Goal: Task Accomplishment & Management: Use online tool/utility

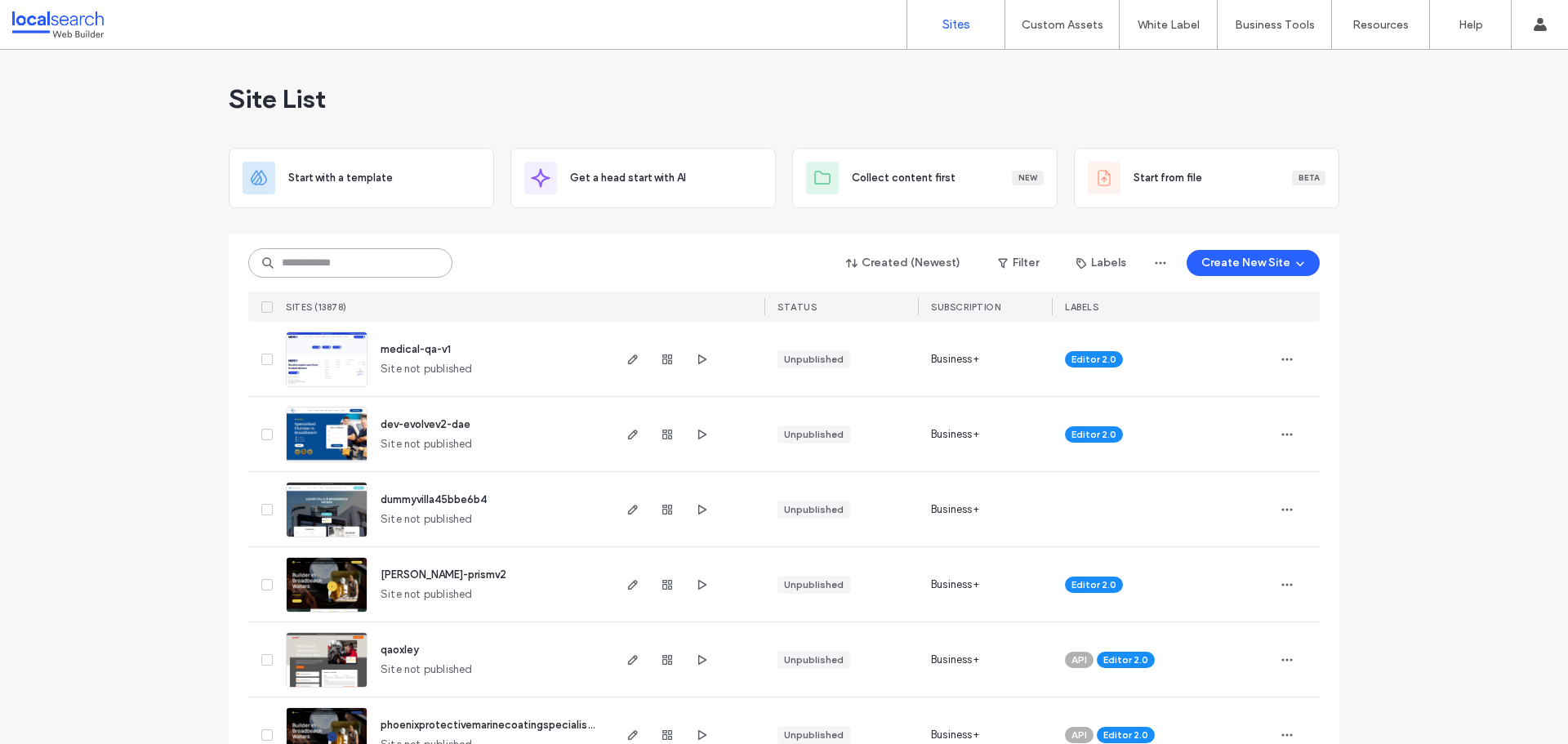
click at [299, 264] on input at bounding box center [350, 263] width 204 height 29
paste input "********"
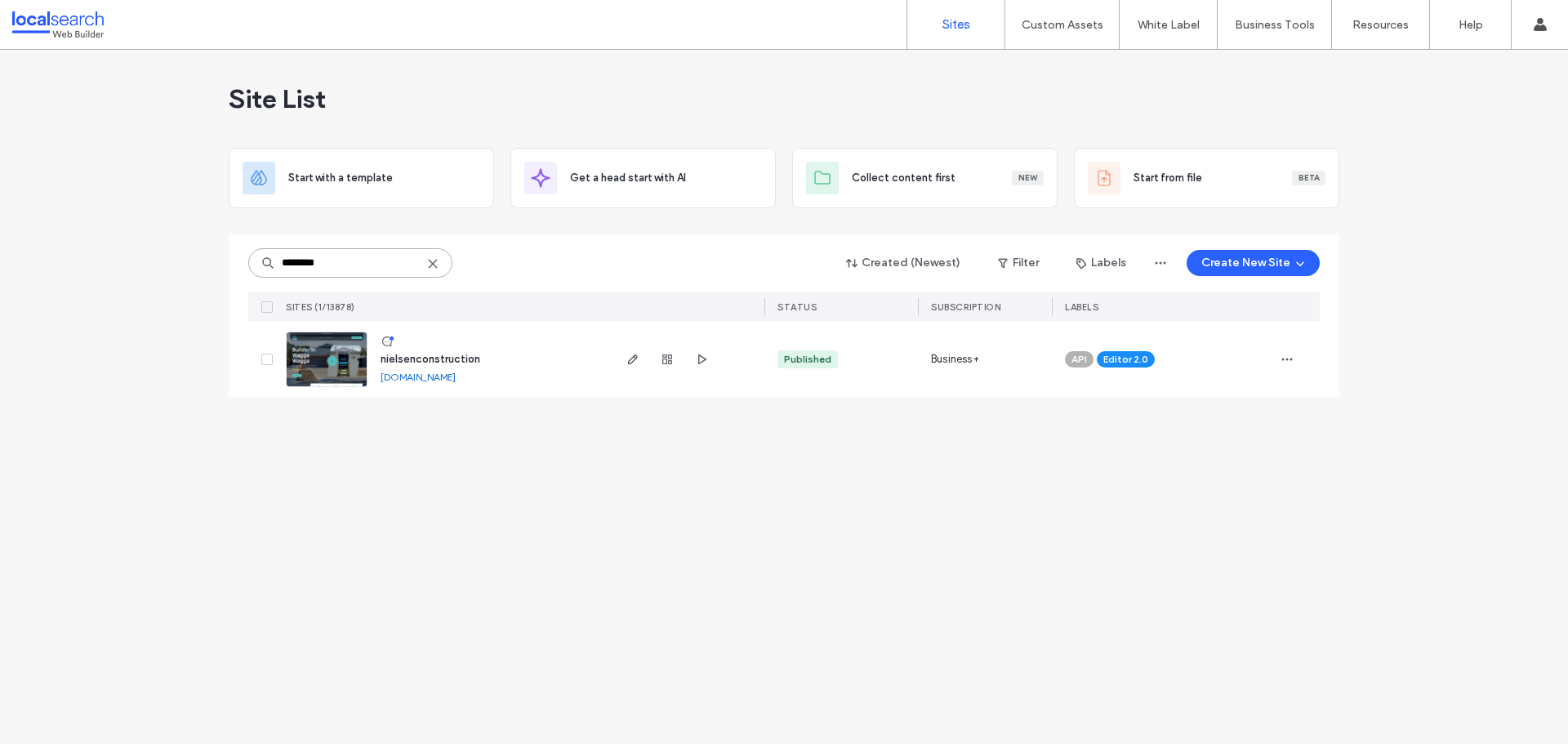
type input "********"
click at [328, 352] on img at bounding box center [326, 388] width 80 height 111
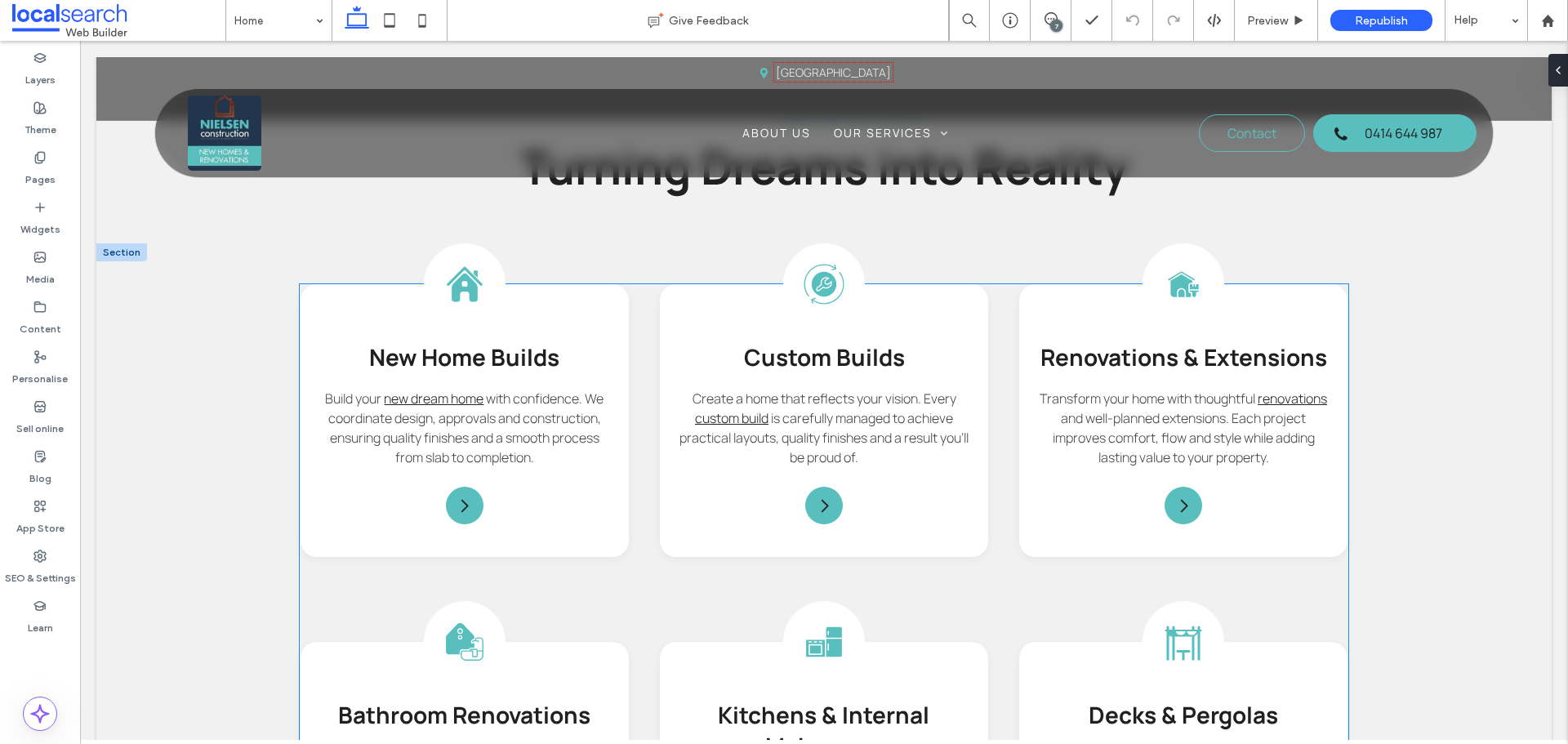
scroll to position [1797, 0]
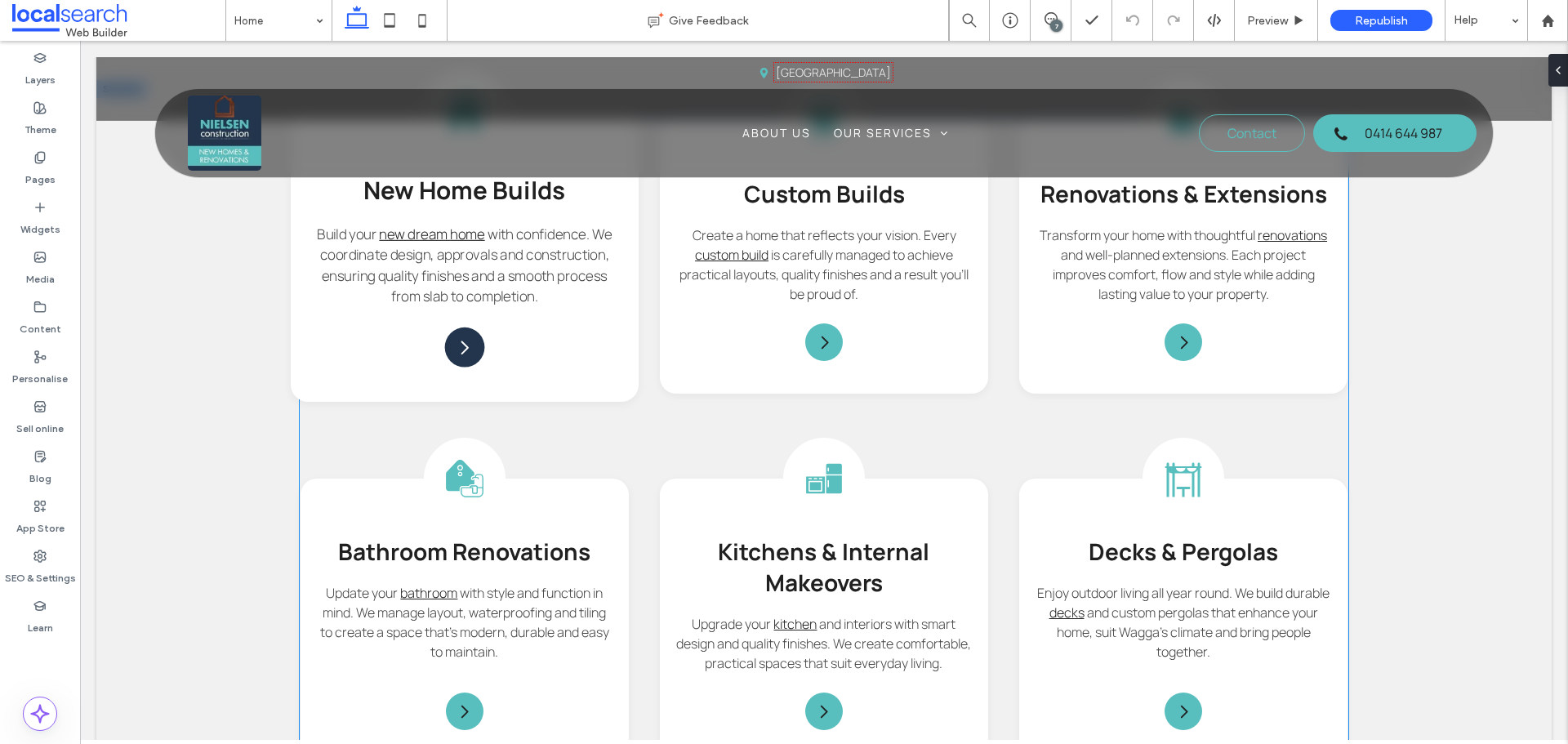
click at [472, 337] on icon "Arrow Icon" at bounding box center [465, 347] width 19 height 19
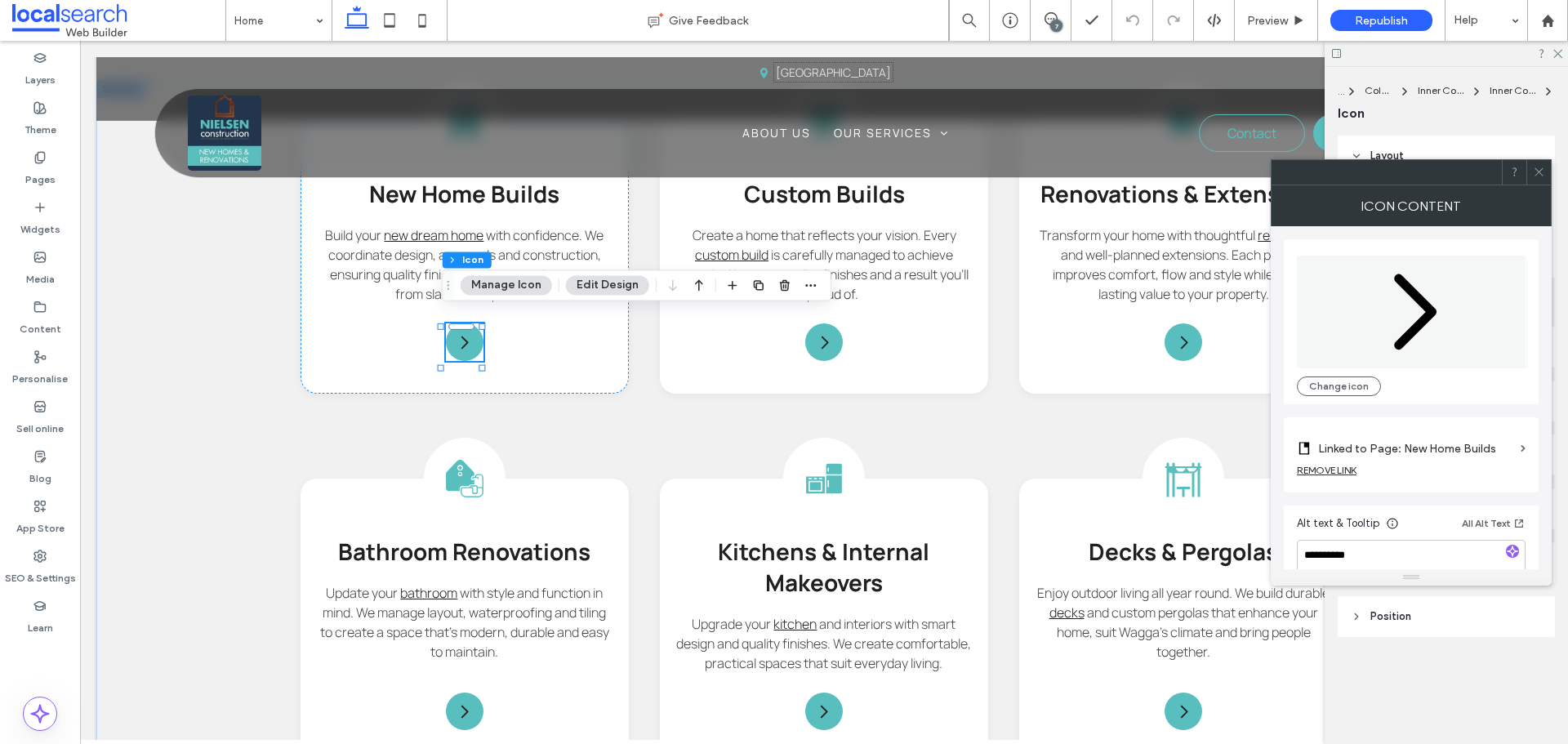
type input "****"
type input "**"
click at [1534, 170] on icon at bounding box center [1539, 171] width 13 height 13
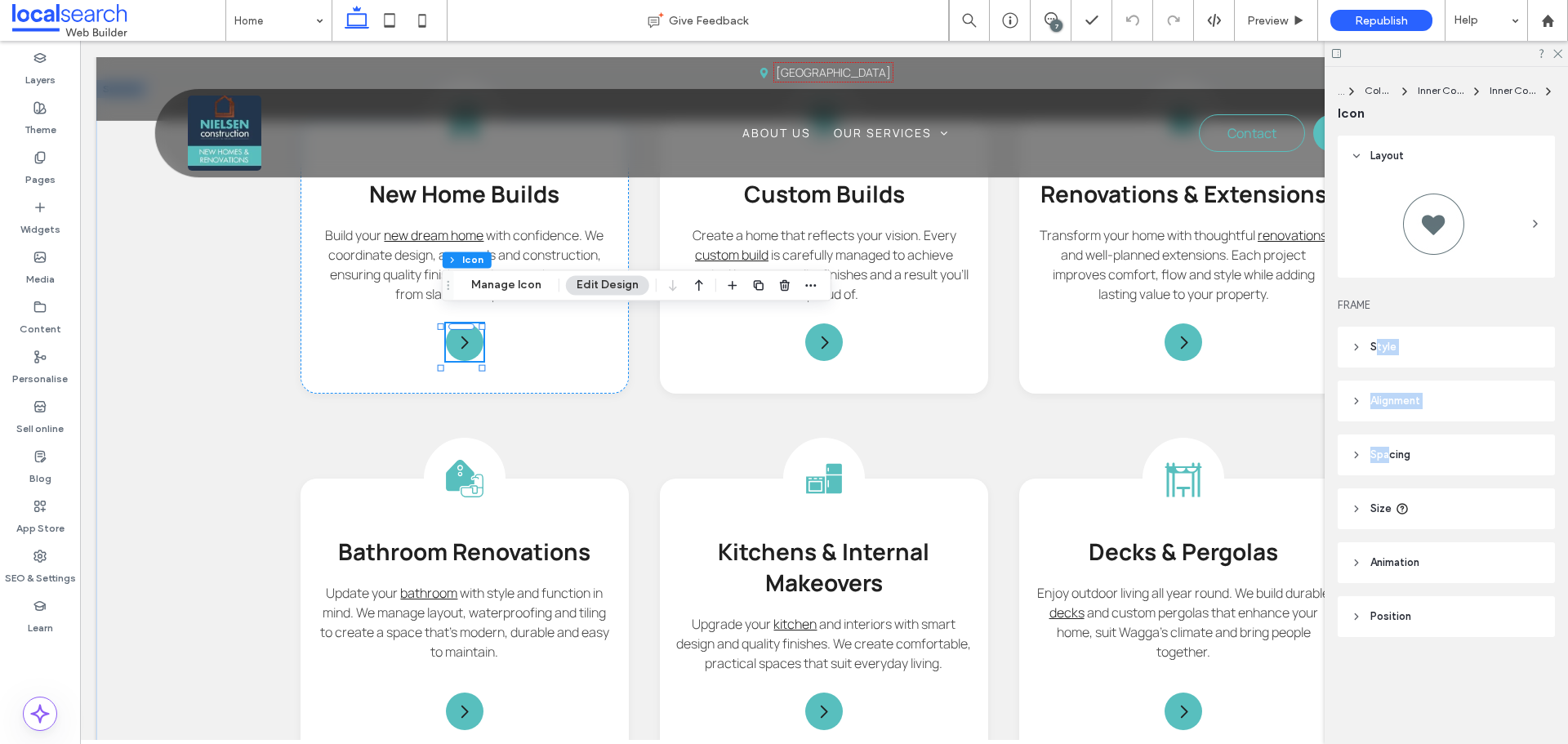
drag, startPoint x: 1378, startPoint y: 343, endPoint x: 1392, endPoint y: 437, distance: 95.0
click at [1392, 437] on div "Layout FRAME Style For the colour of an SVG icon to be changeable, it must be b…" at bounding box center [1451, 418] width 228 height 567
click at [1383, 346] on span "Style" at bounding box center [1383, 347] width 26 height 16
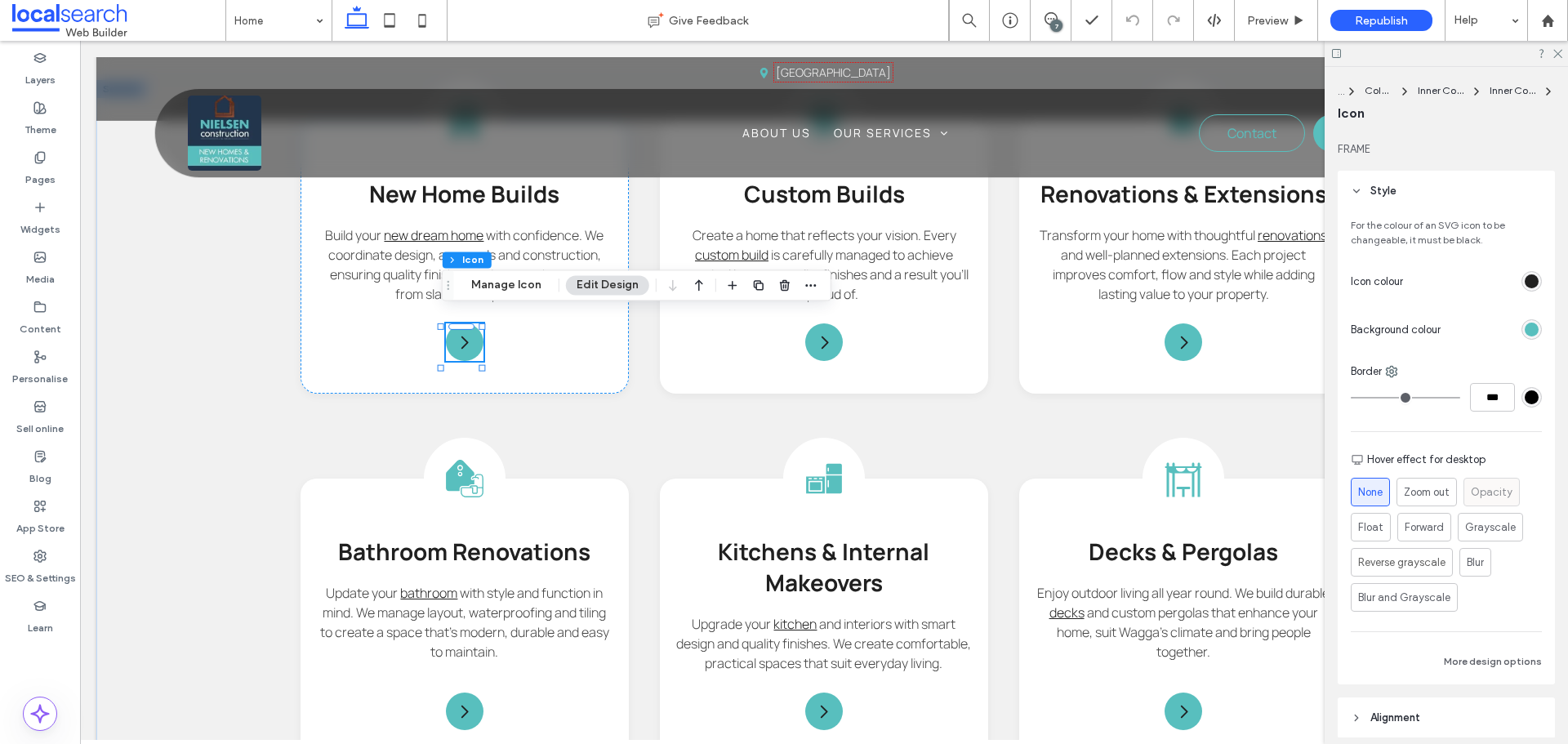
scroll to position [245, 0]
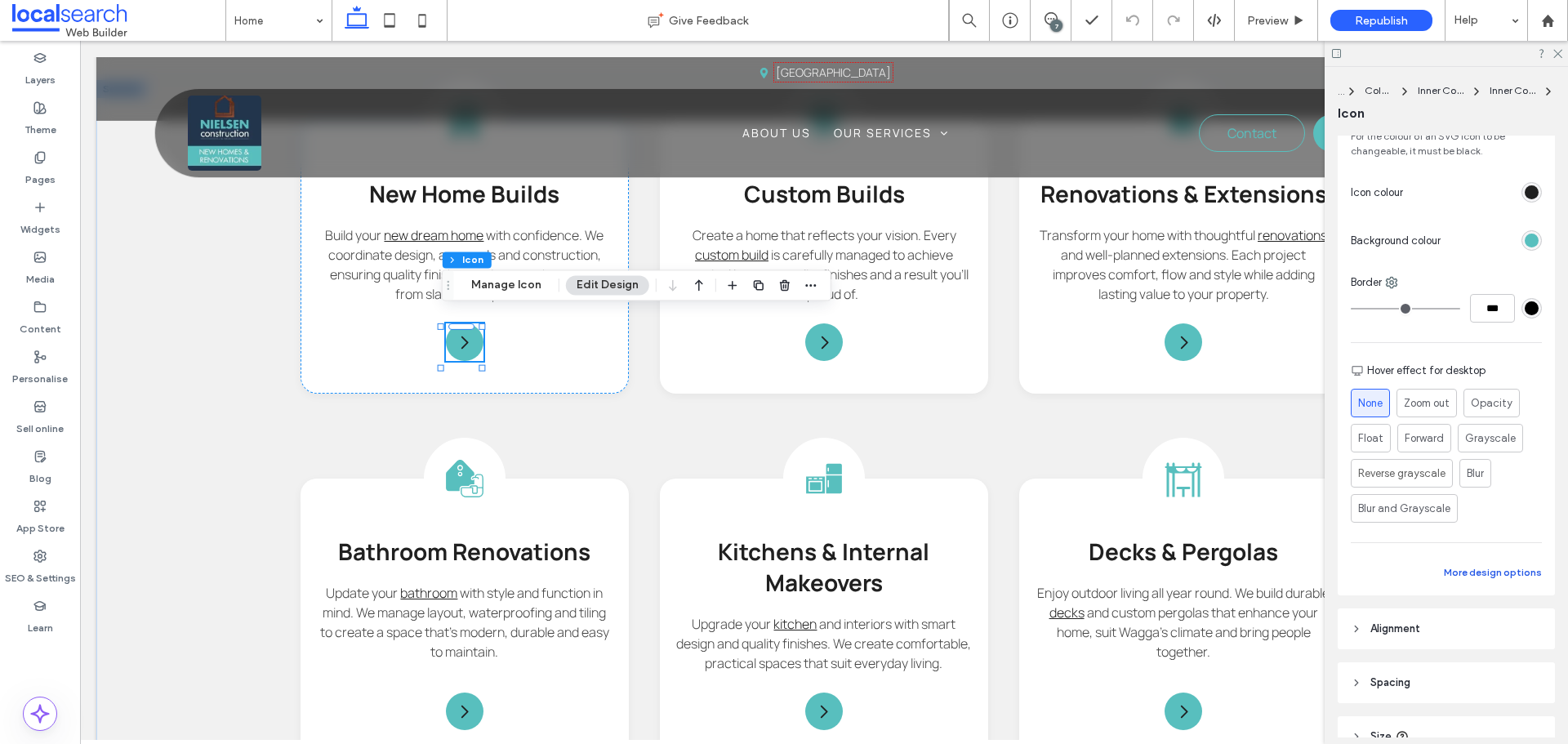
click at [1474, 574] on button "More design options" at bounding box center [1492, 573] width 98 height 19
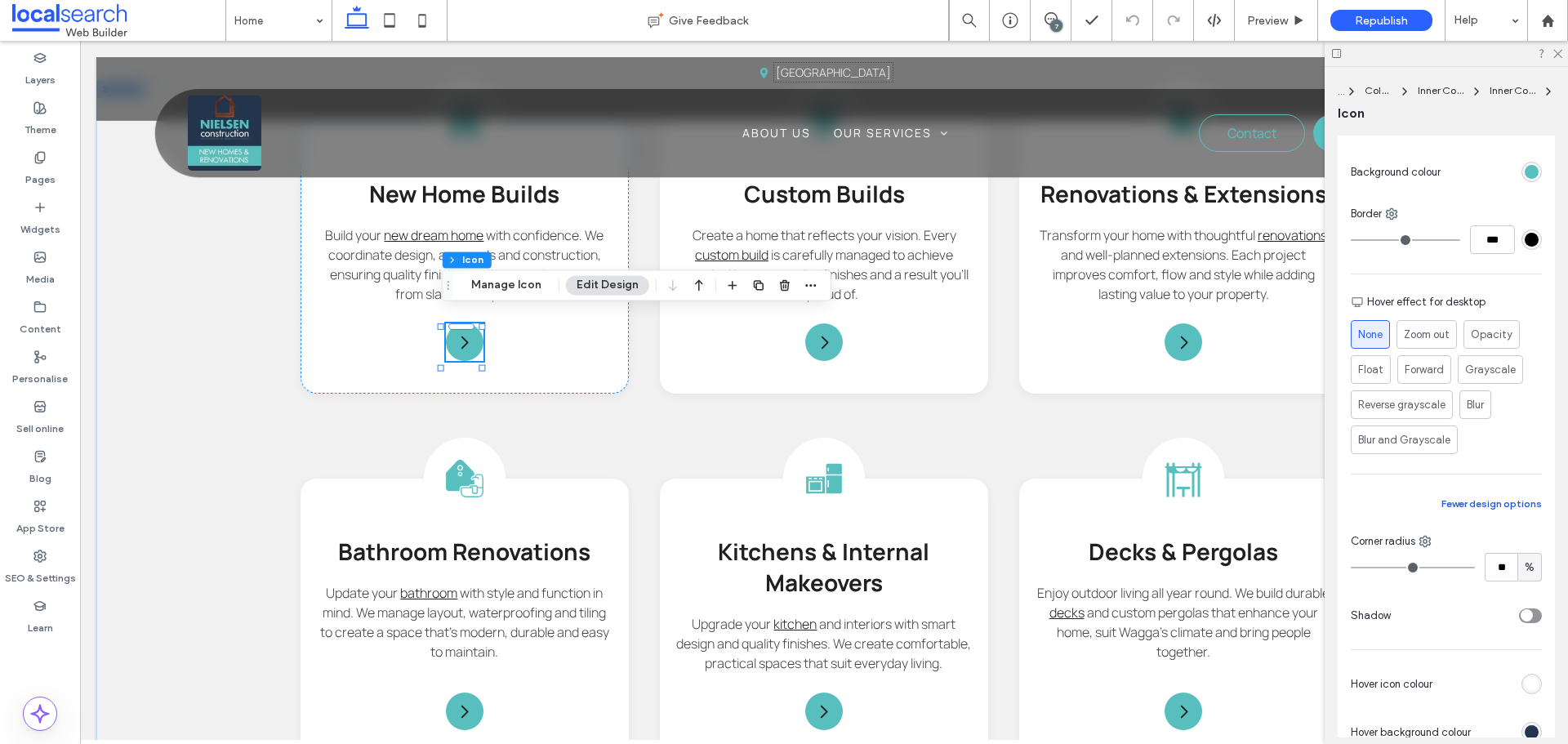
scroll to position [409, 0]
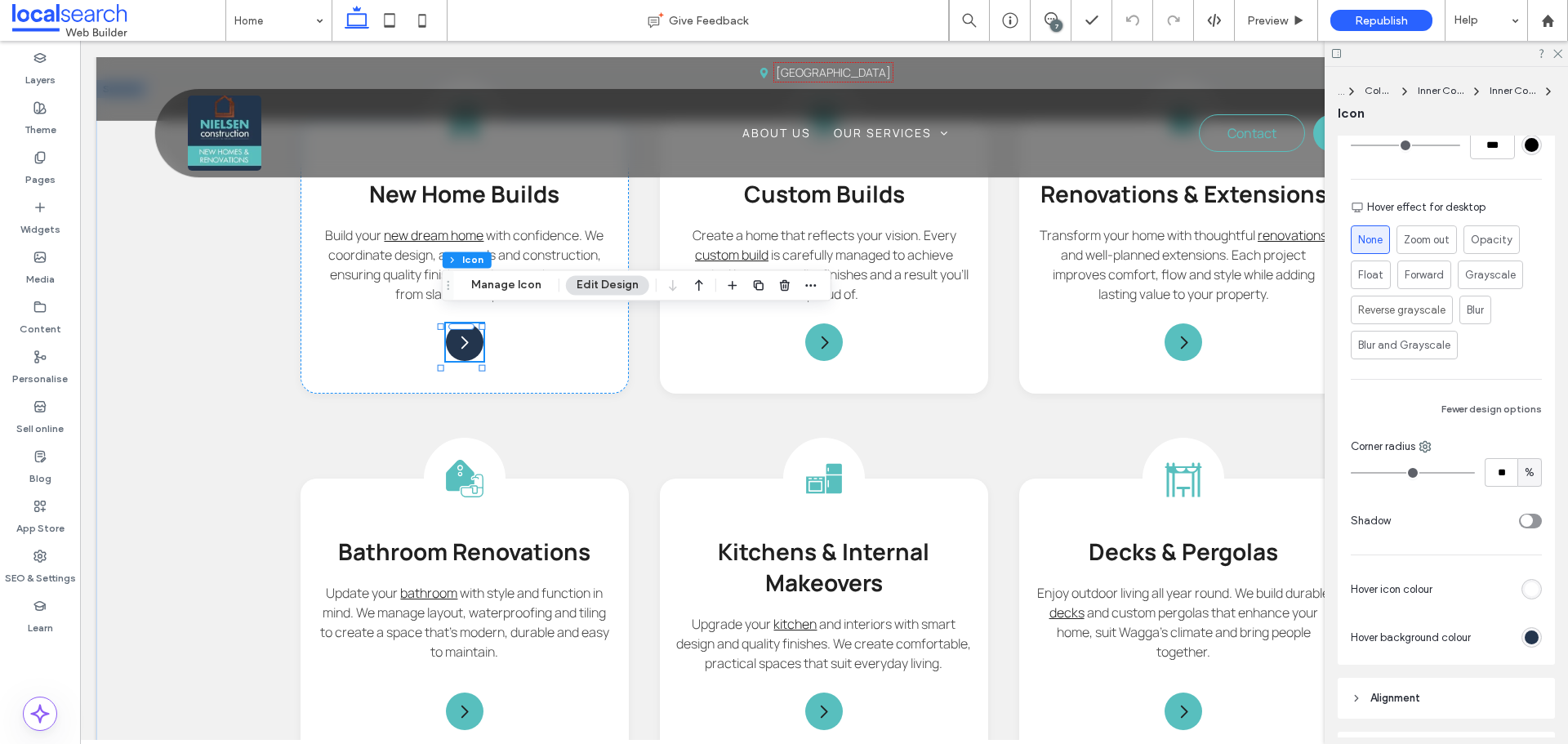
click at [1522, 644] on div "rgb(35, 53, 77)" at bounding box center [1531, 637] width 20 height 20
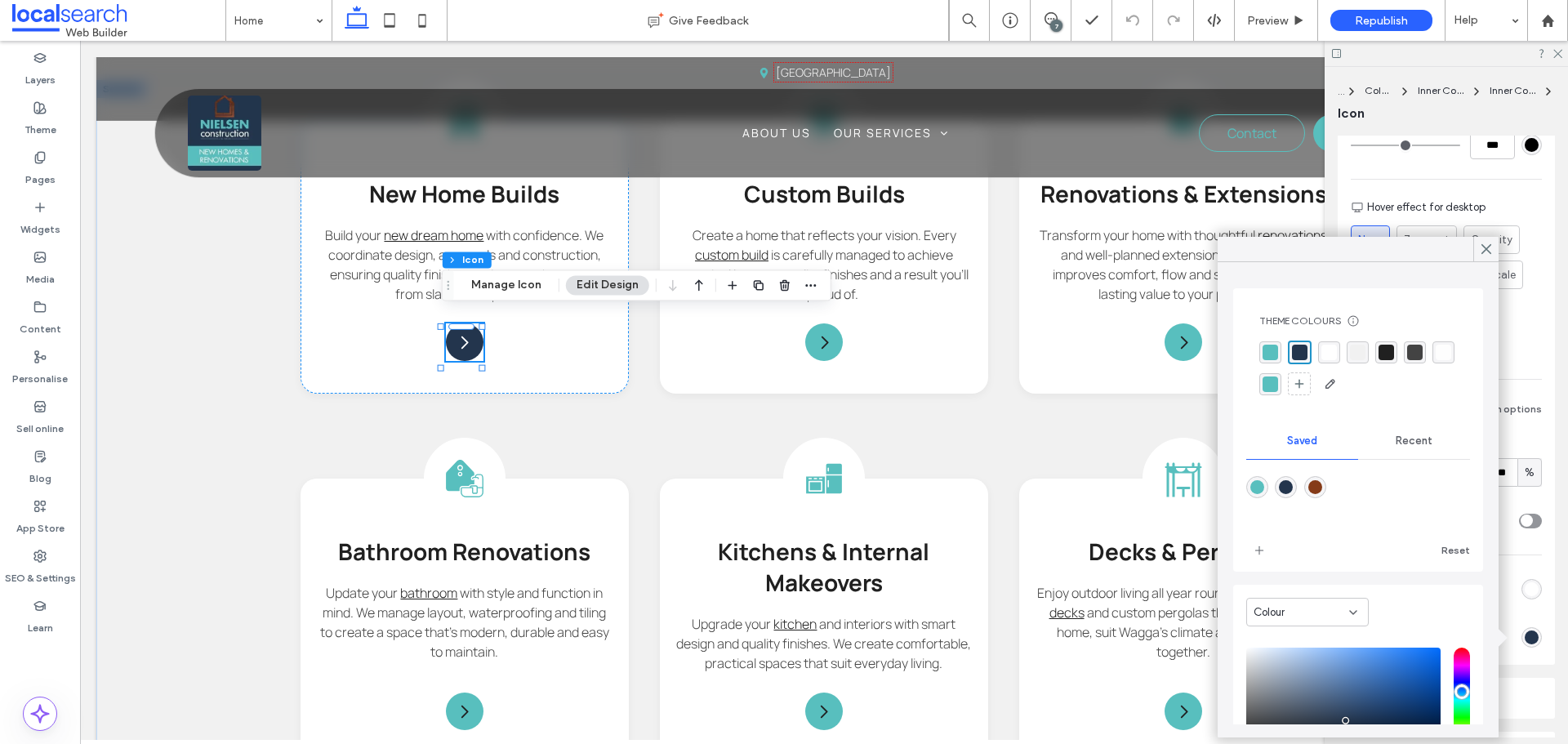
click at [1316, 480] on div "rgba(133,59,24,1)" at bounding box center [1315, 487] width 14 height 14
type input "*******"
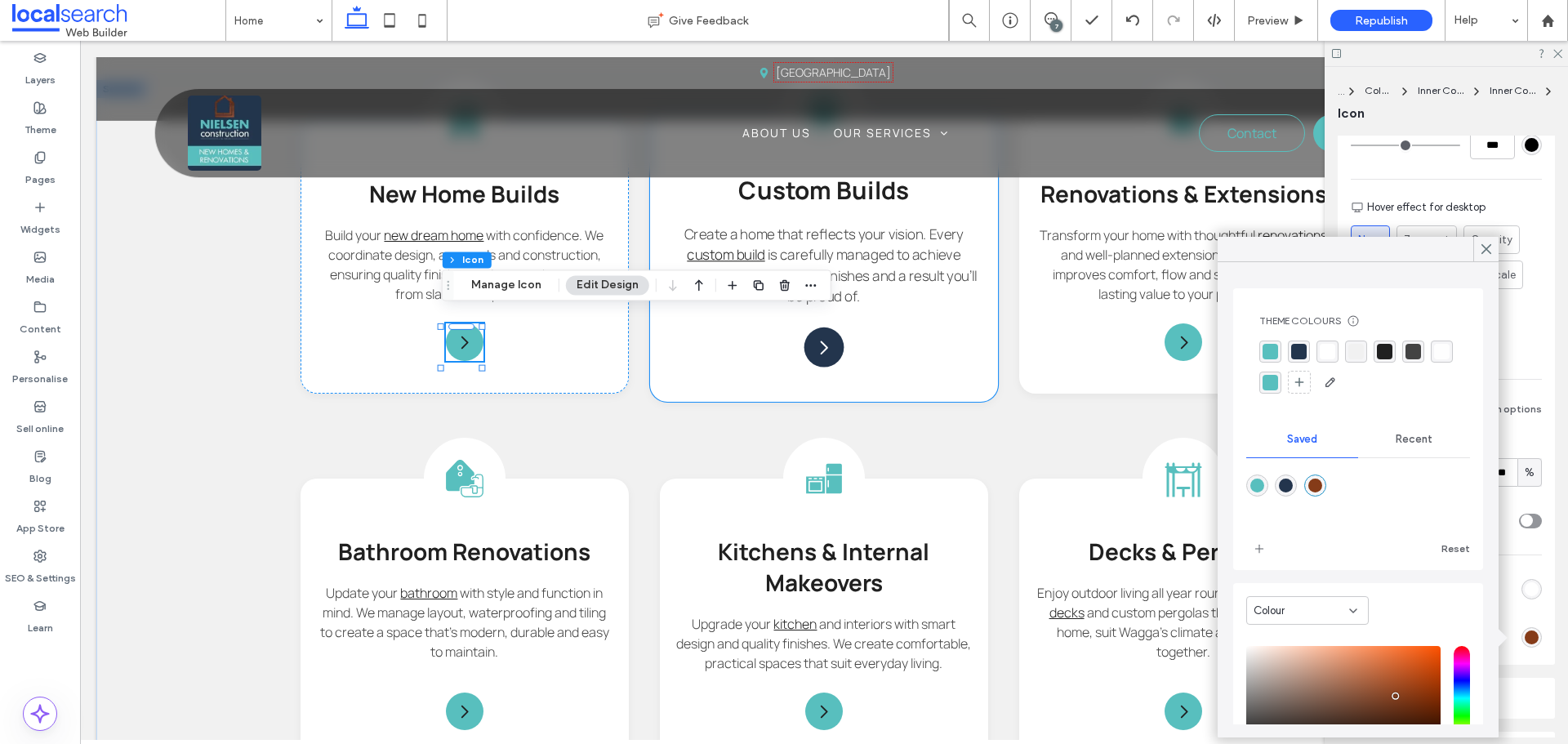
click at [815, 338] on icon "Arrow Icon" at bounding box center [824, 347] width 19 height 19
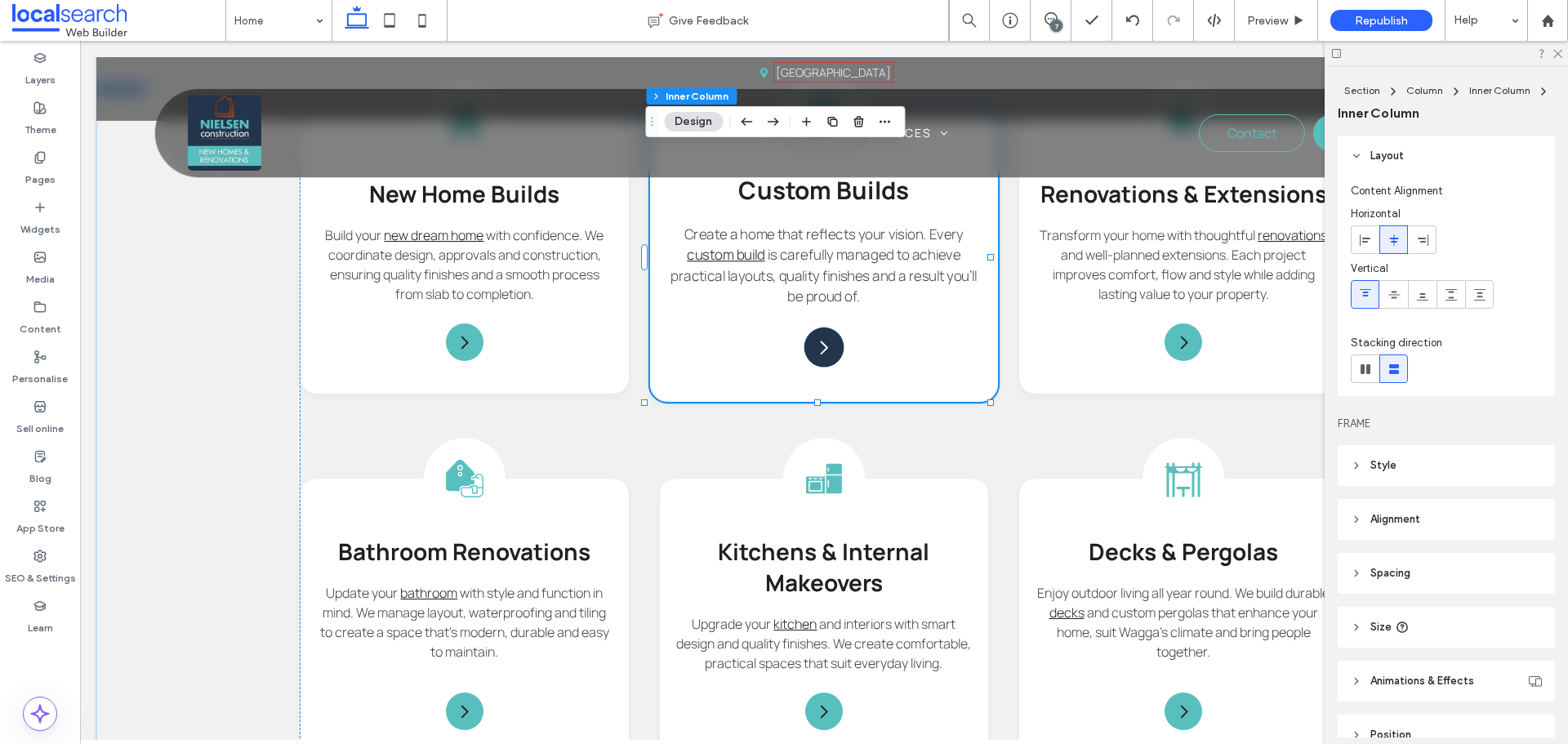
click at [815, 338] on icon "Arrow Icon" at bounding box center [824, 347] width 19 height 19
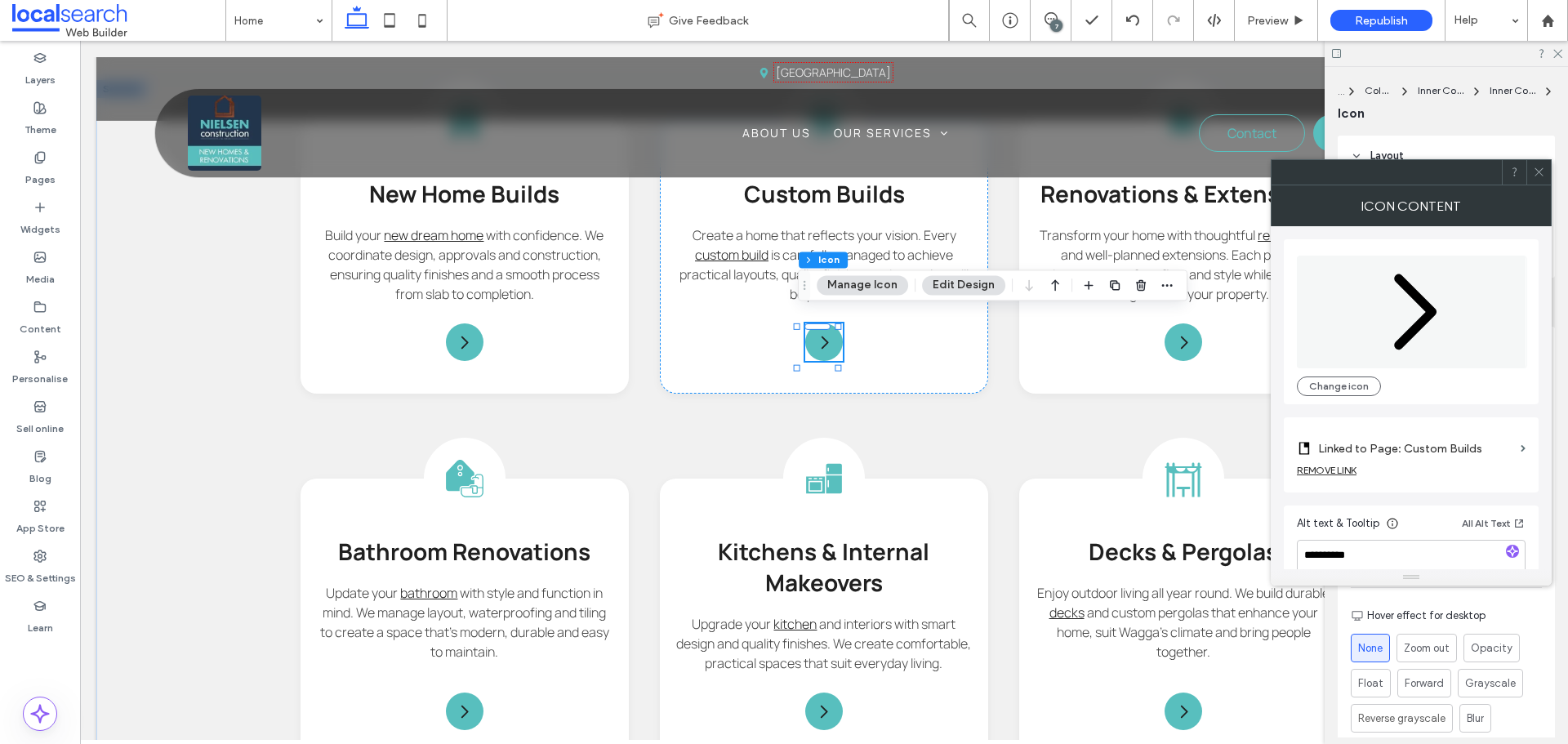
click at [1541, 169] on icon at bounding box center [1539, 171] width 13 height 13
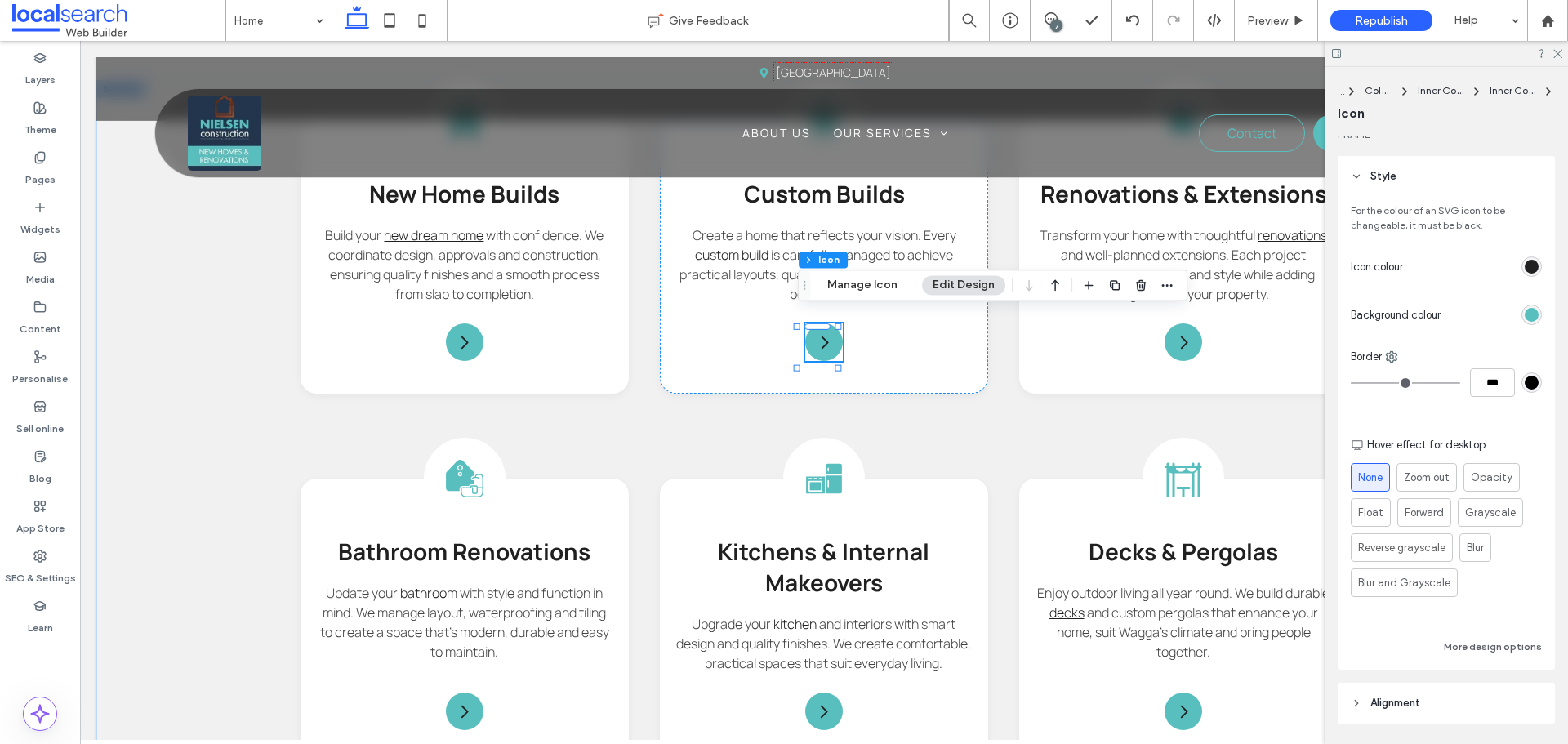
scroll to position [164, 0]
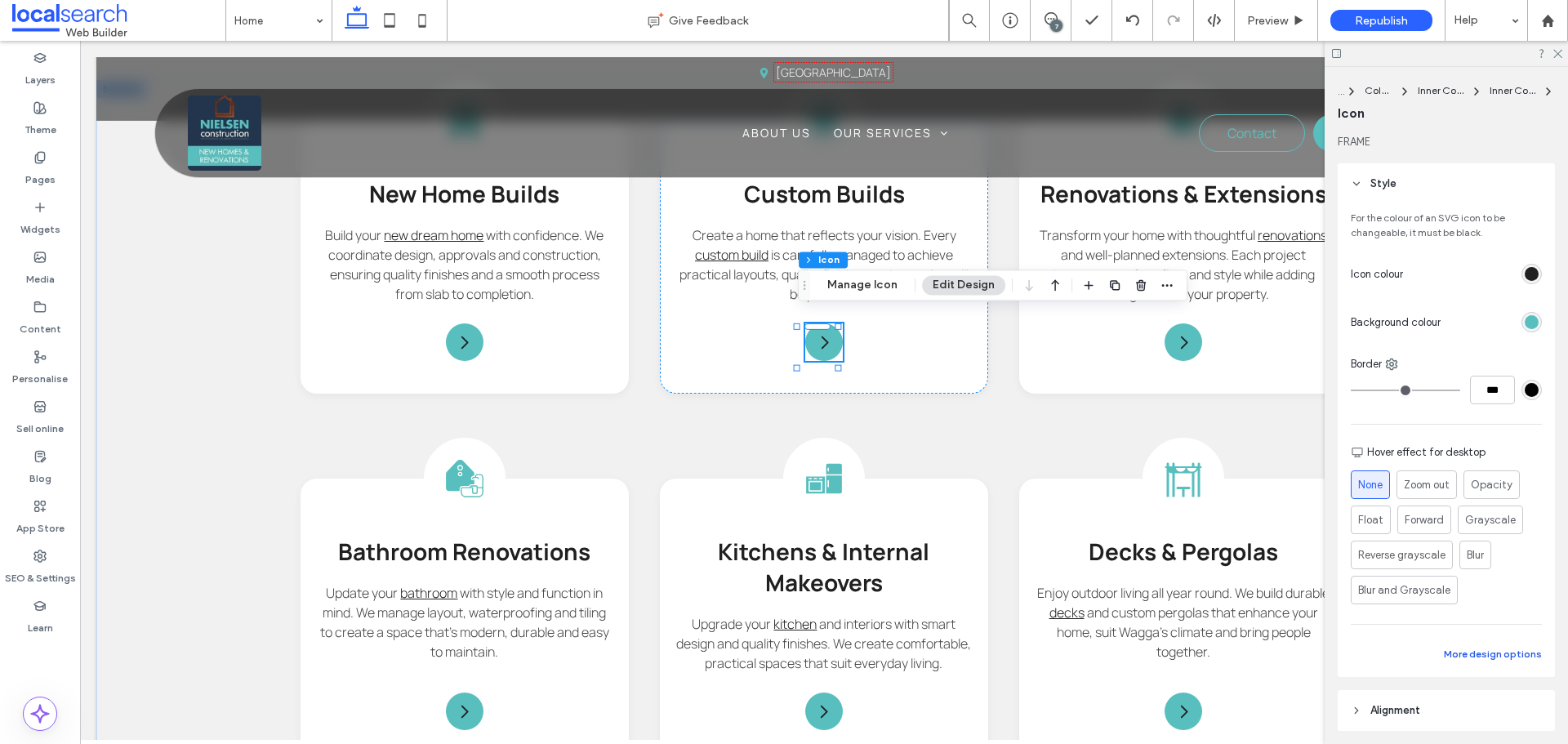
click at [1486, 649] on button "More design options" at bounding box center [1492, 654] width 98 height 19
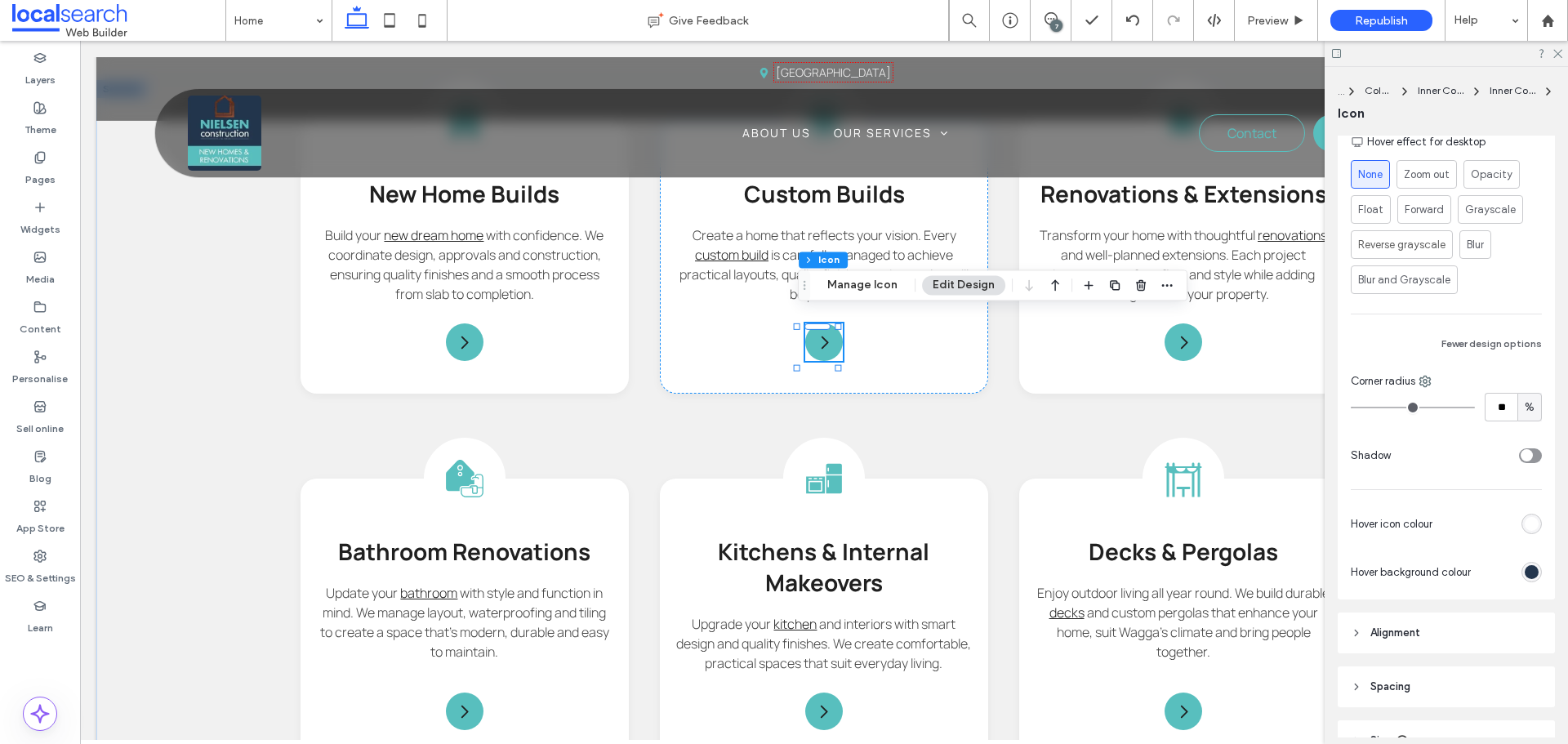
scroll to position [490, 0]
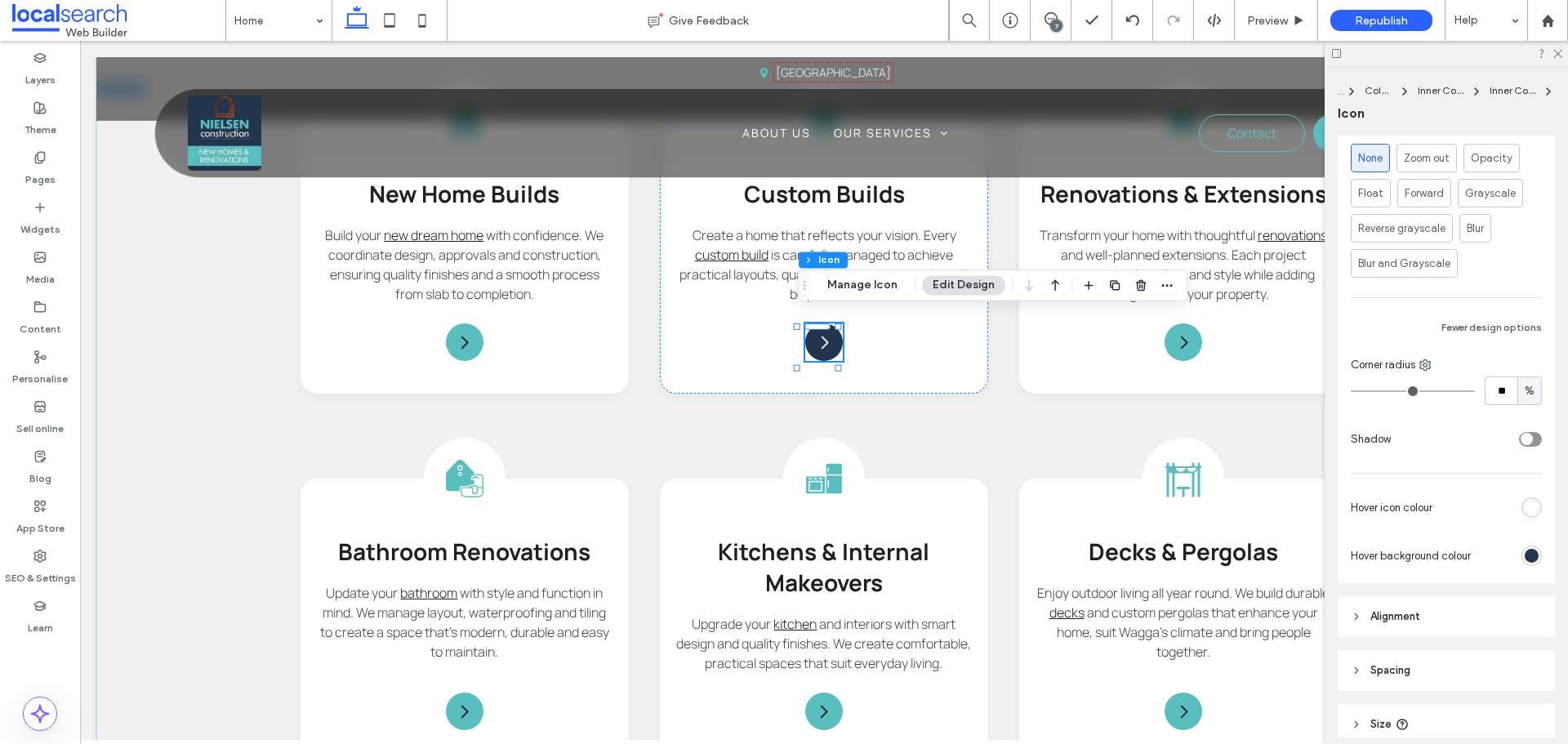
click at [1524, 554] on div "rgb(35, 53, 77)" at bounding box center [1531, 556] width 14 height 14
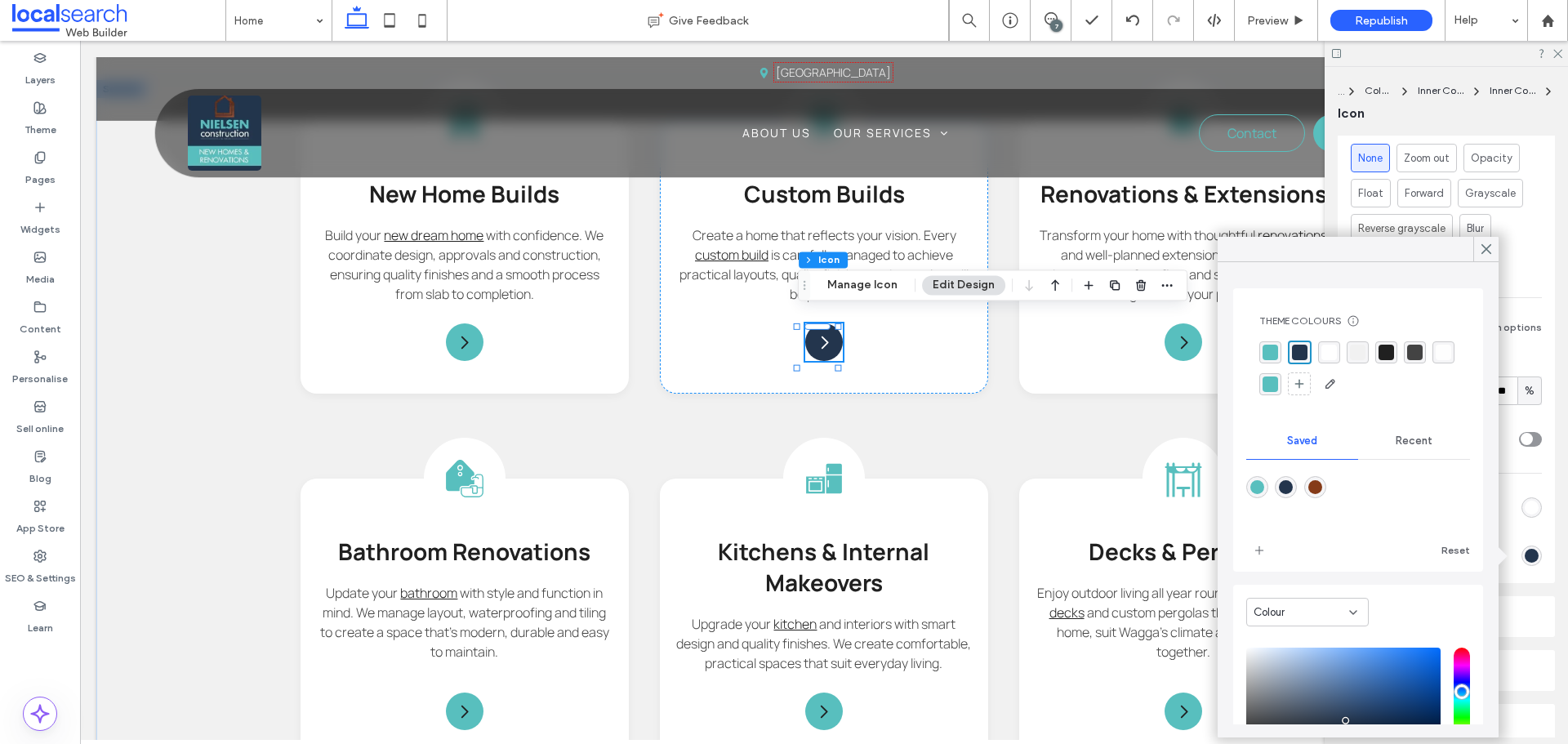
click at [1322, 487] on div "rgba(133,59,24,1)" at bounding box center [1315, 487] width 14 height 14
type input "*******"
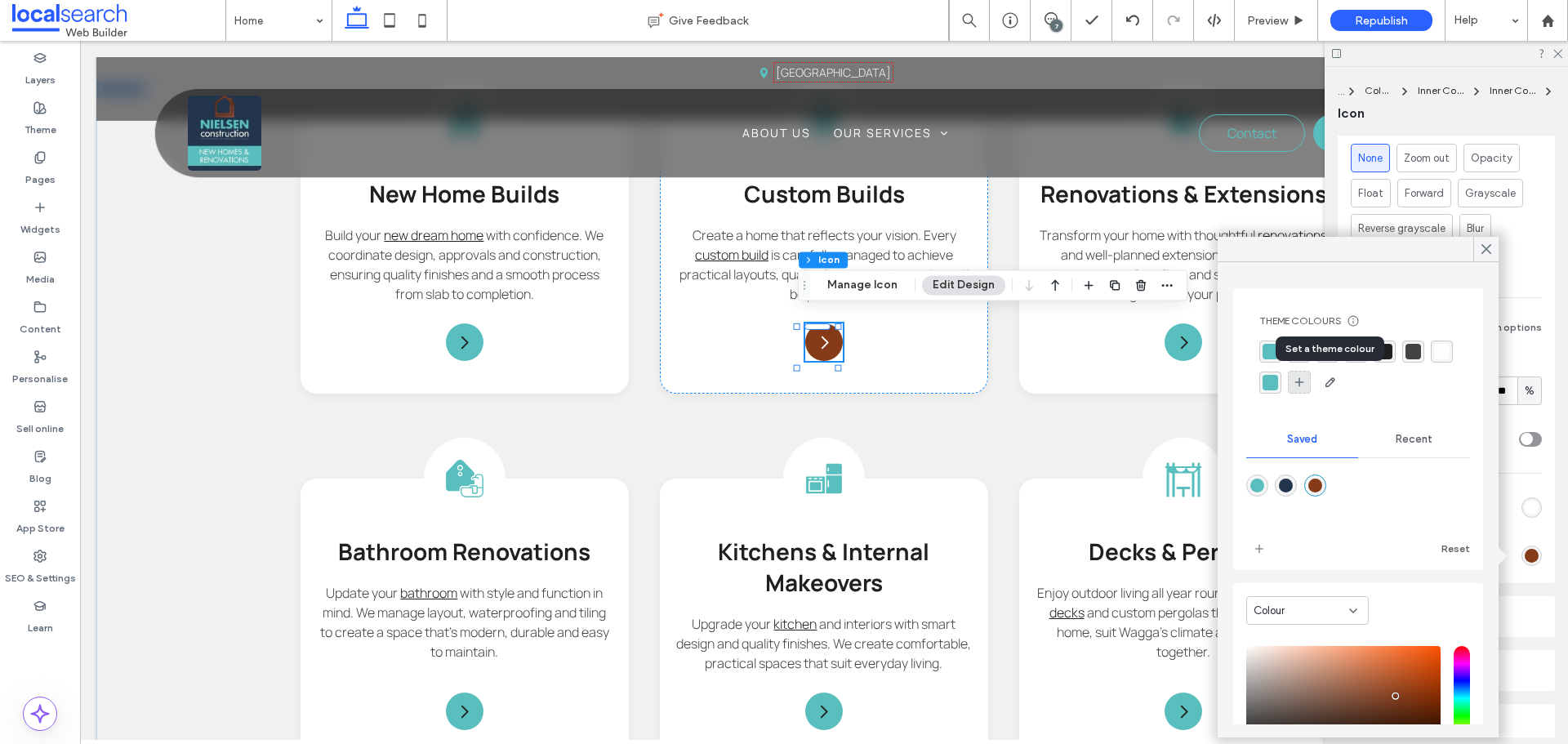
click at [1310, 385] on div at bounding box center [1300, 383] width 23 height 23
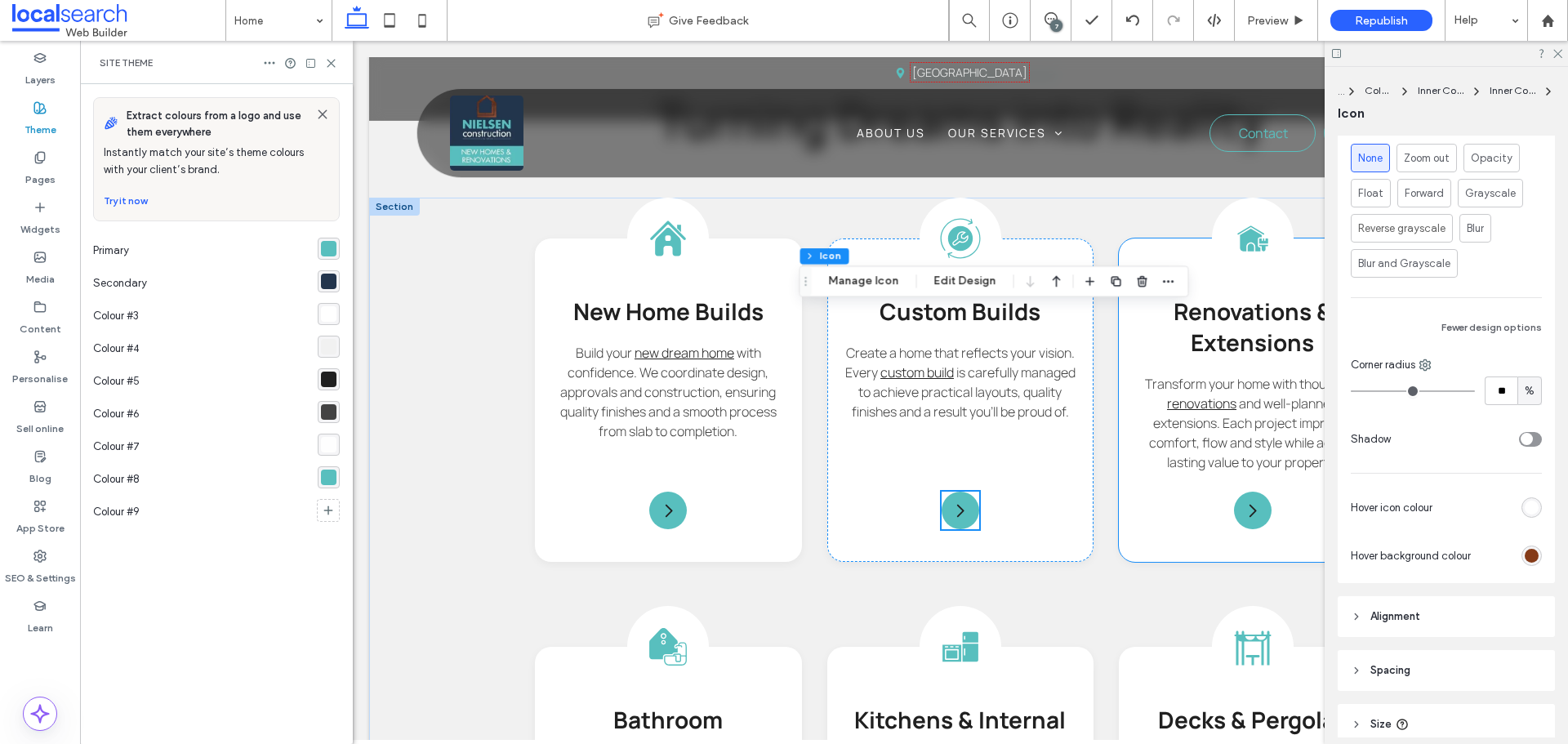
scroll to position [1931, 0]
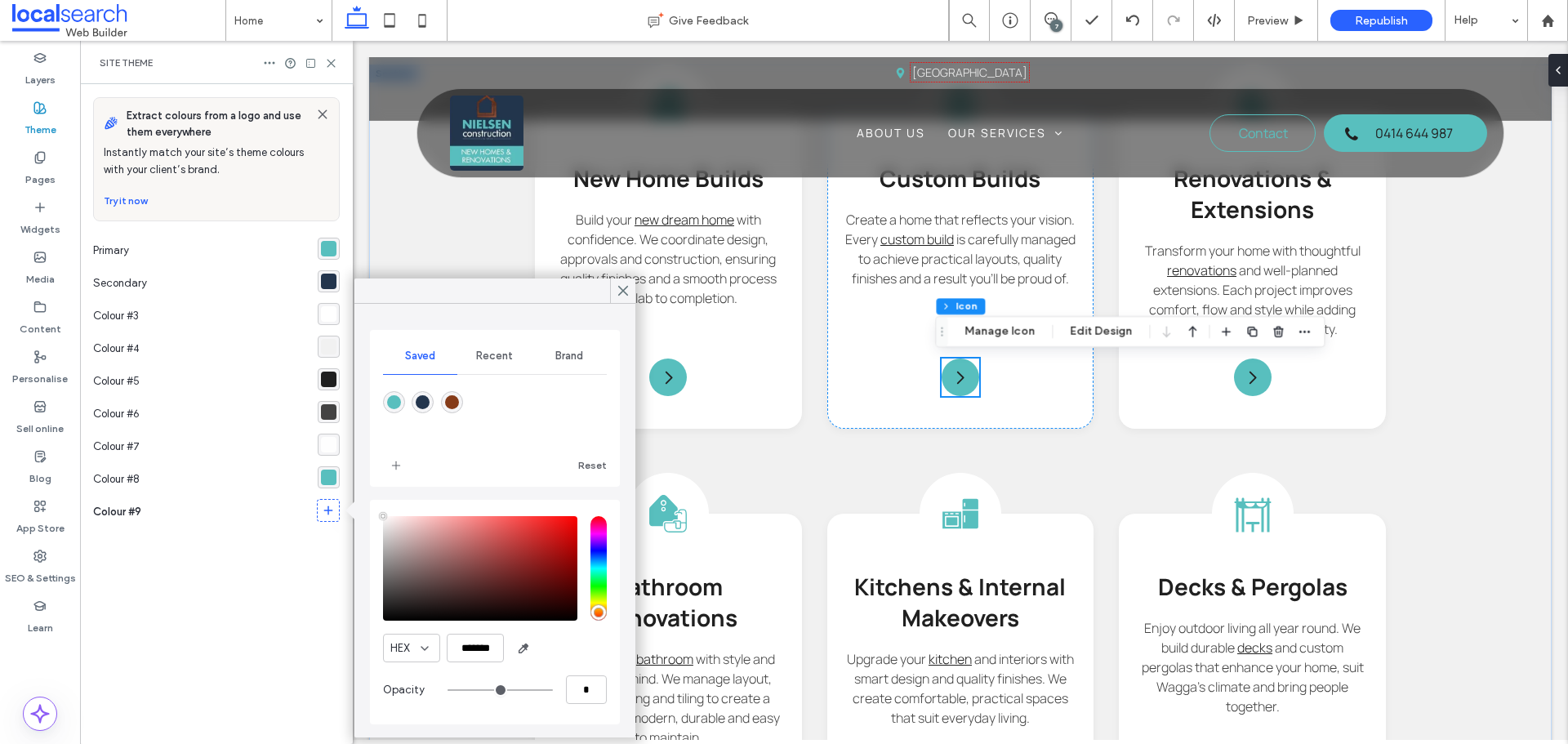
type input "**"
click at [452, 398] on div "rgba(133,59,24,1)" at bounding box center [452, 402] width 14 height 14
type input "*******"
type input "***"
type input "****"
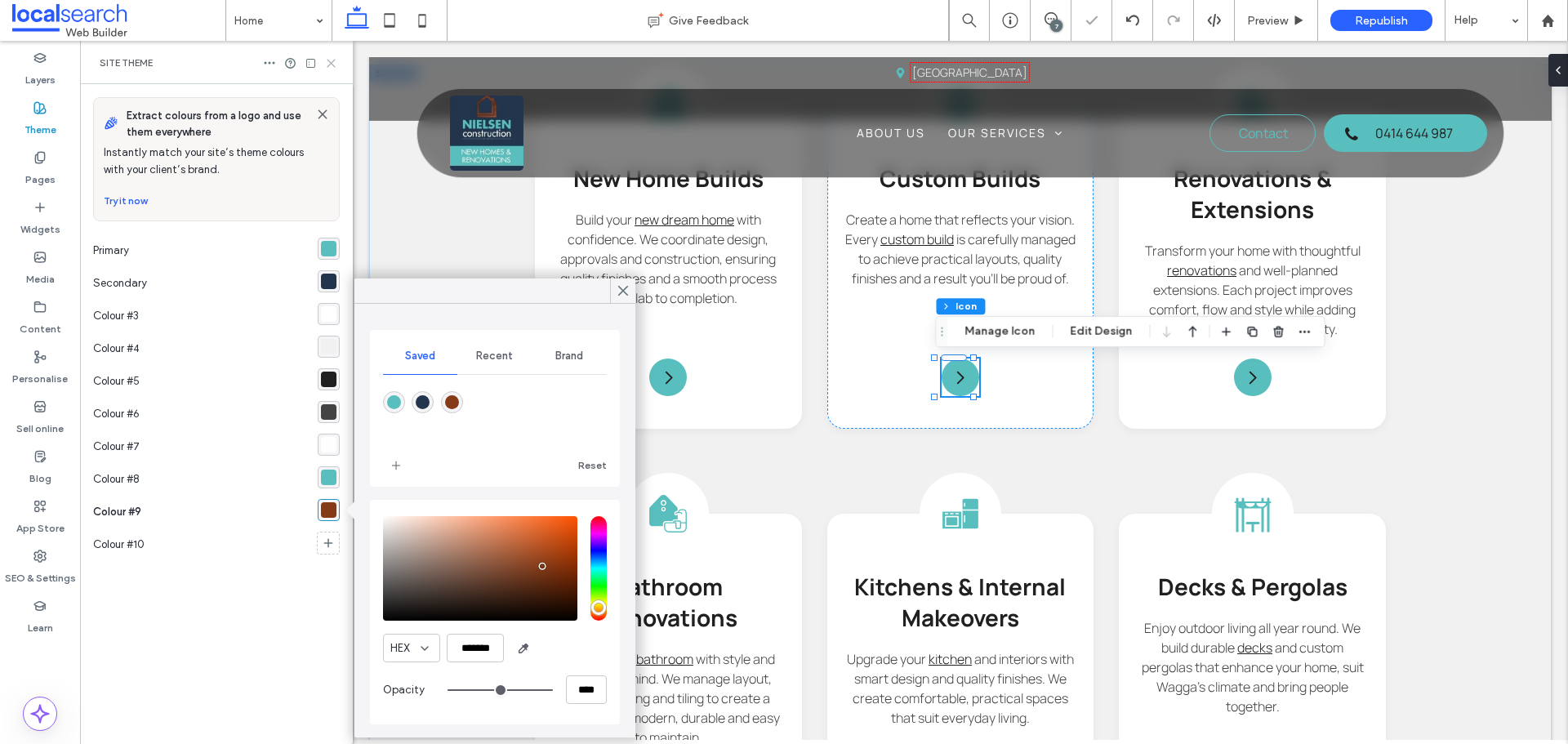
click at [325, 63] on icon at bounding box center [331, 63] width 13 height 13
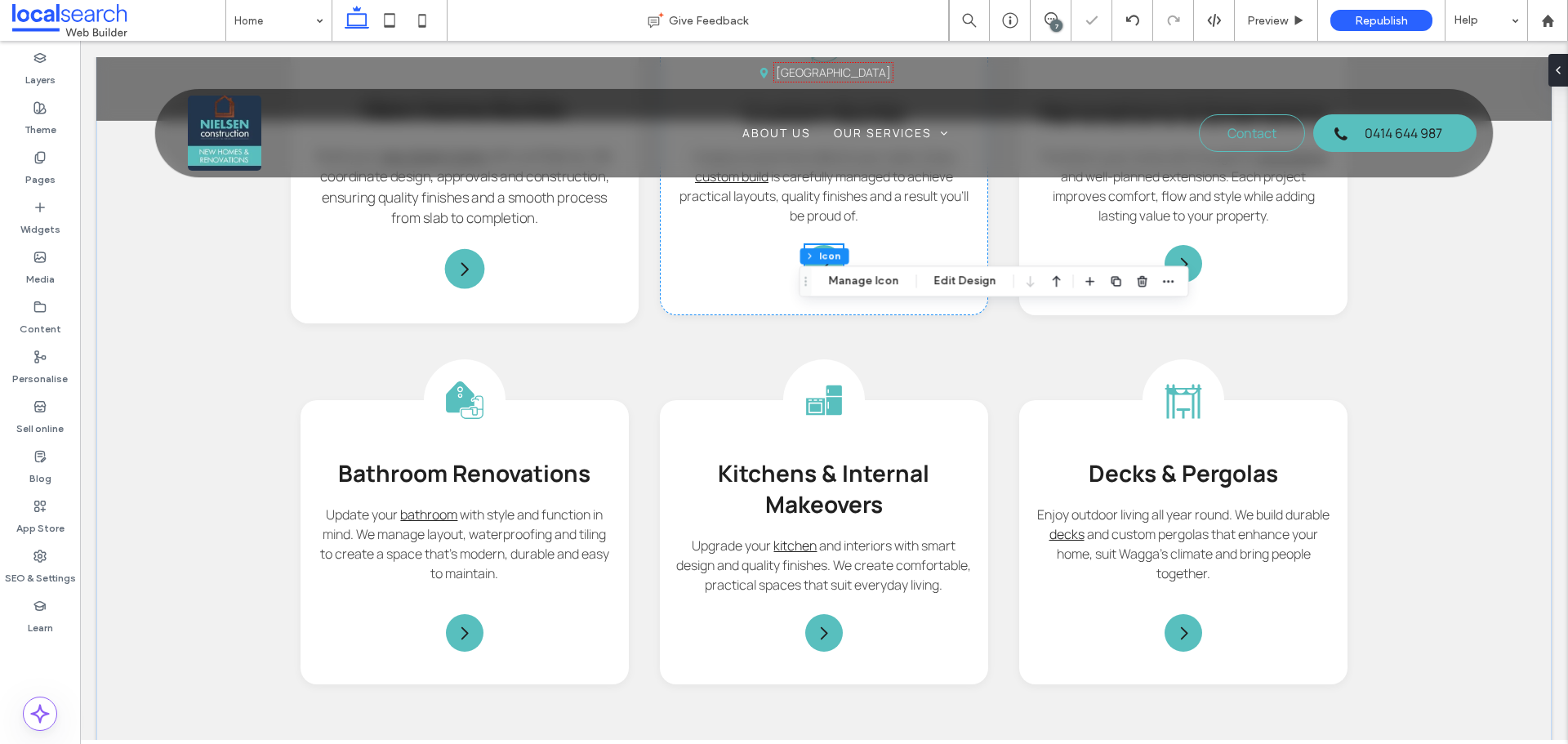
scroll to position [1797, 0]
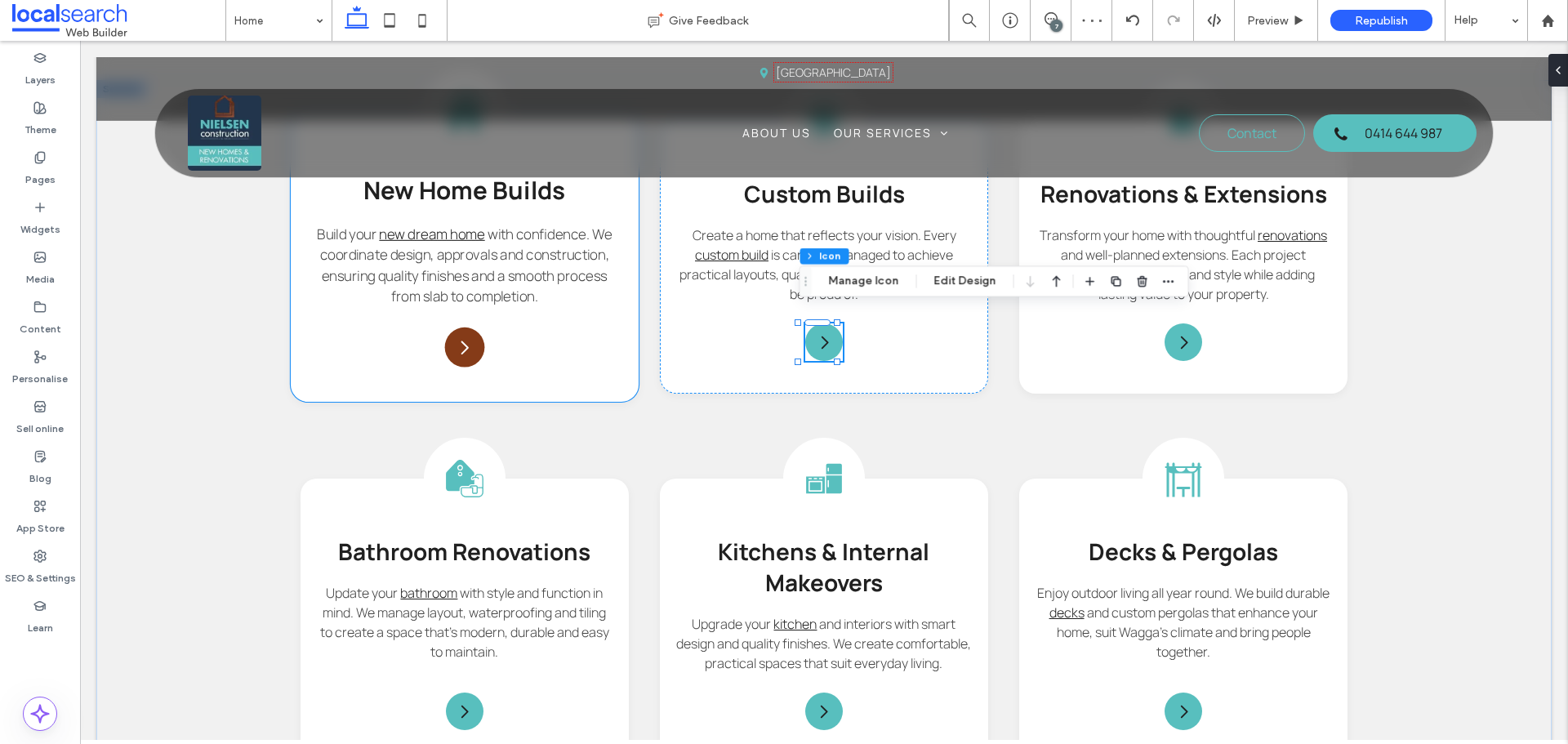
click at [449, 327] on div "Arrow Icon" at bounding box center [465, 347] width 40 height 40
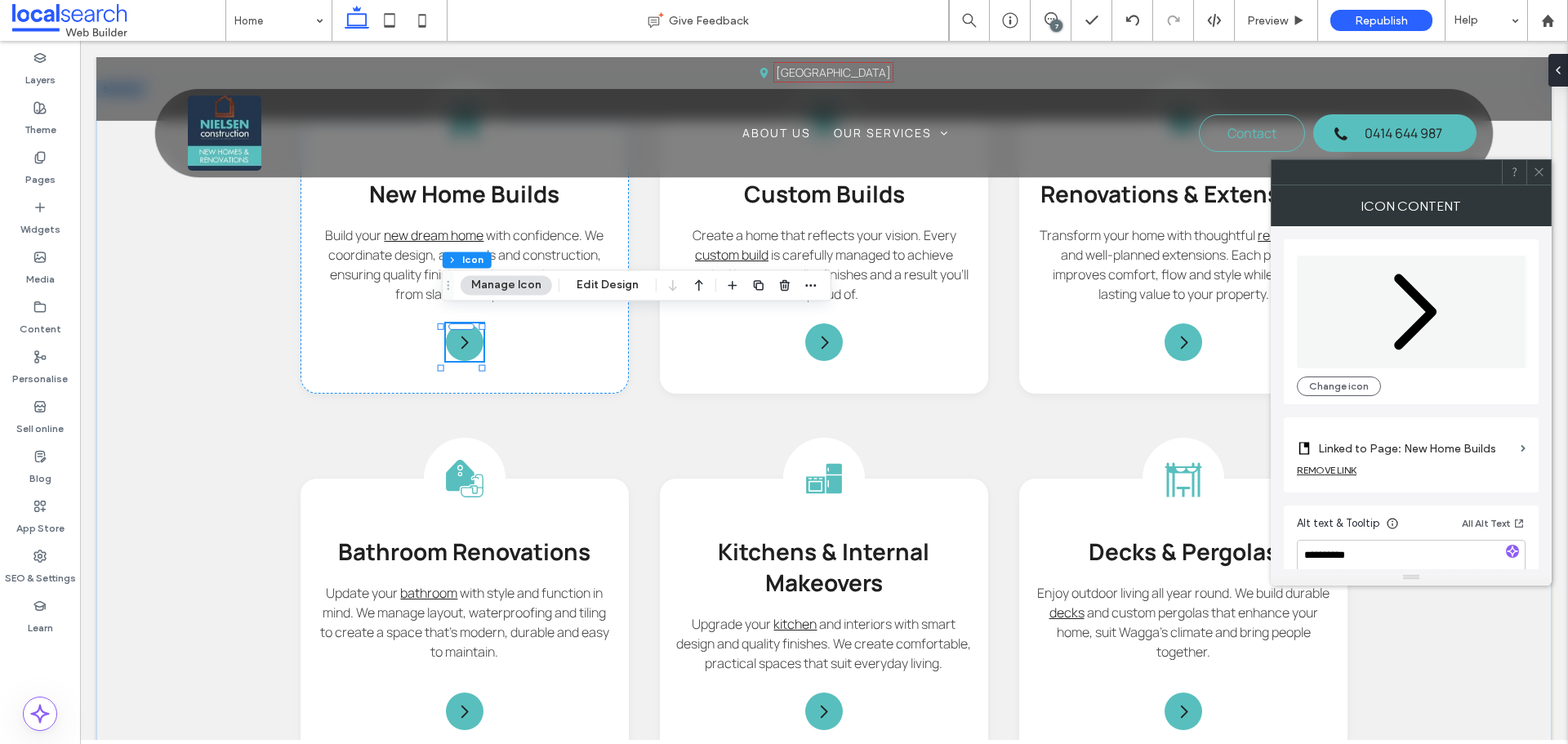
click at [1545, 169] on icon at bounding box center [1539, 171] width 13 height 13
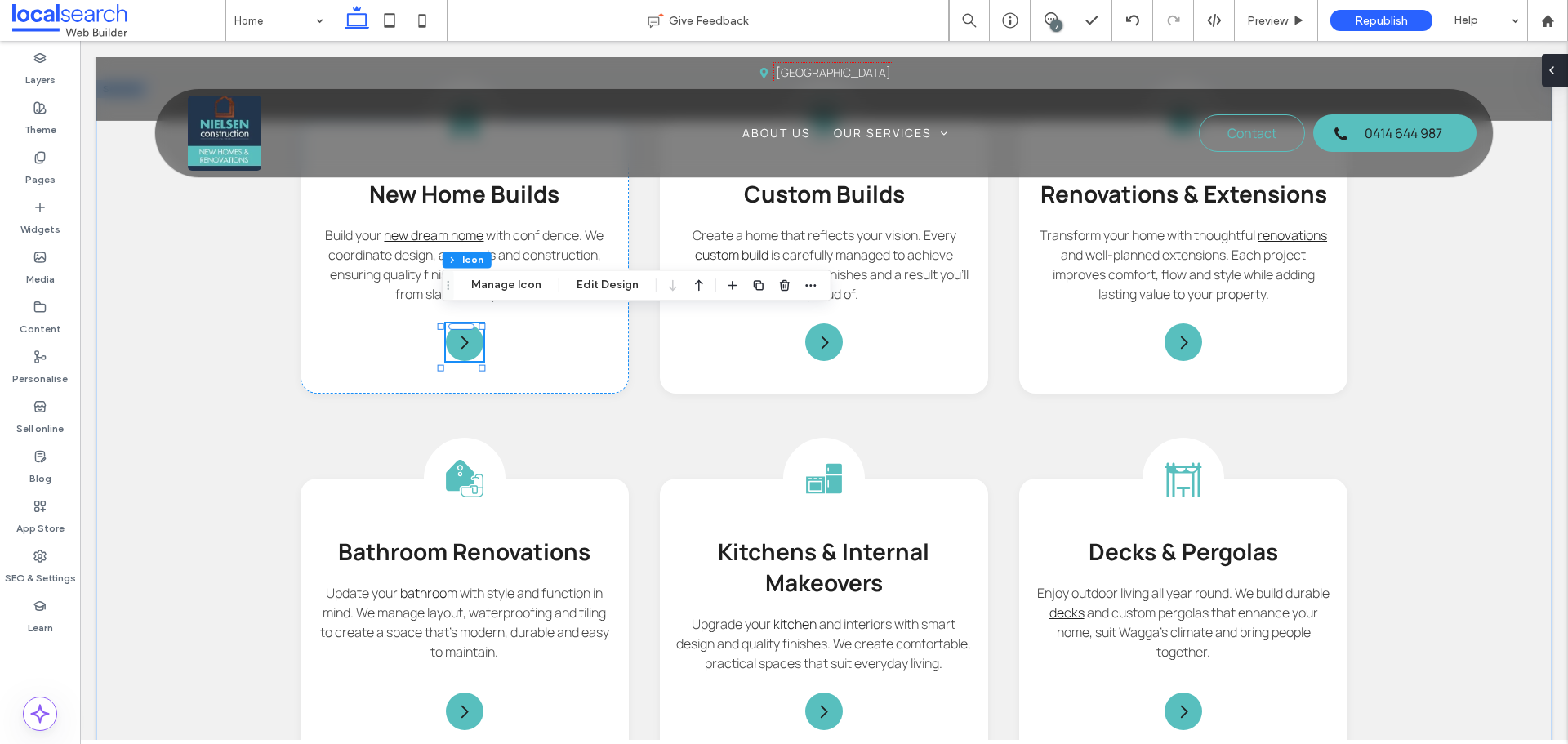
drag, startPoint x: 1457, startPoint y: 31, endPoint x: 1558, endPoint y: 65, distance: 106.6
click at [1558, 65] on div at bounding box center [1554, 71] width 26 height 33
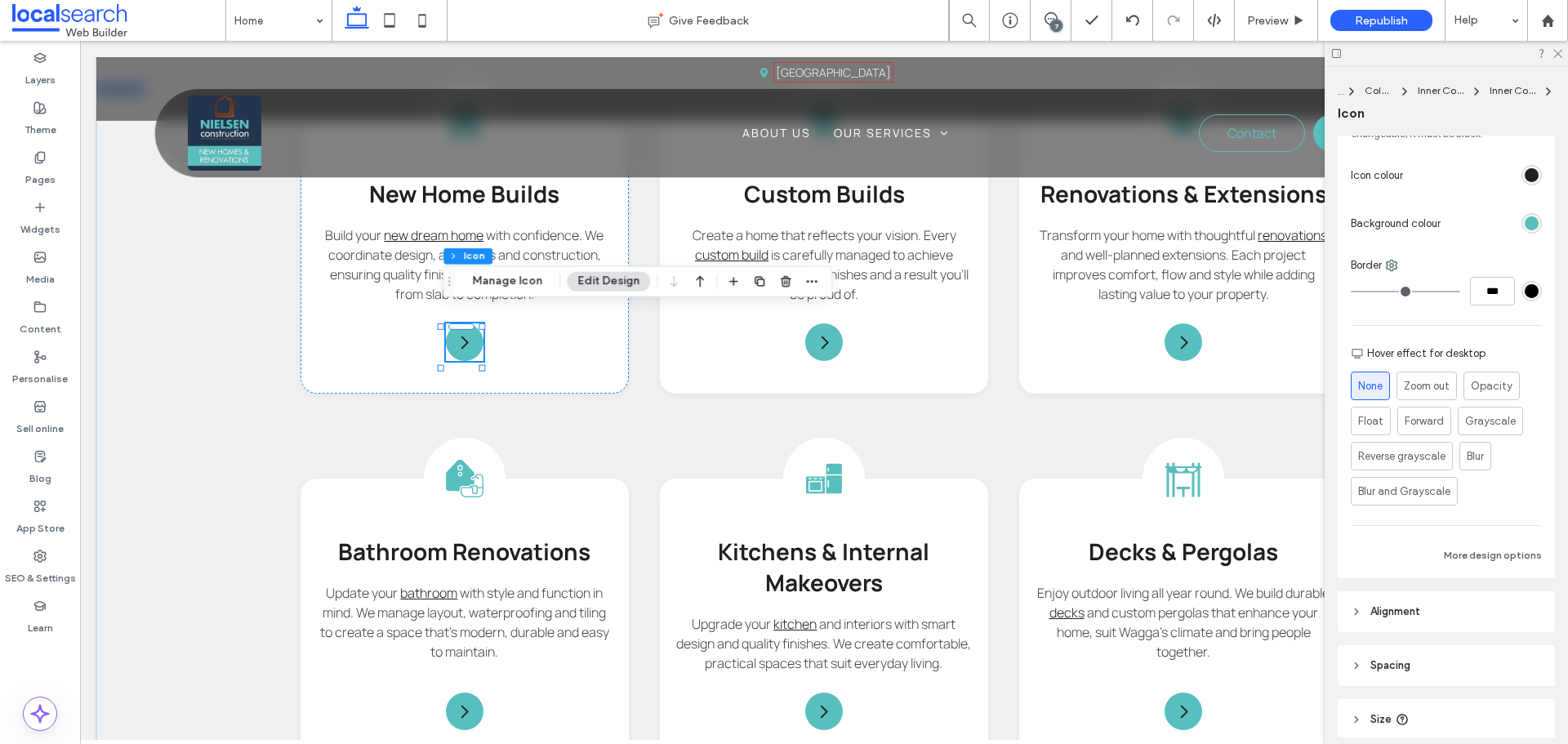
scroll to position [409, 0]
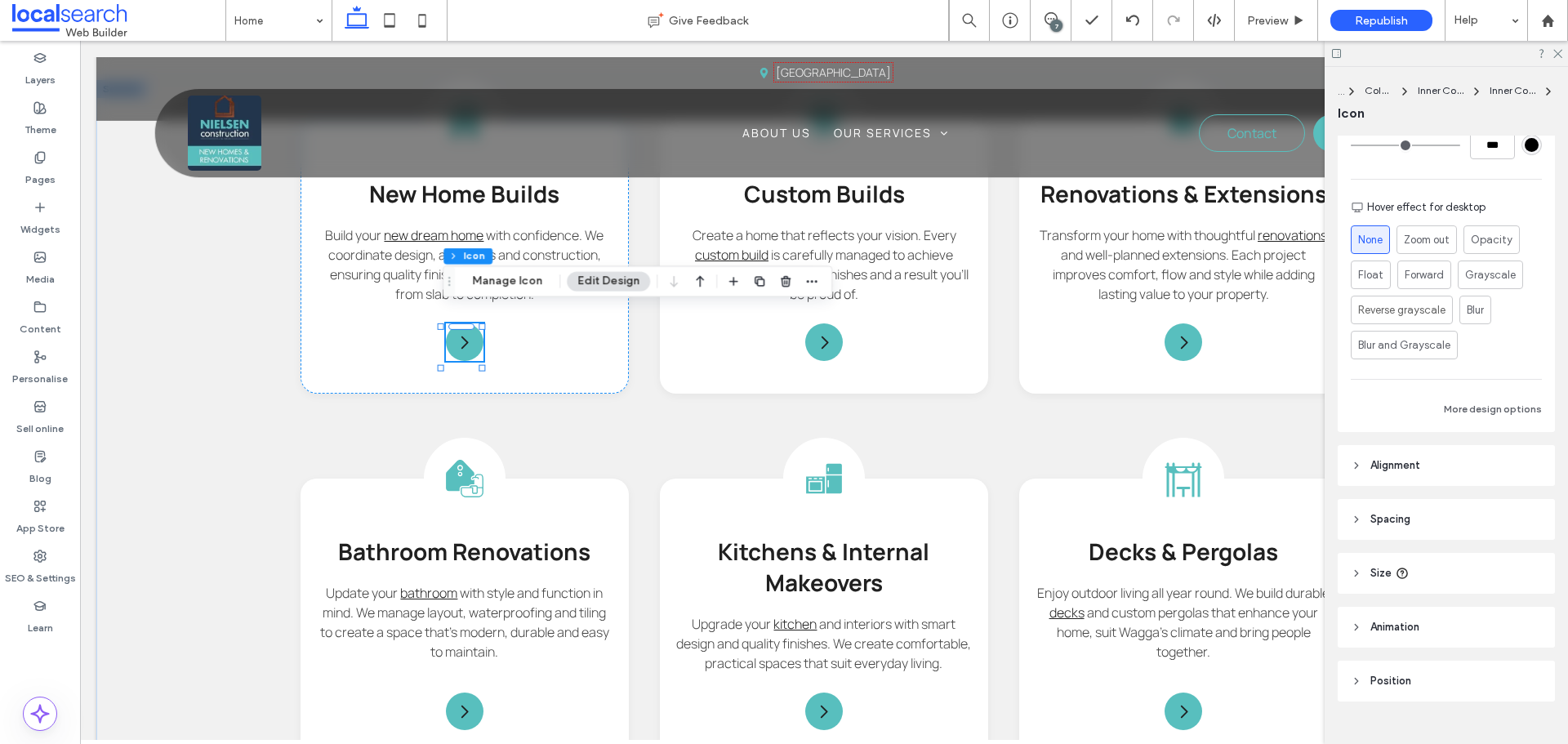
click at [1451, 399] on div "For the colour of an SVG icon to be changeable, it must be black. Icon colour B…" at bounding box center [1446, 196] width 217 height 473
click at [1465, 409] on button "More design options" at bounding box center [1492, 409] width 98 height 19
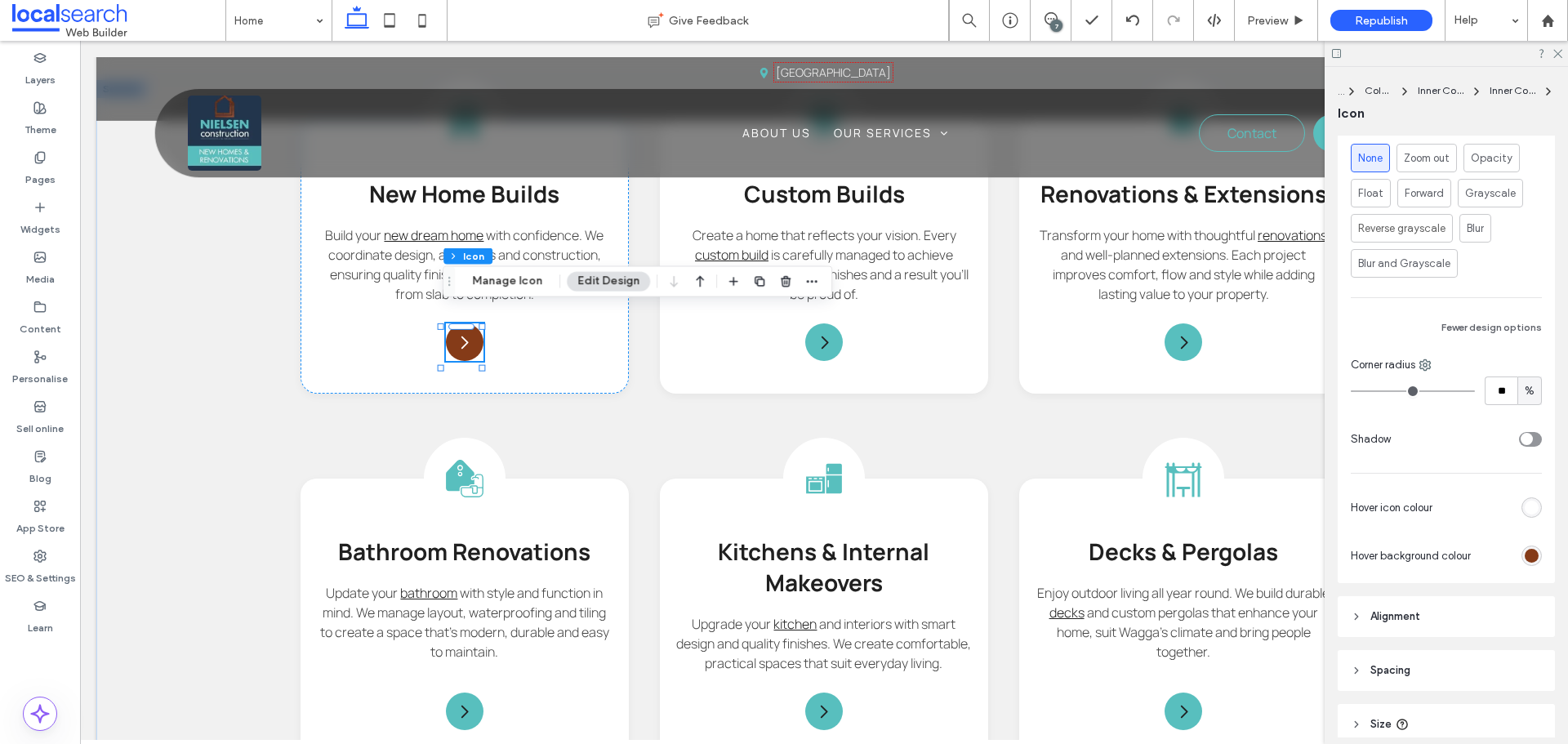
click at [1524, 553] on div "rgb(133, 59, 24)" at bounding box center [1531, 556] width 14 height 14
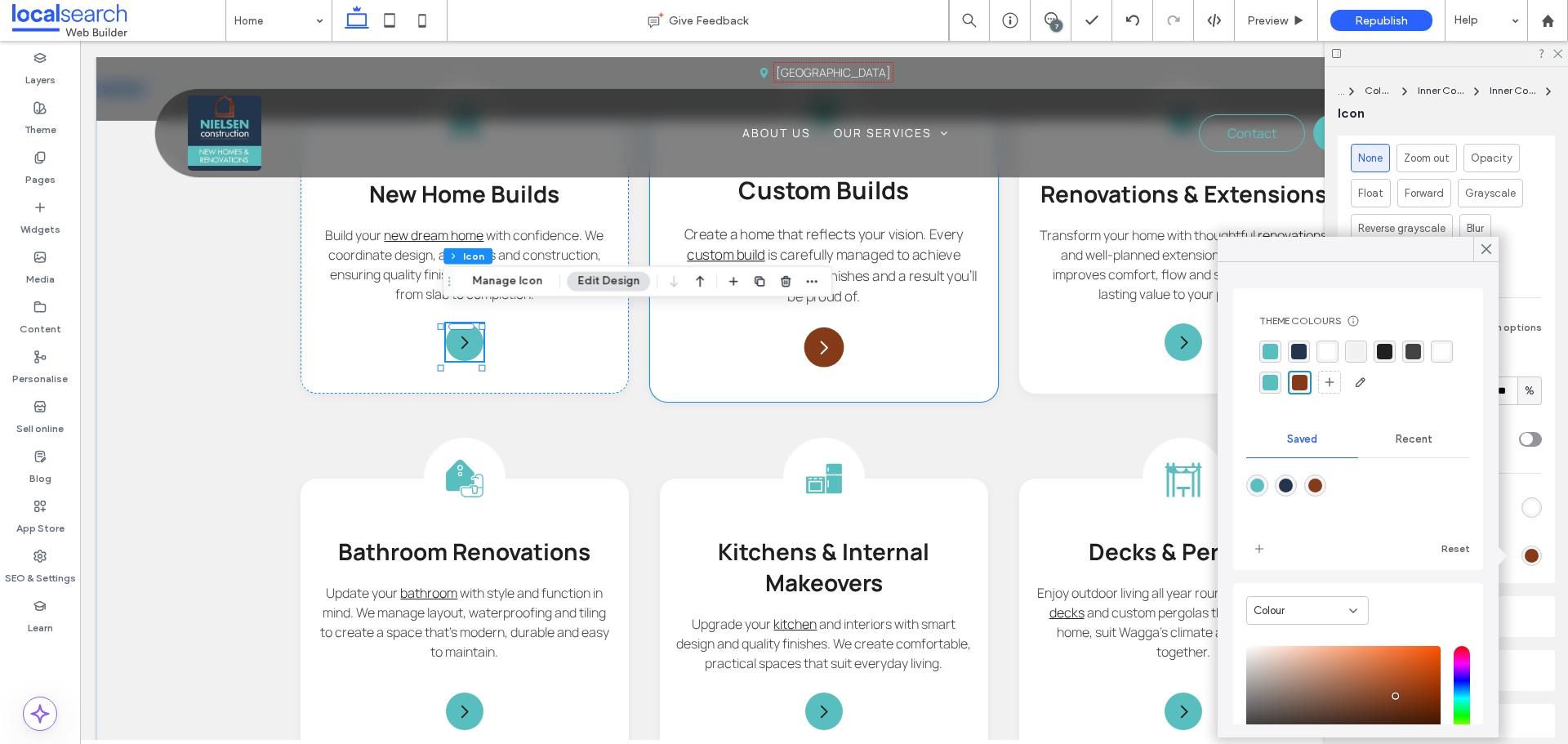
click at [816, 327] on div "Arrow Icon" at bounding box center [824, 347] width 40 height 40
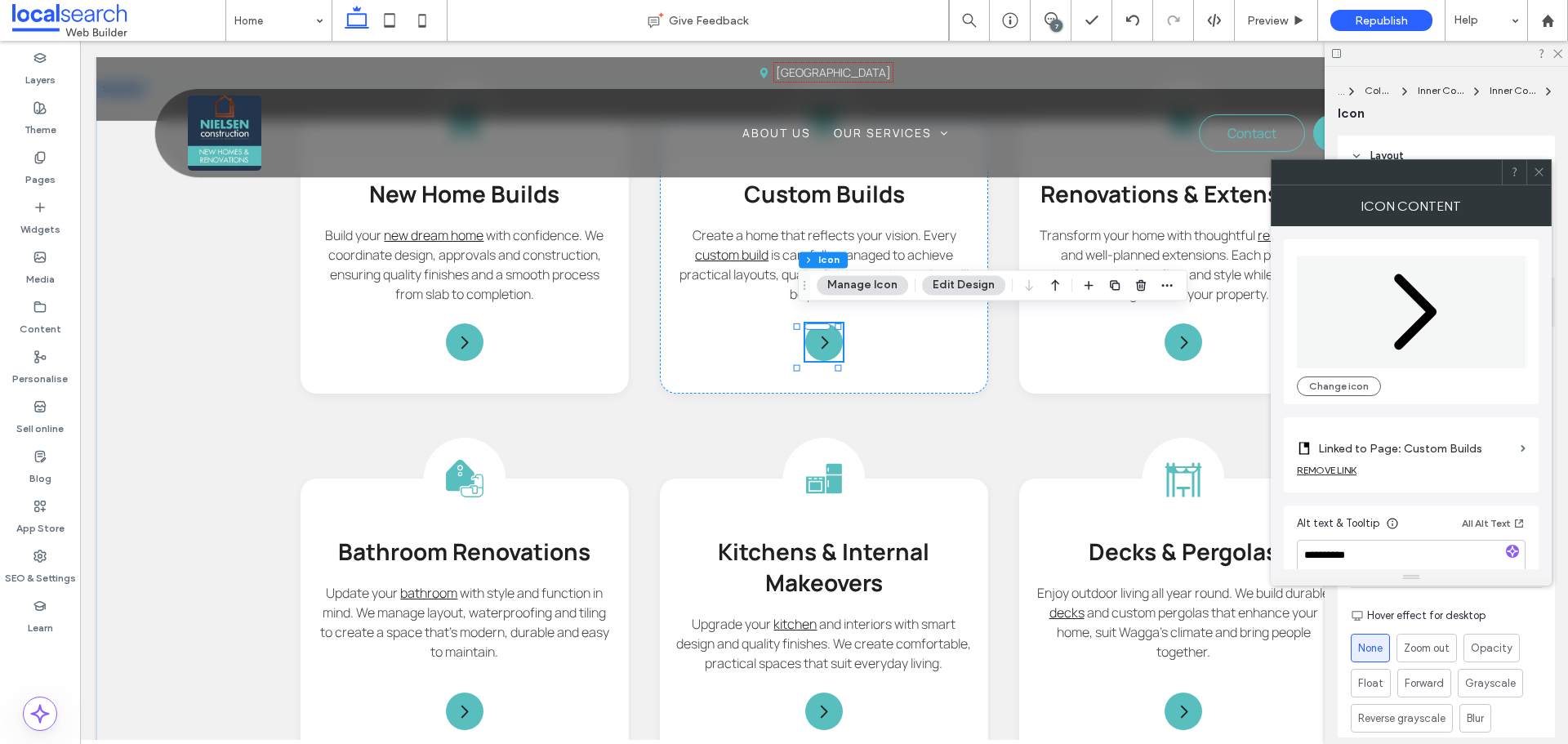
click at [1549, 170] on div at bounding box center [1538, 171] width 24 height 24
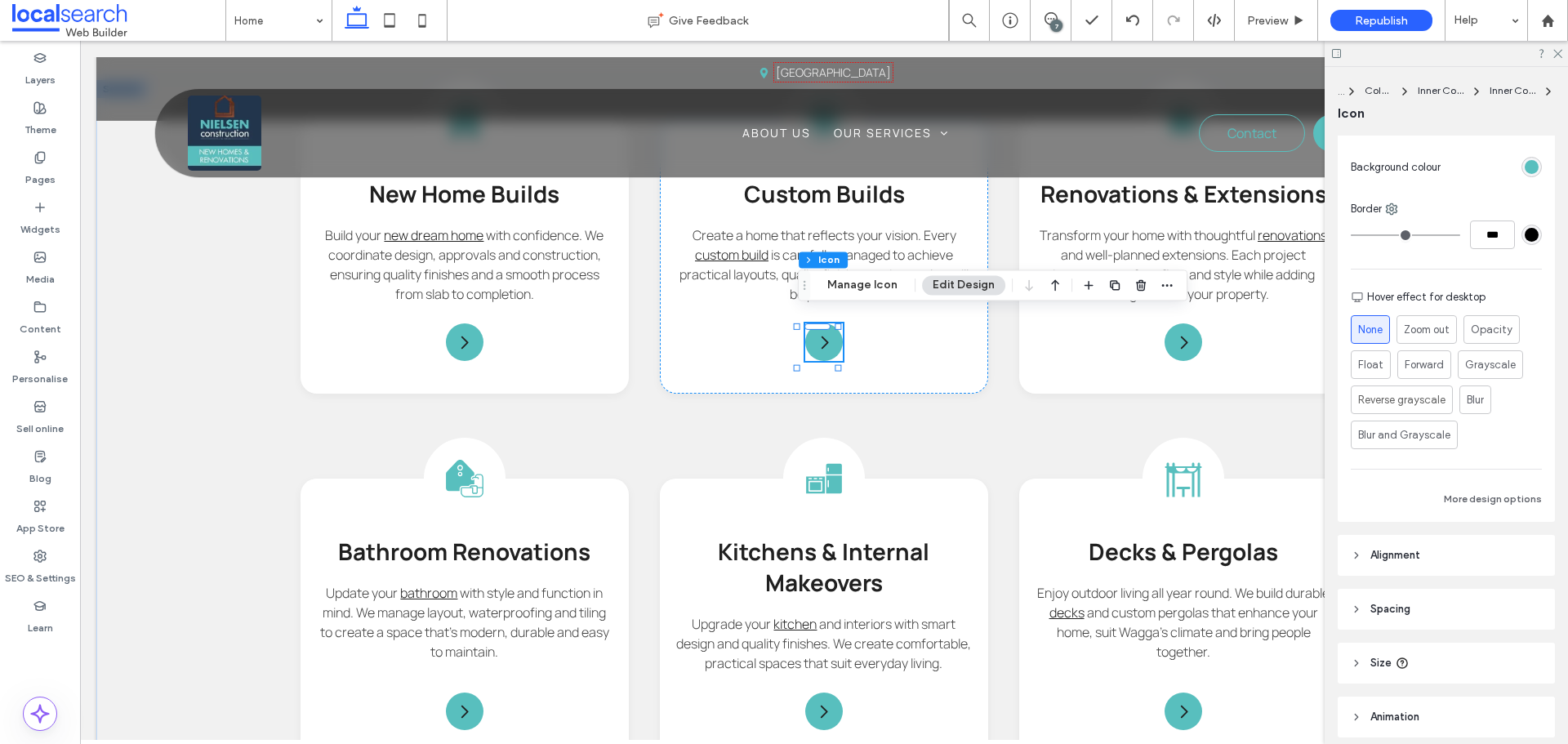
scroll to position [409, 0]
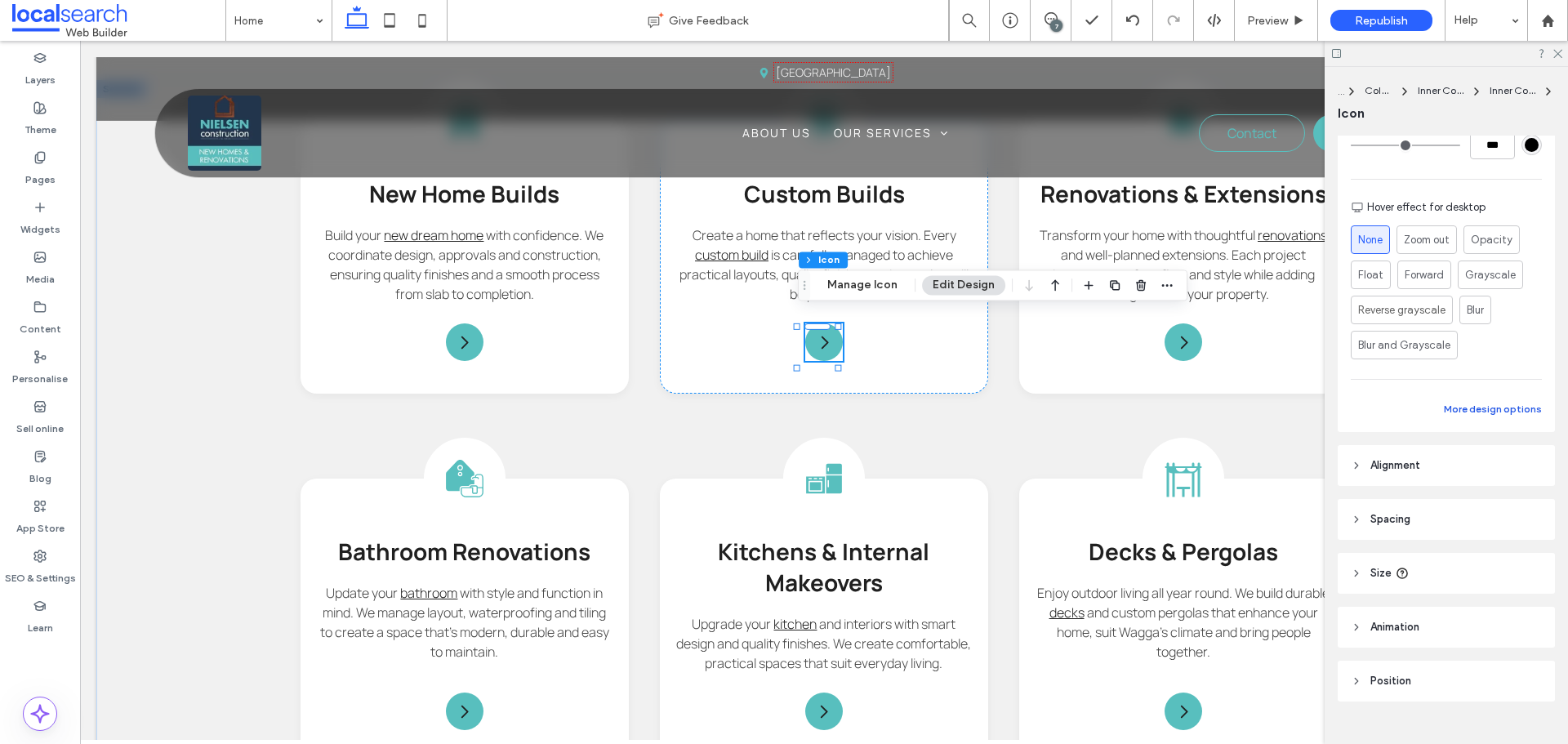
click at [1459, 411] on button "More design options" at bounding box center [1492, 409] width 98 height 19
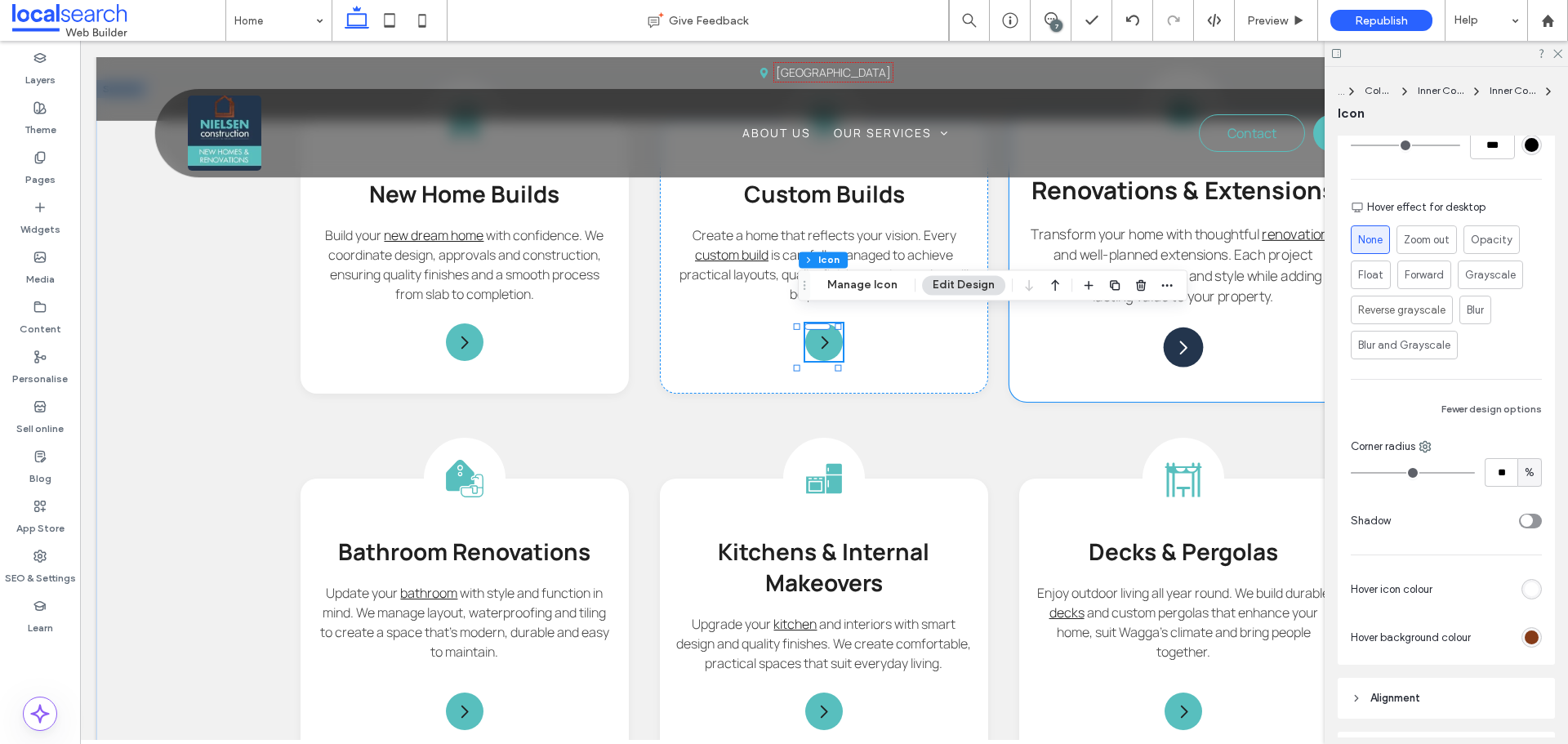
click at [1183, 337] on icon "Arrow Icon" at bounding box center [1184, 347] width 19 height 19
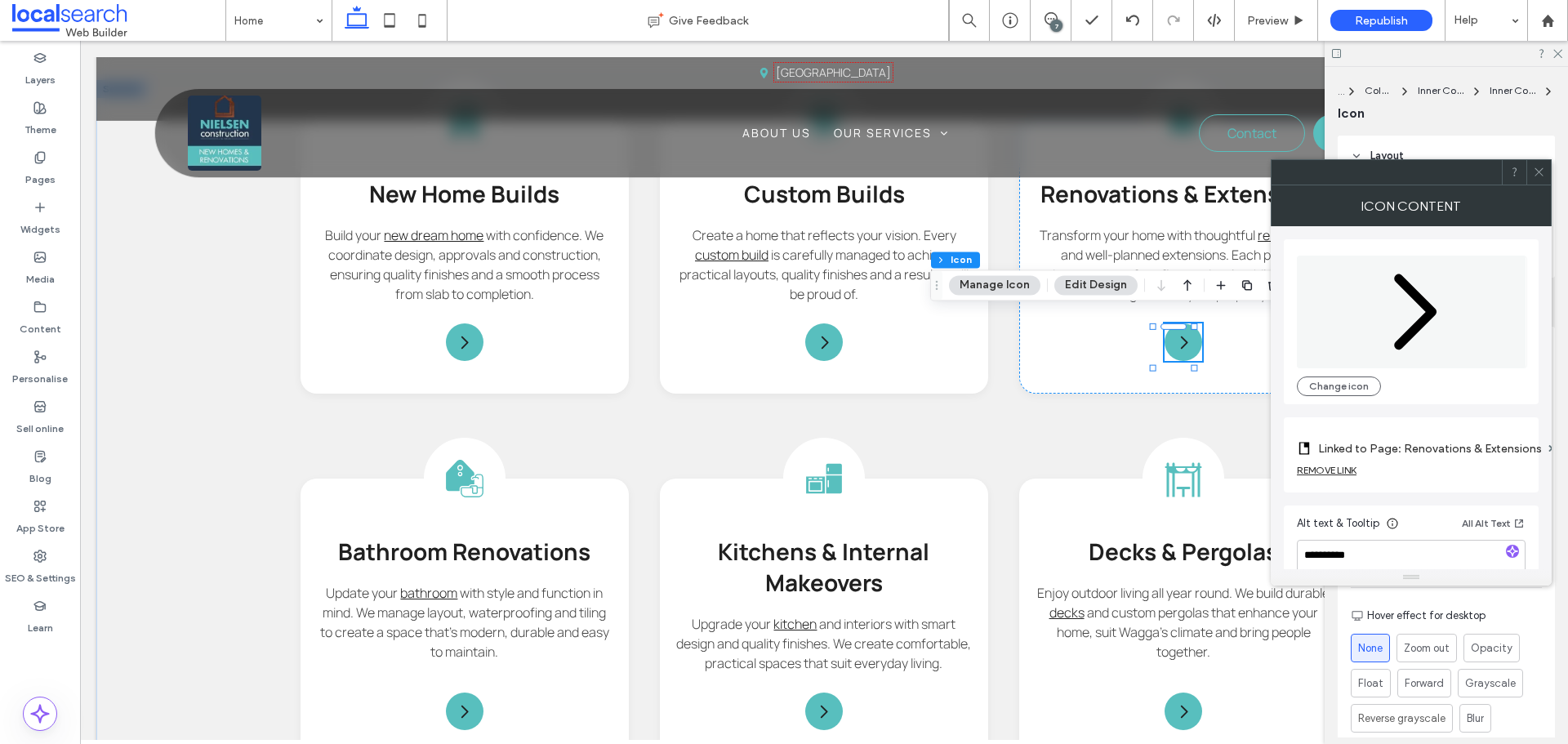
click at [1541, 167] on icon at bounding box center [1539, 171] width 13 height 13
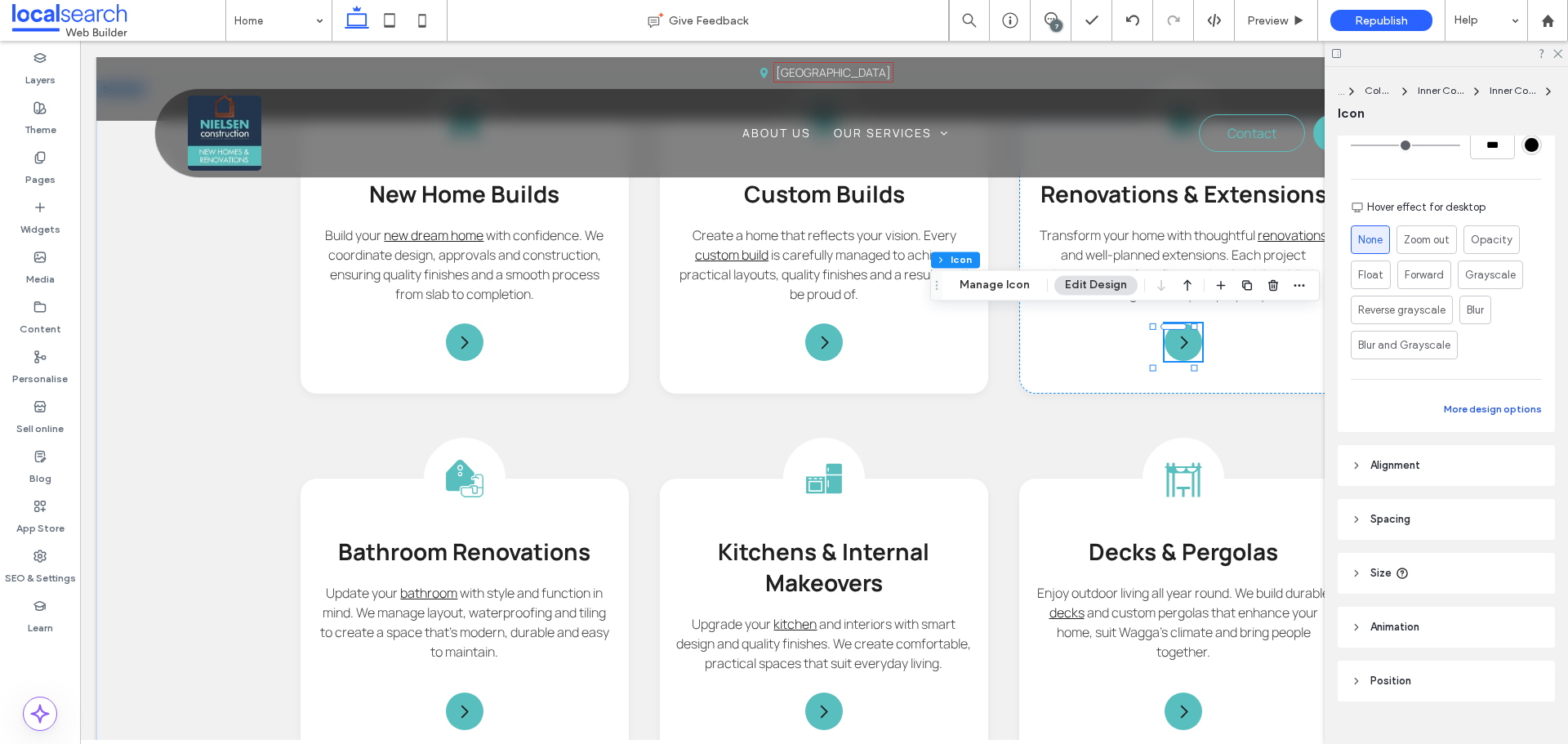
click at [1466, 404] on button "More design options" at bounding box center [1492, 409] width 98 height 19
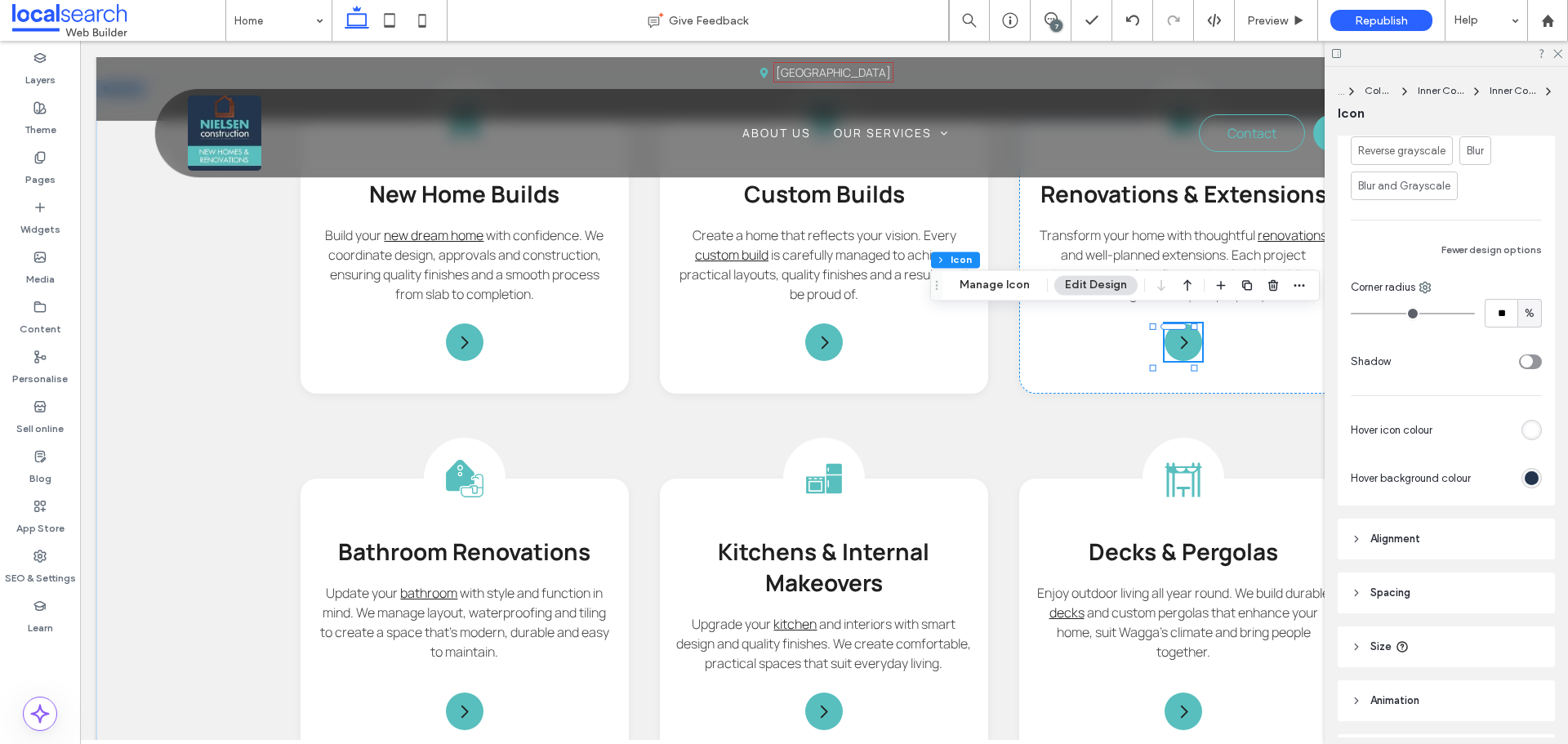
scroll to position [572, 0]
click at [1524, 470] on div "rgb(35, 53, 77)" at bounding box center [1531, 474] width 14 height 14
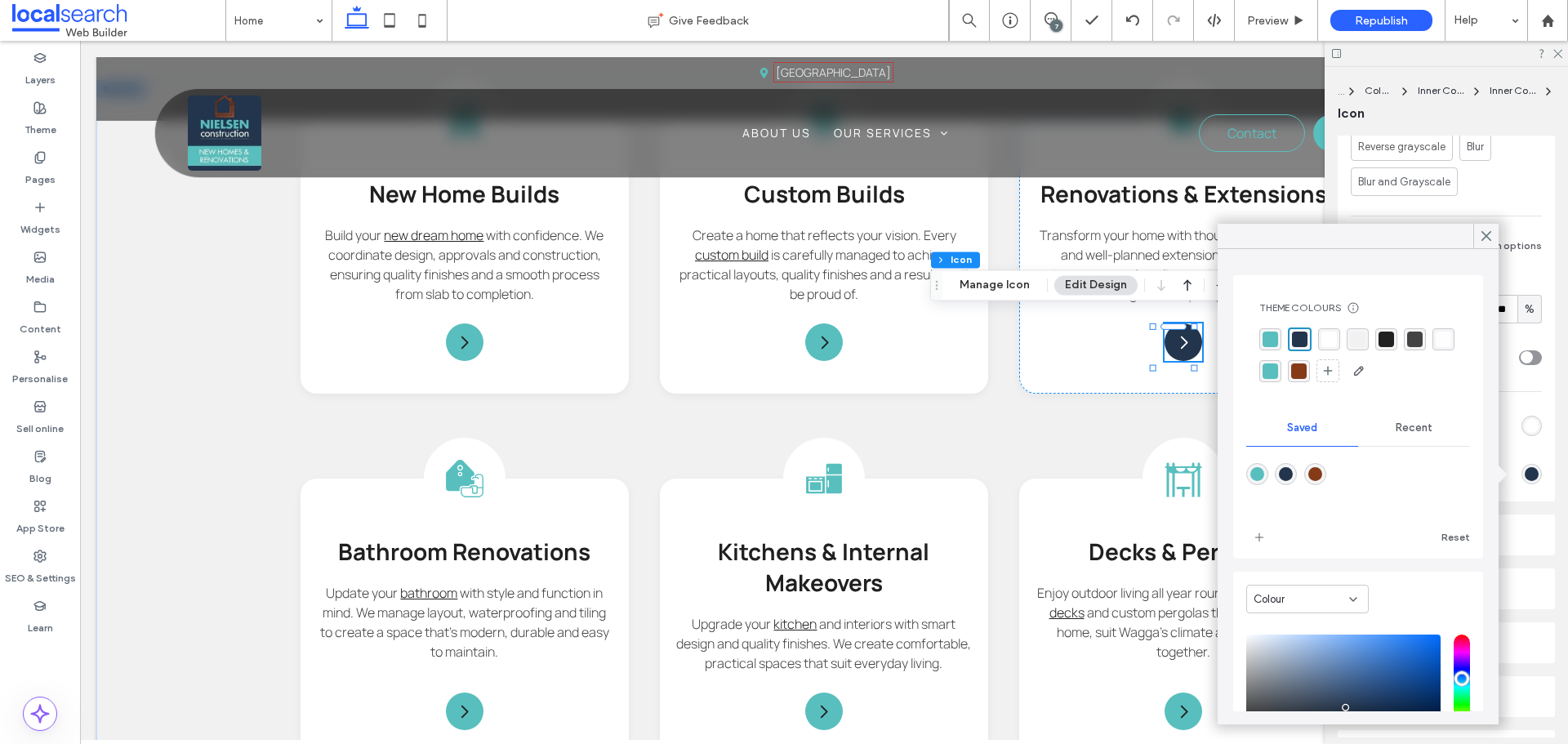
click at [1307, 370] on div "rgba(133,59,24,1)" at bounding box center [1299, 371] width 15 height 16
click at [1485, 234] on use at bounding box center [1487, 235] width 8 height 9
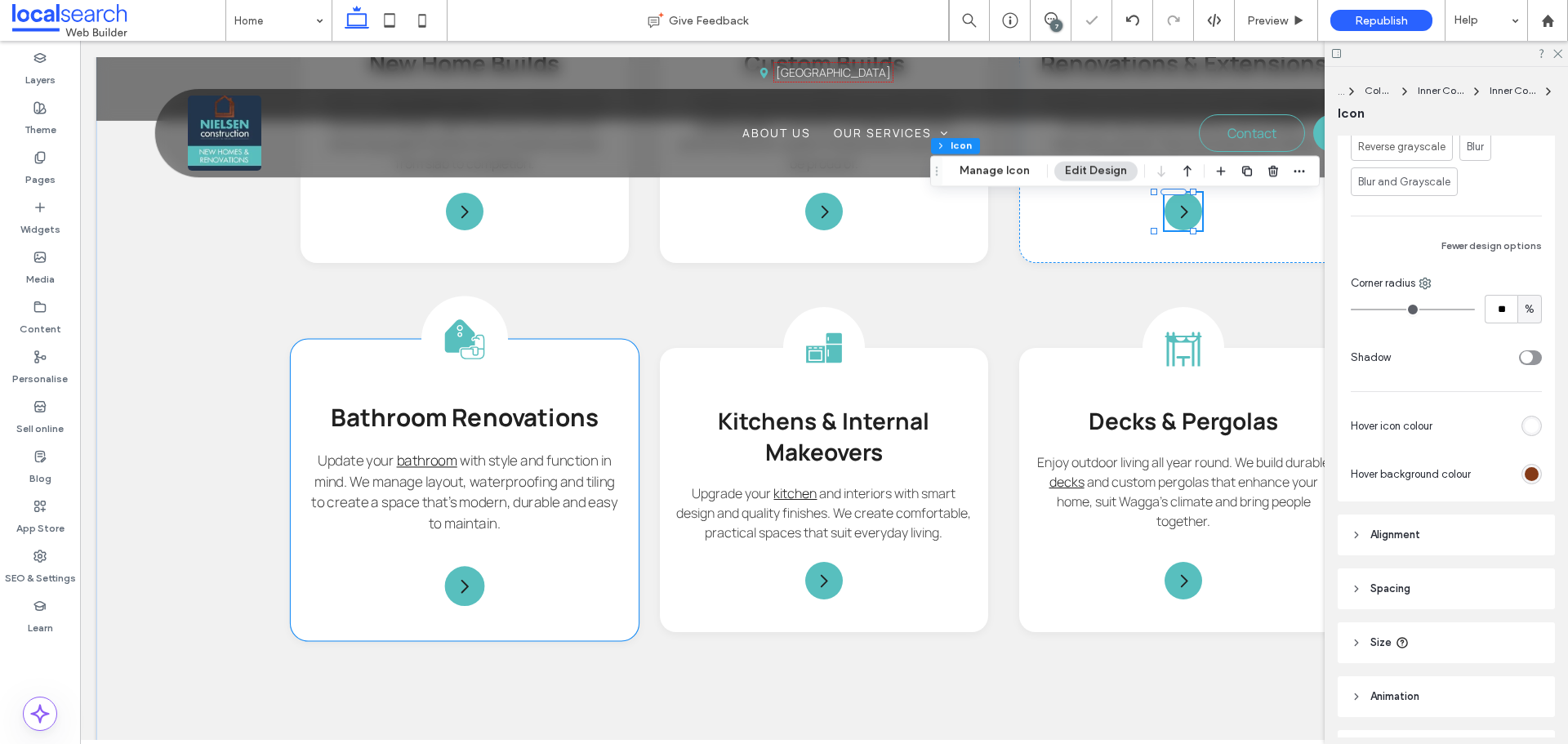
scroll to position [1961, 0]
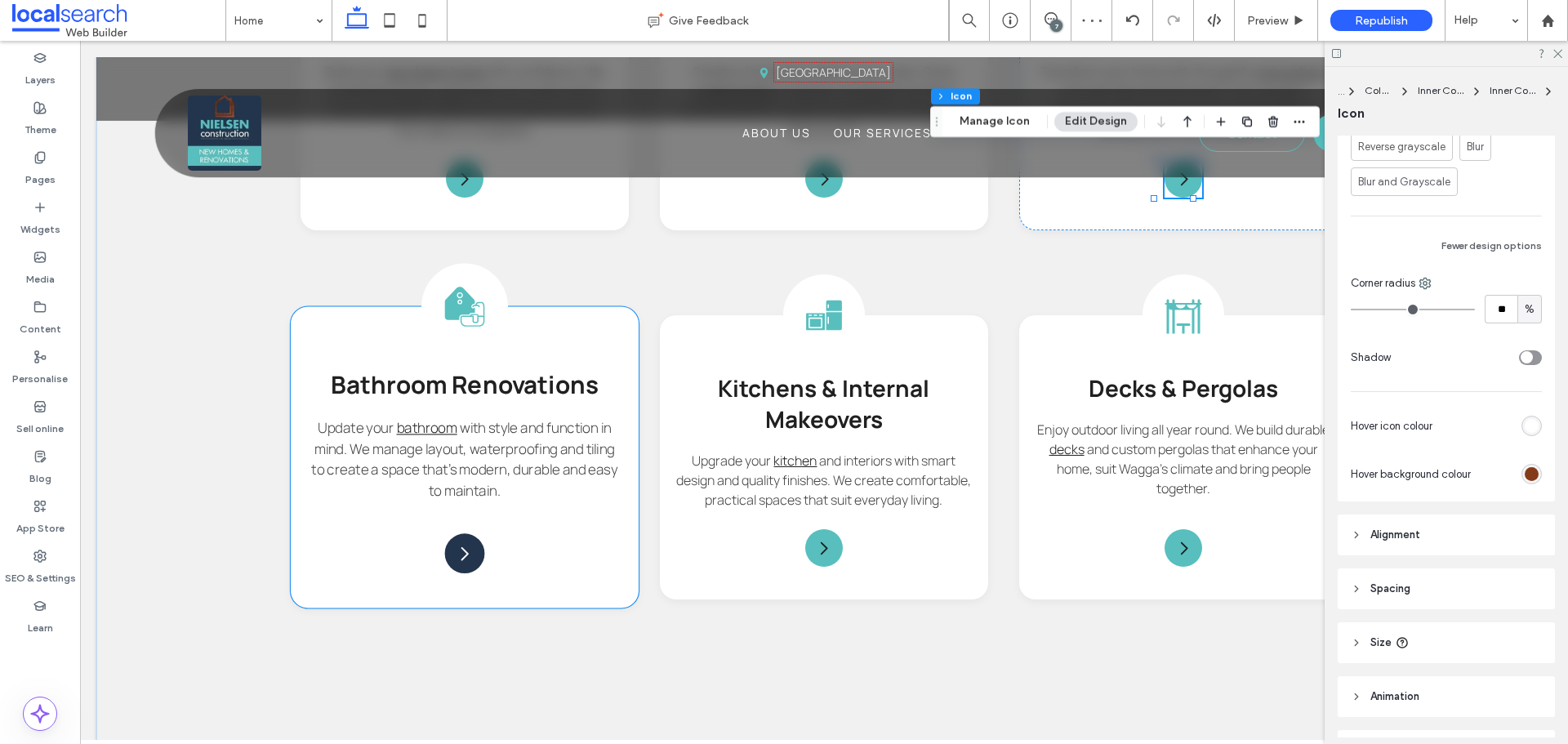
click at [466, 562] on icon "Arrow Icon" at bounding box center [465, 554] width 19 height 19
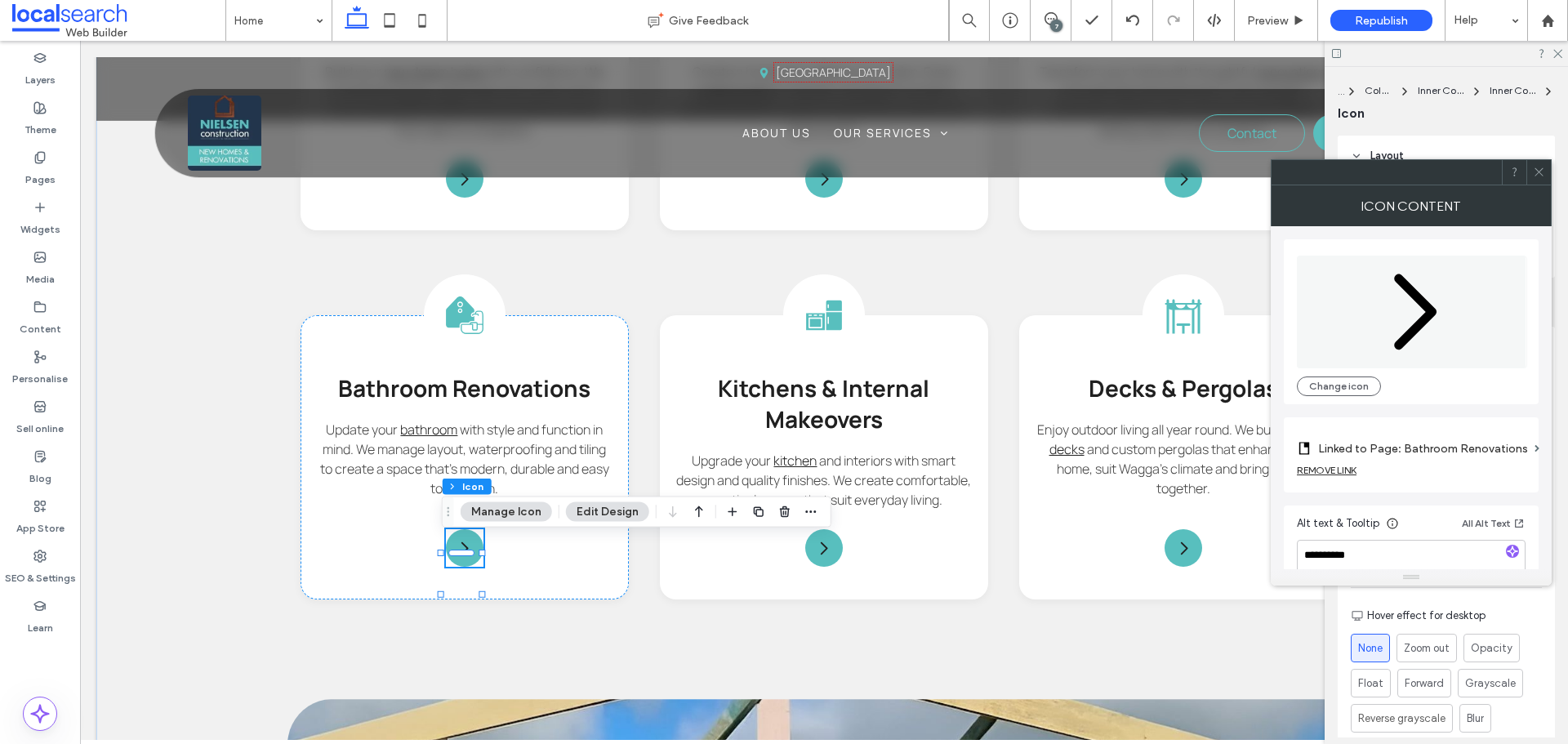
click at [1537, 172] on icon at bounding box center [1539, 171] width 13 height 13
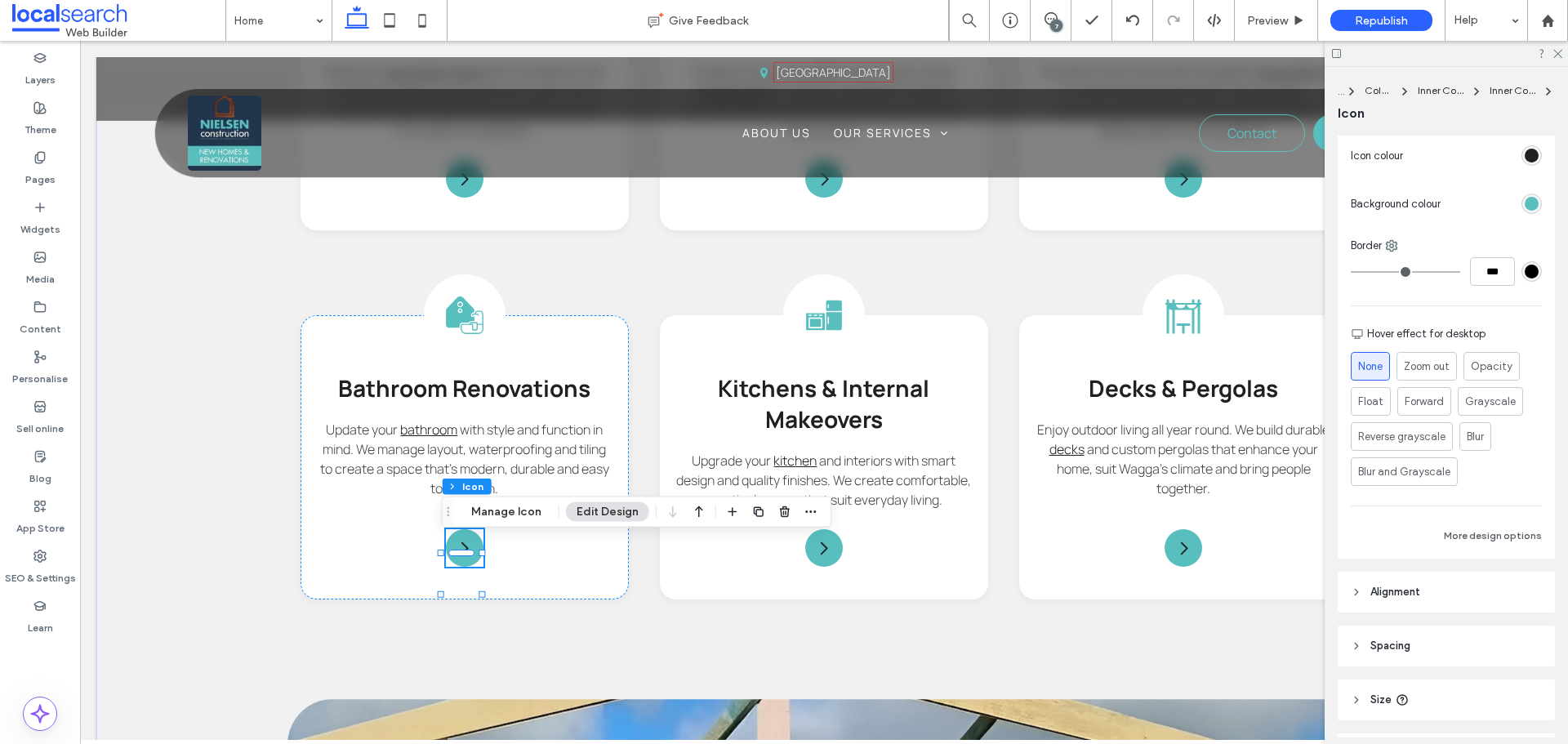
scroll to position [326, 0]
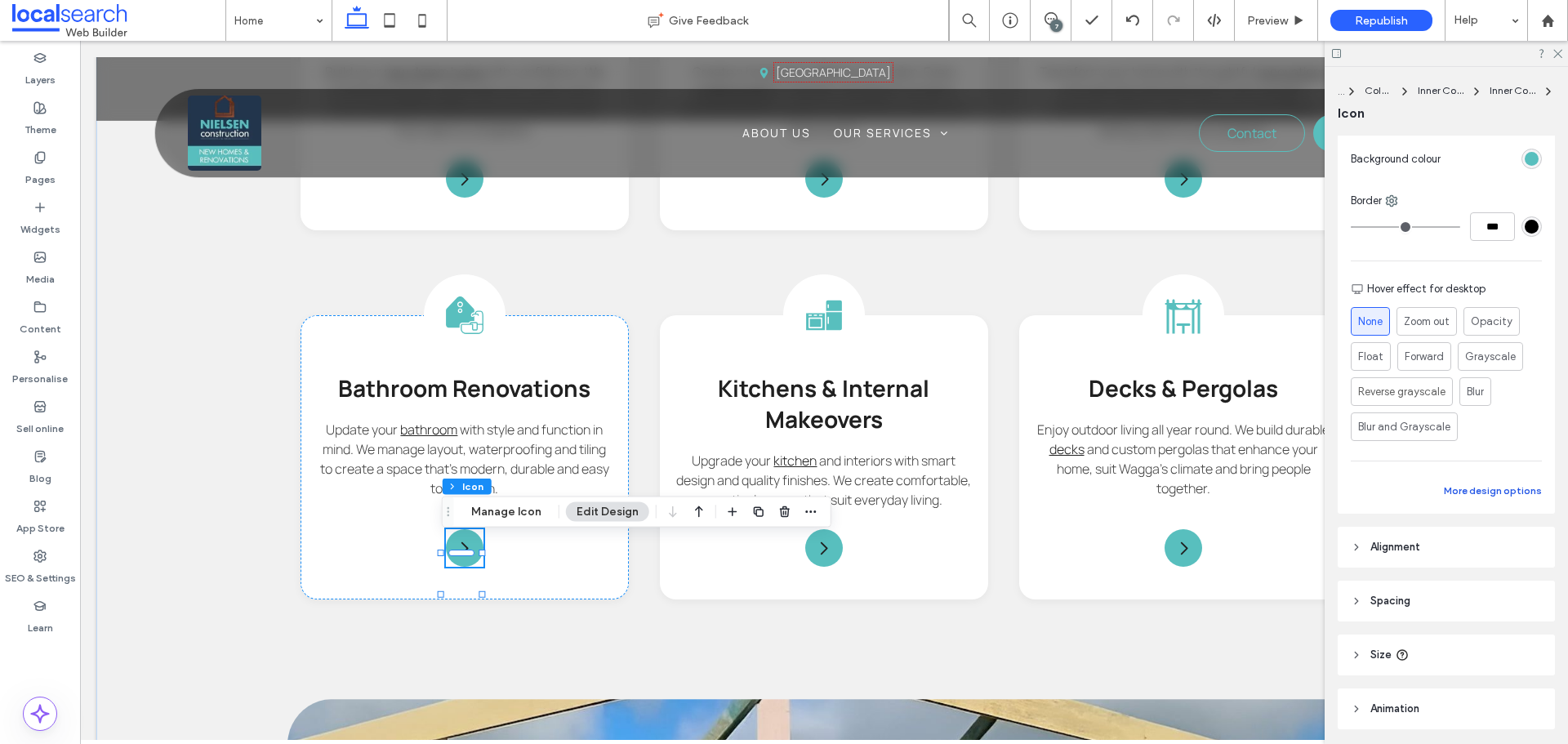
click at [1470, 489] on button "More design options" at bounding box center [1492, 491] width 98 height 19
click at [1524, 719] on div "rgb(35, 53, 77)" at bounding box center [1531, 719] width 14 height 14
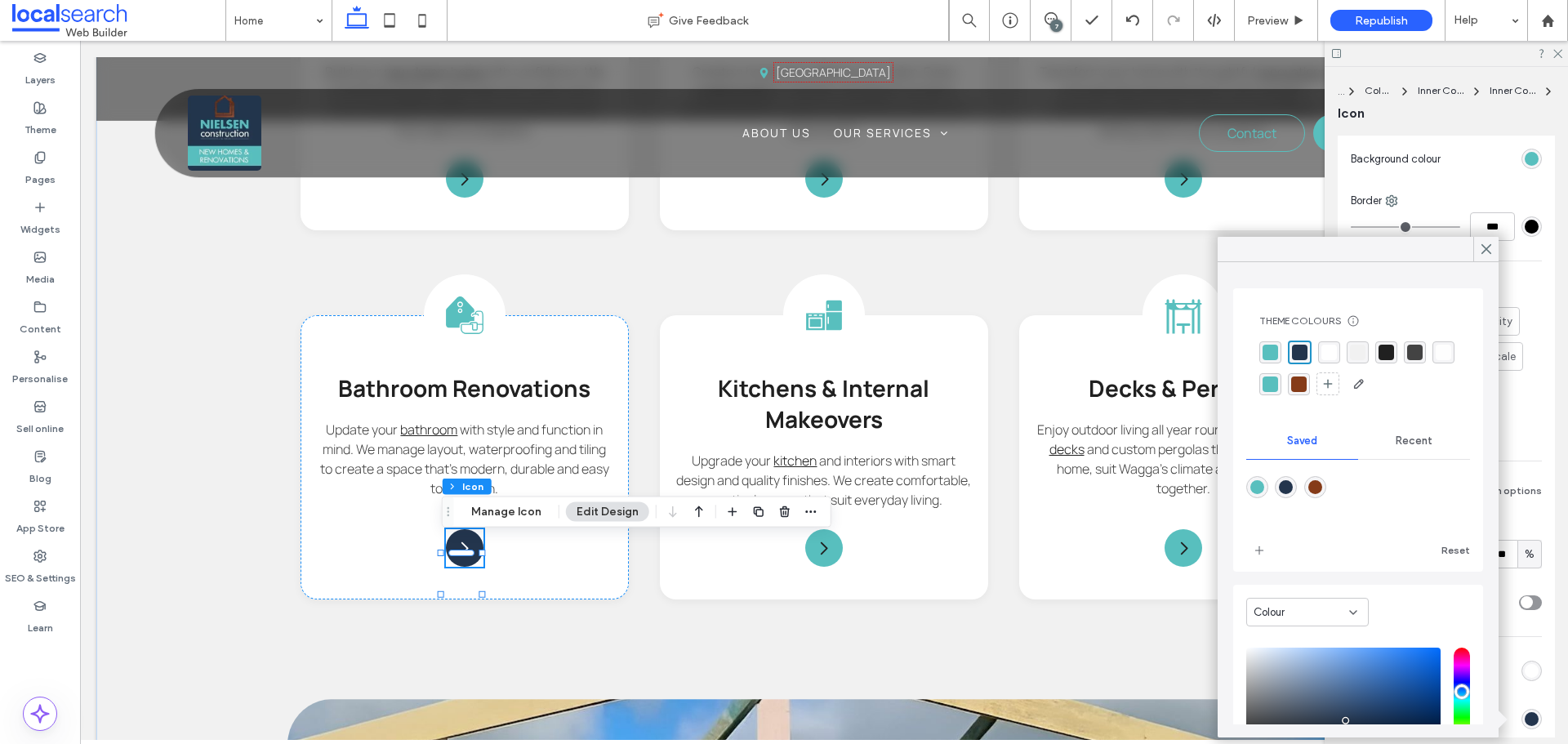
click at [1307, 389] on div "rgba(133,59,24,1)" at bounding box center [1299, 385] width 15 height 16
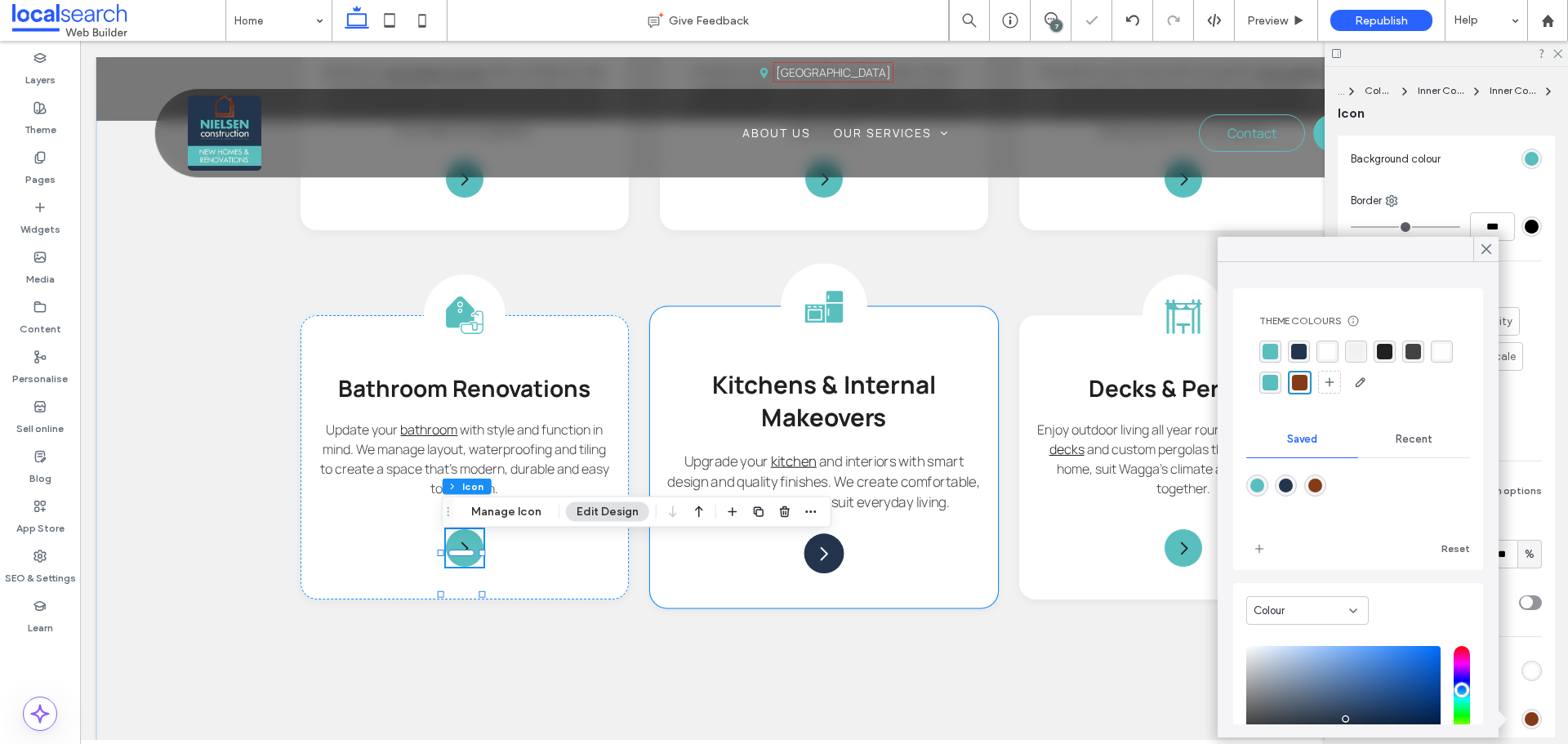
click at [823, 549] on icon "Arrow Icon" at bounding box center [824, 554] width 19 height 19
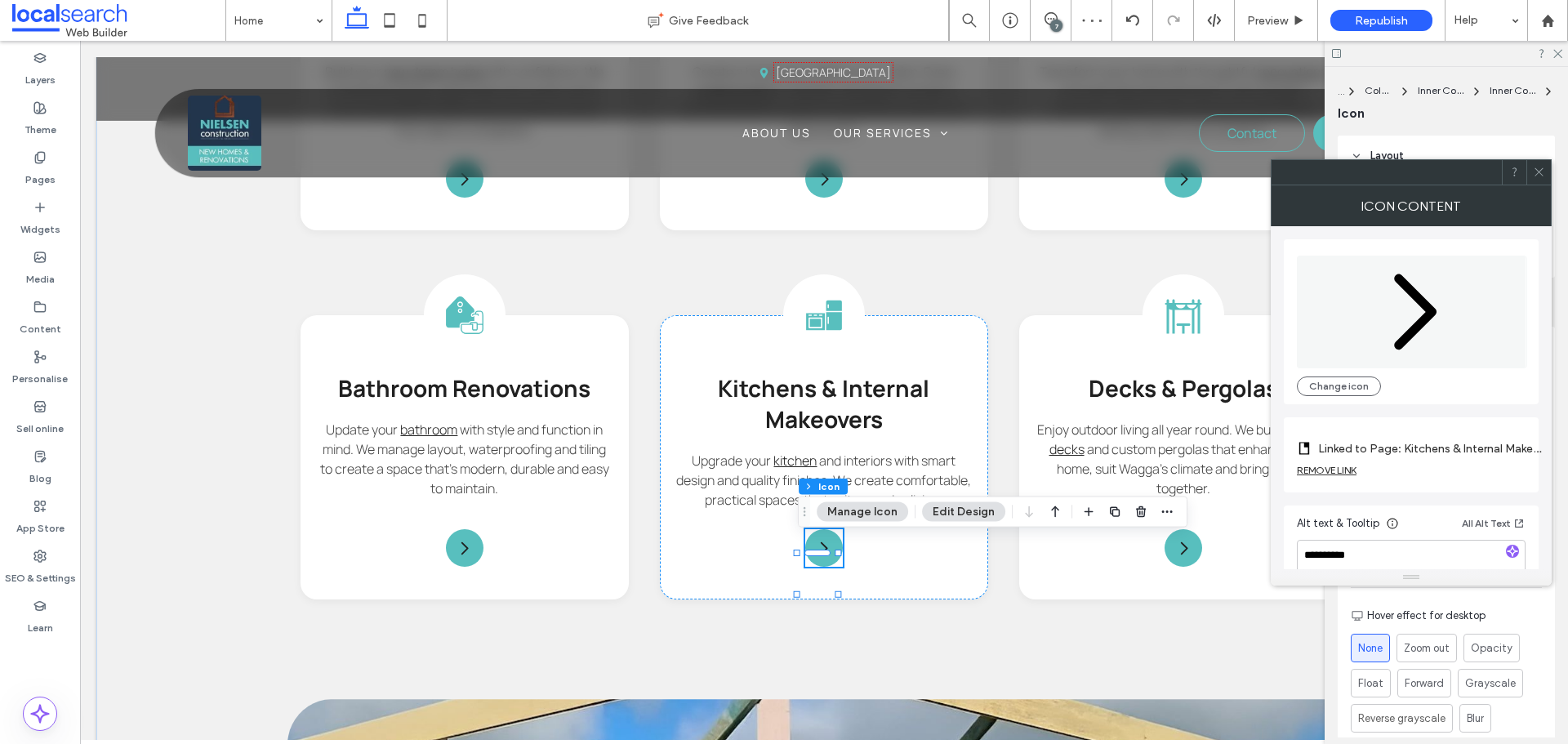
click at [1540, 167] on icon at bounding box center [1539, 171] width 13 height 13
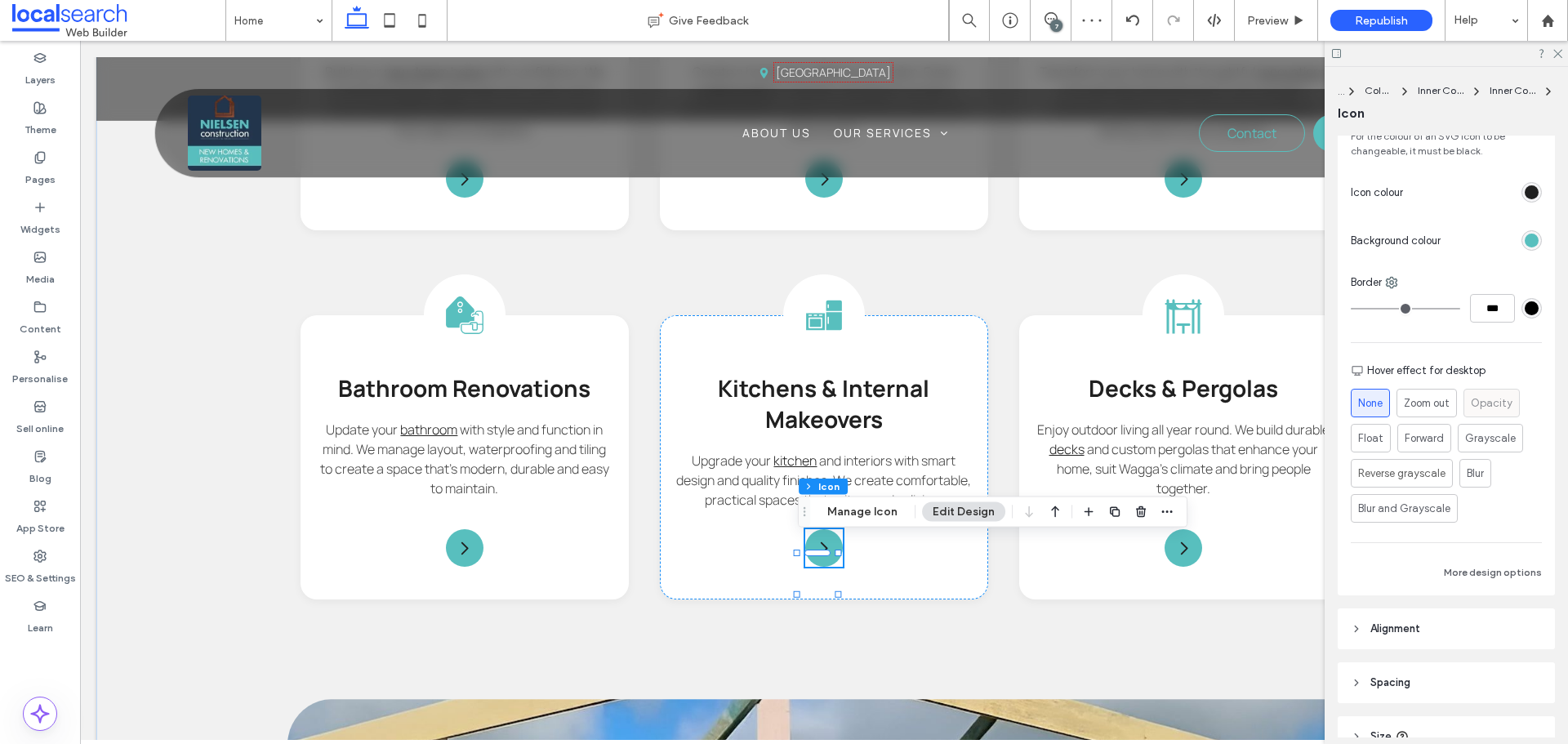
scroll to position [409, 0]
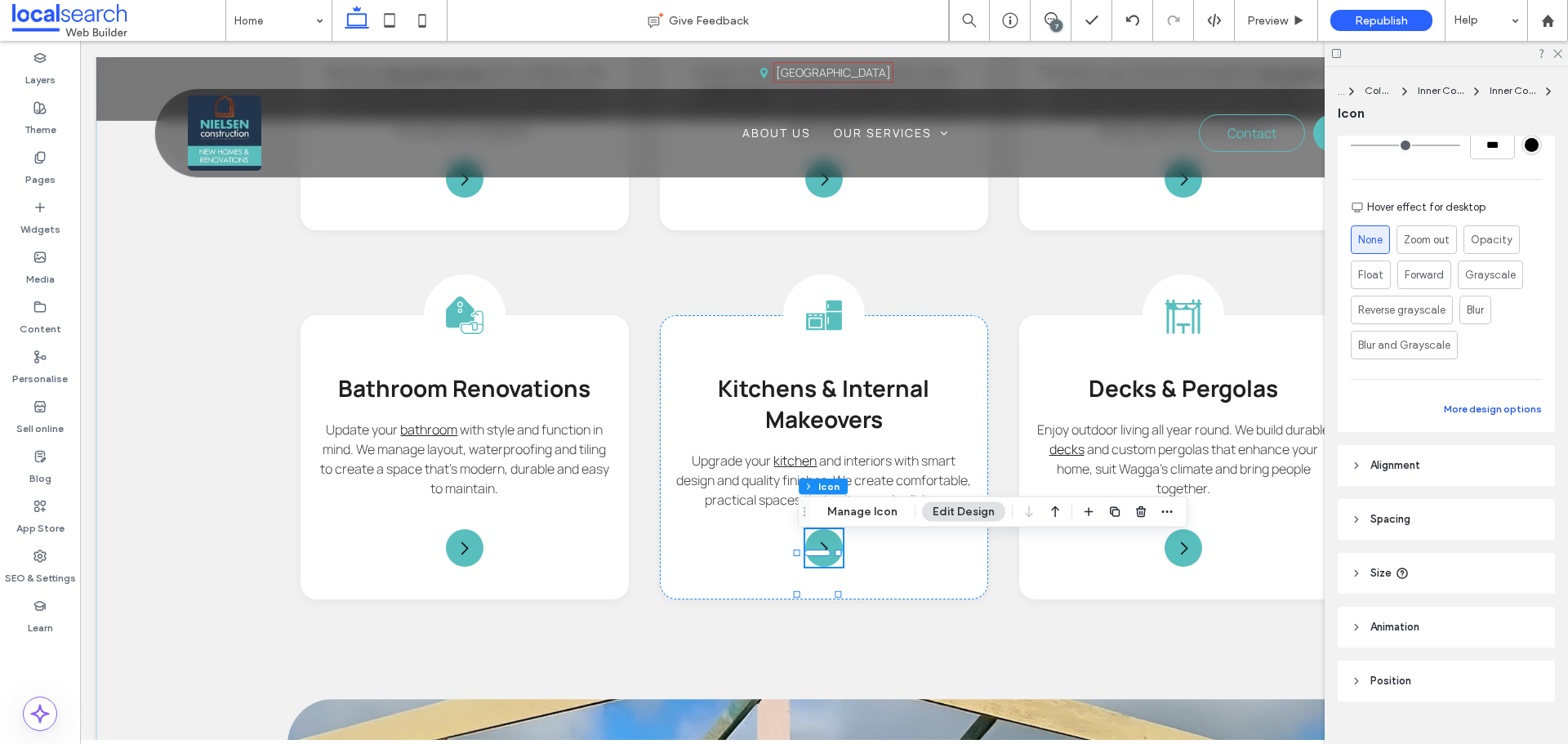
click at [1463, 400] on button "More design options" at bounding box center [1492, 409] width 98 height 19
click at [1526, 650] on div at bounding box center [1509, 637] width 65 height 29
click at [1524, 639] on div "rgb(35, 53, 77)" at bounding box center [1531, 637] width 14 height 14
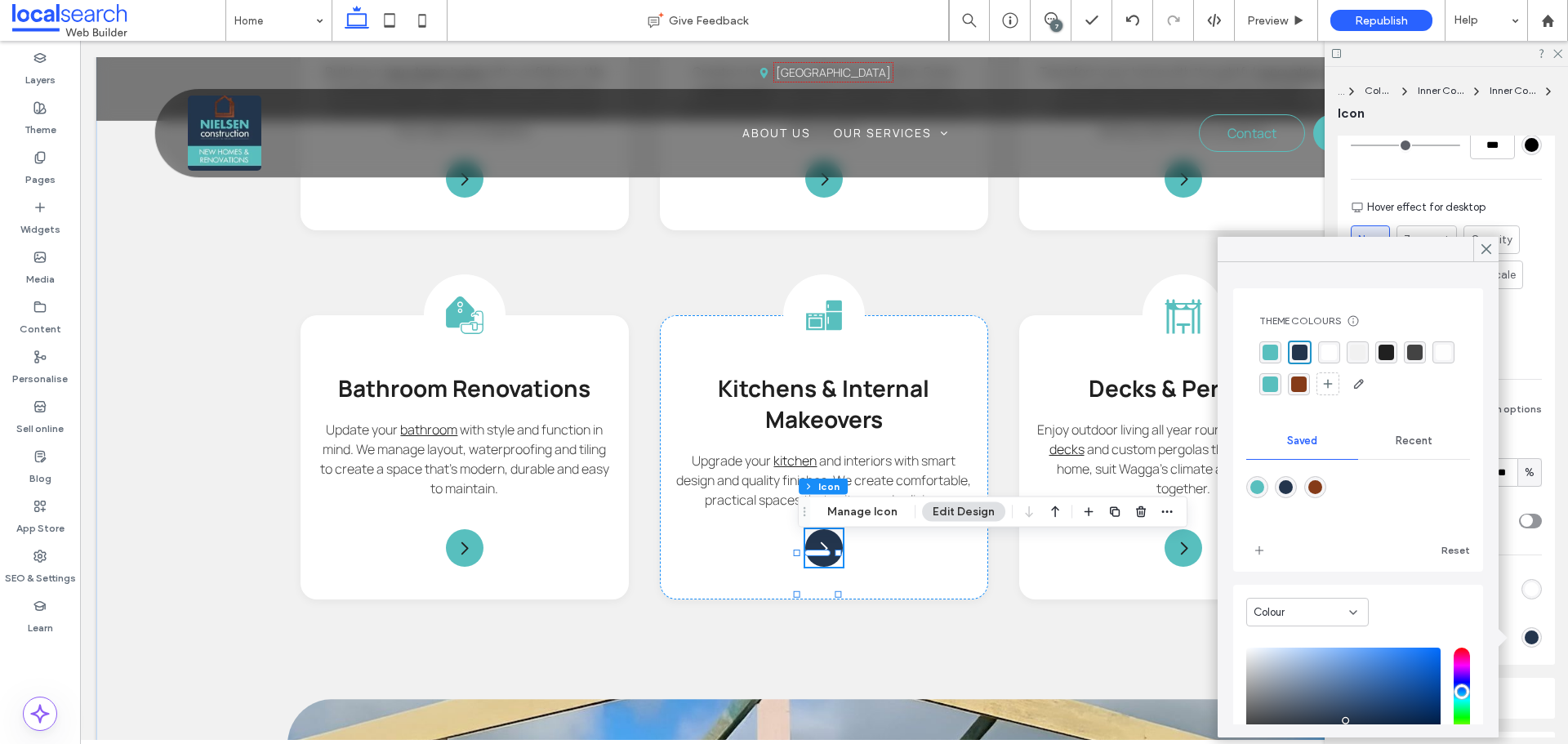
click at [1307, 385] on div "rgba(133,59,24,1)" at bounding box center [1299, 385] width 15 height 16
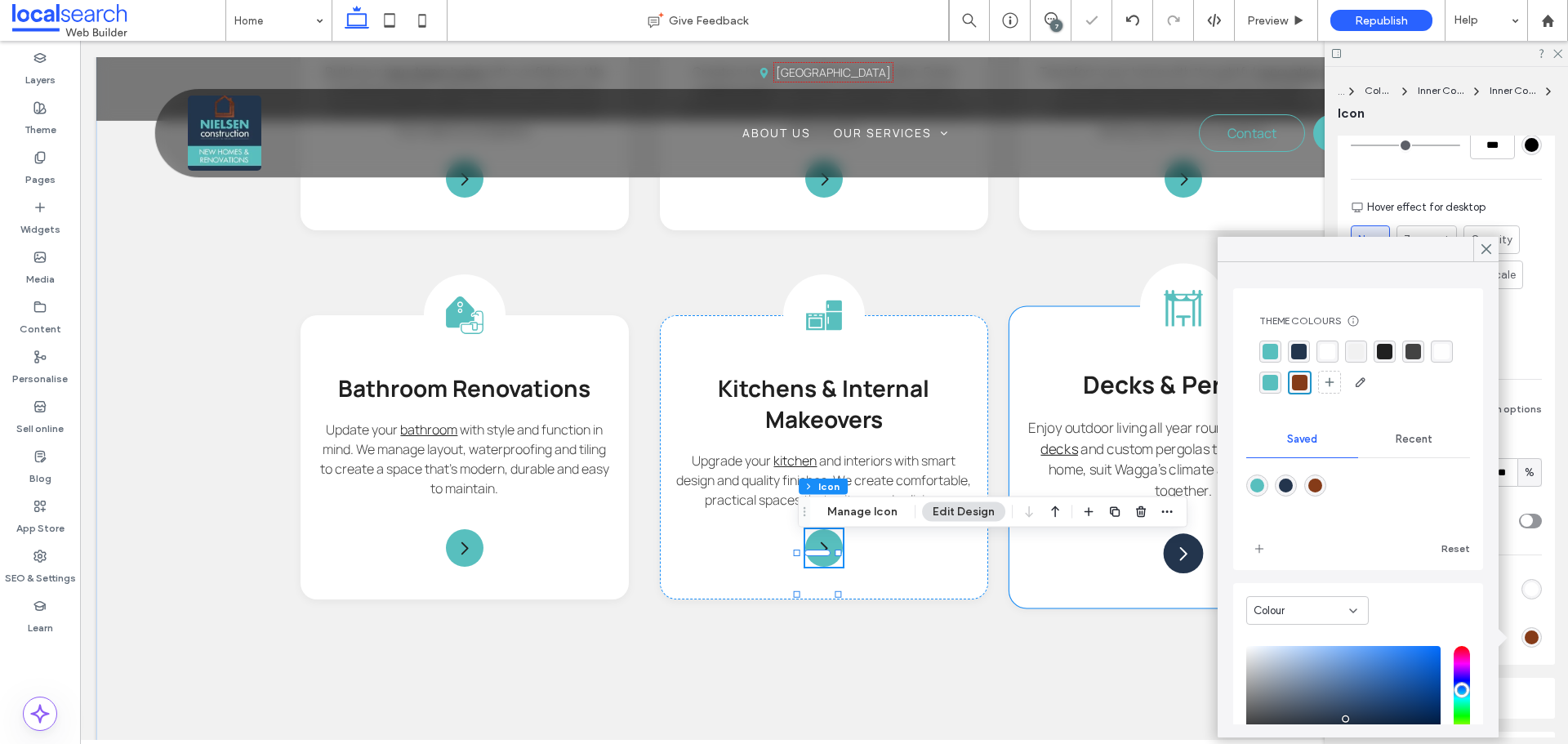
click at [1174, 558] on icon "Arrow Icon" at bounding box center [1184, 554] width 19 height 19
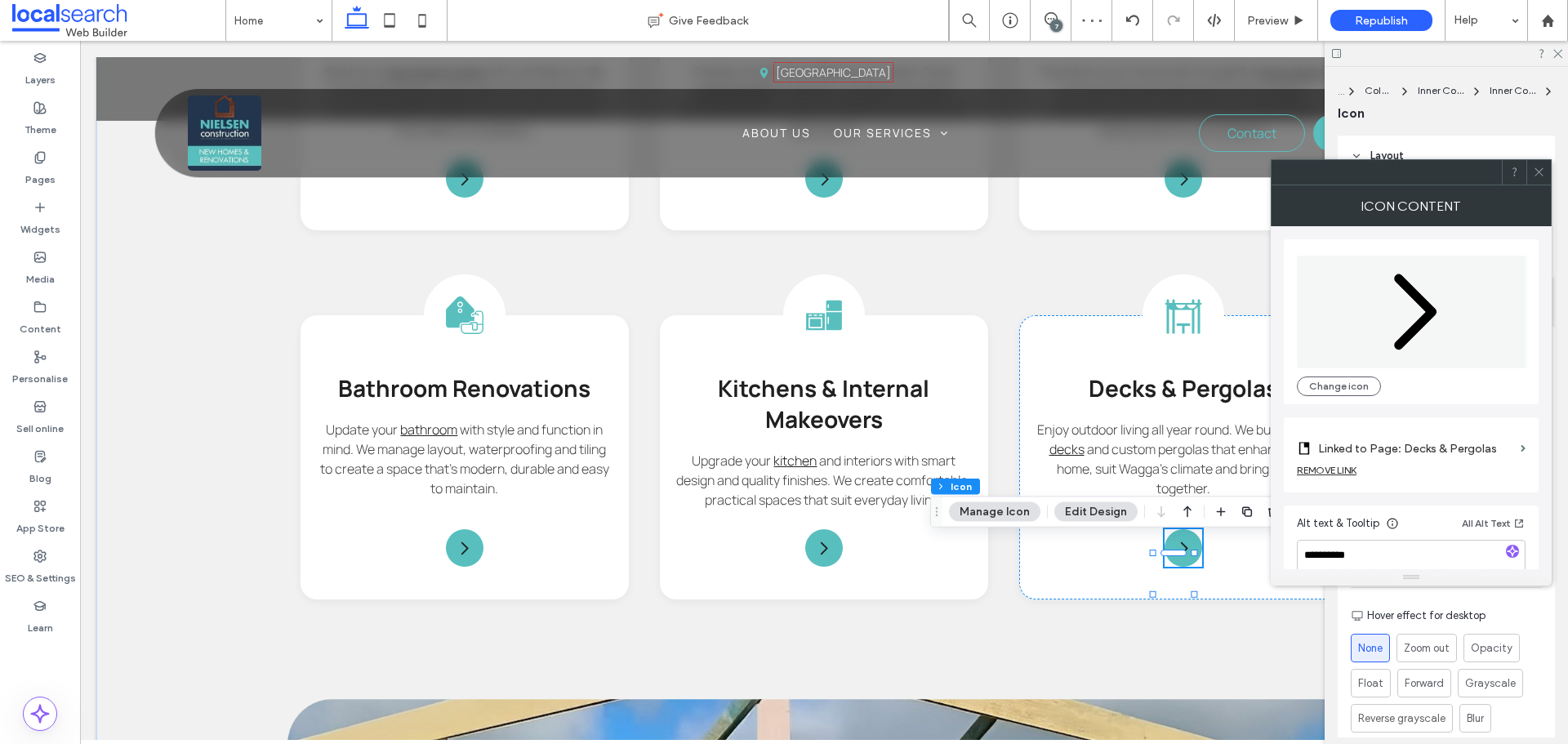
click at [1534, 164] on span at bounding box center [1539, 171] width 13 height 24
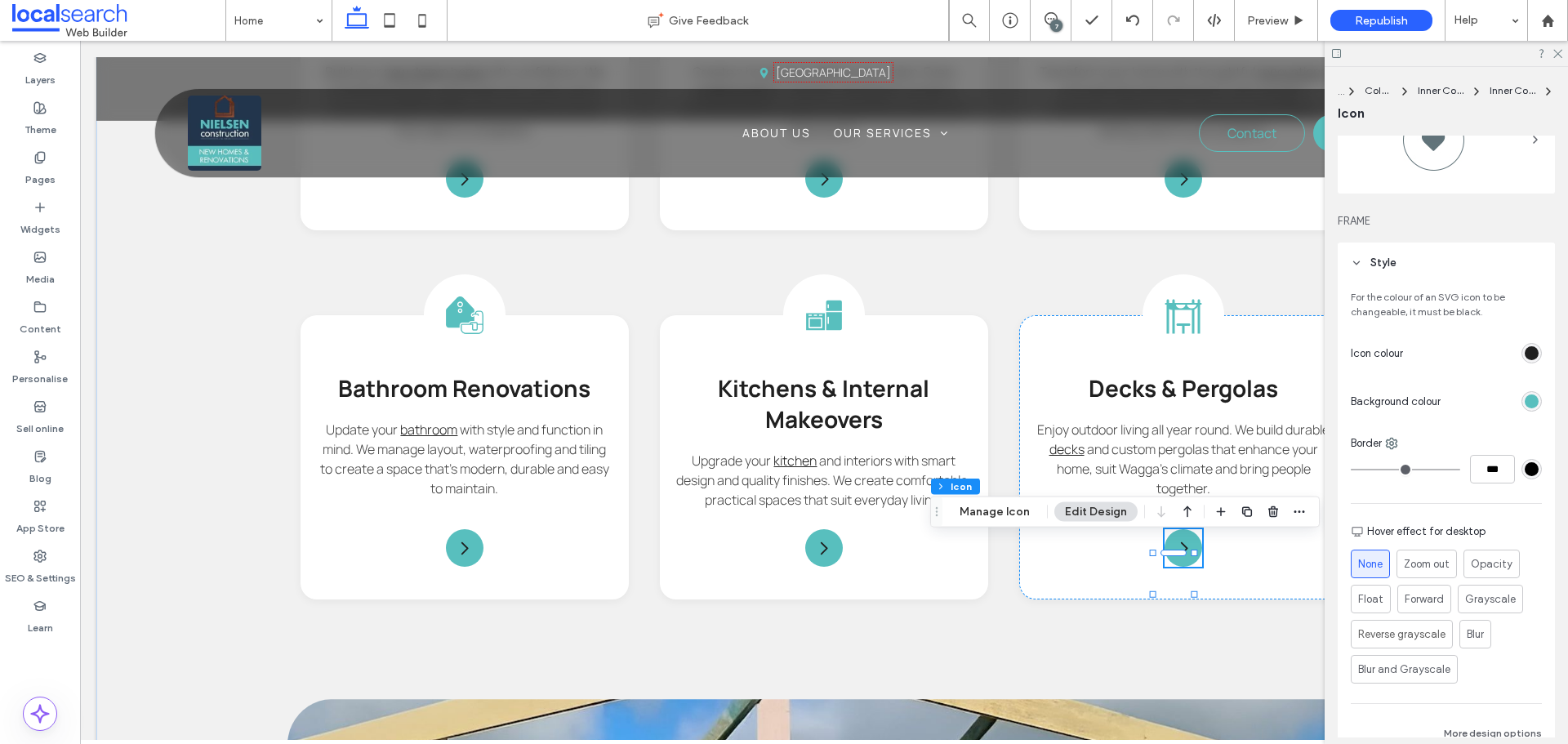
scroll to position [164, 0]
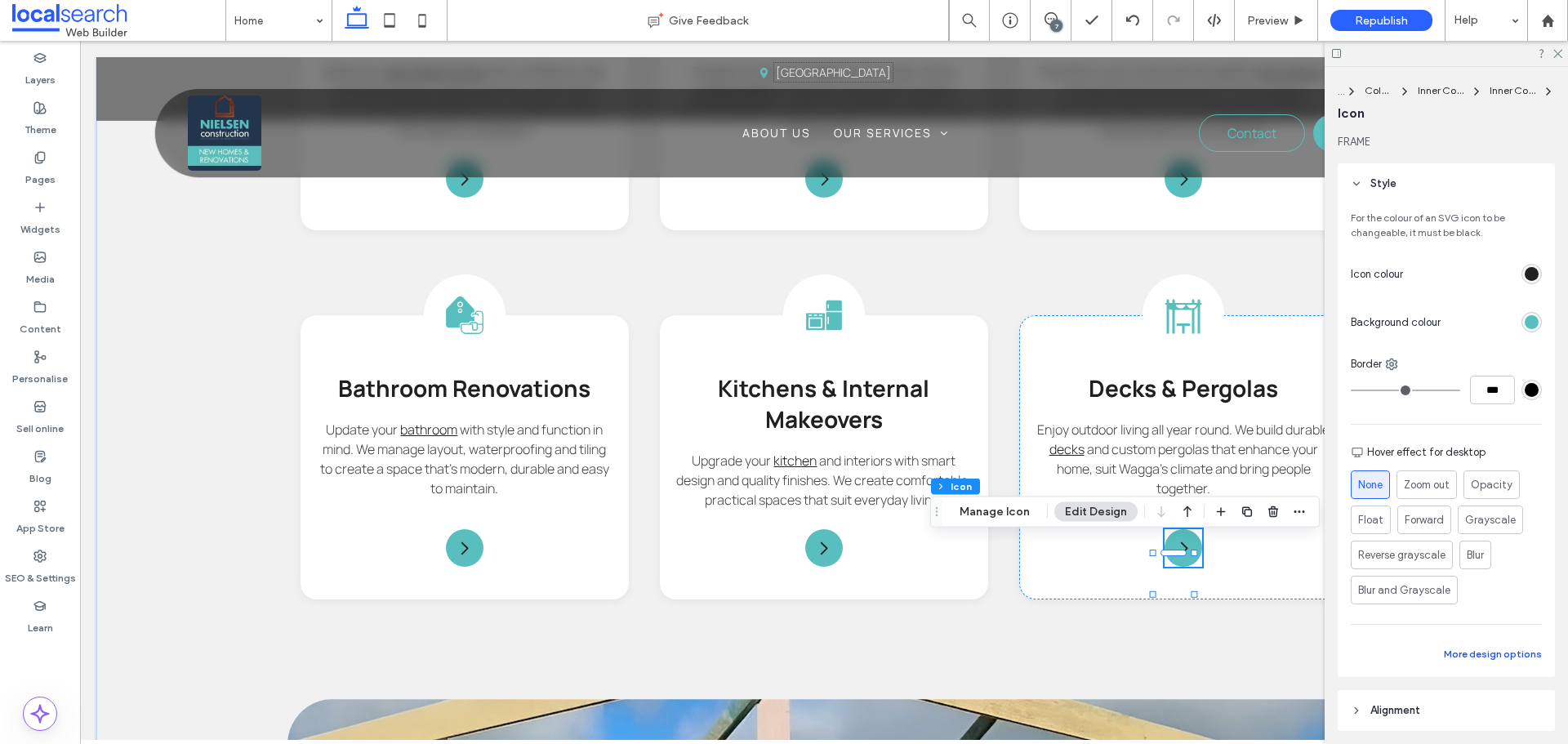
click at [1500, 655] on button "More design options" at bounding box center [1492, 654] width 98 height 19
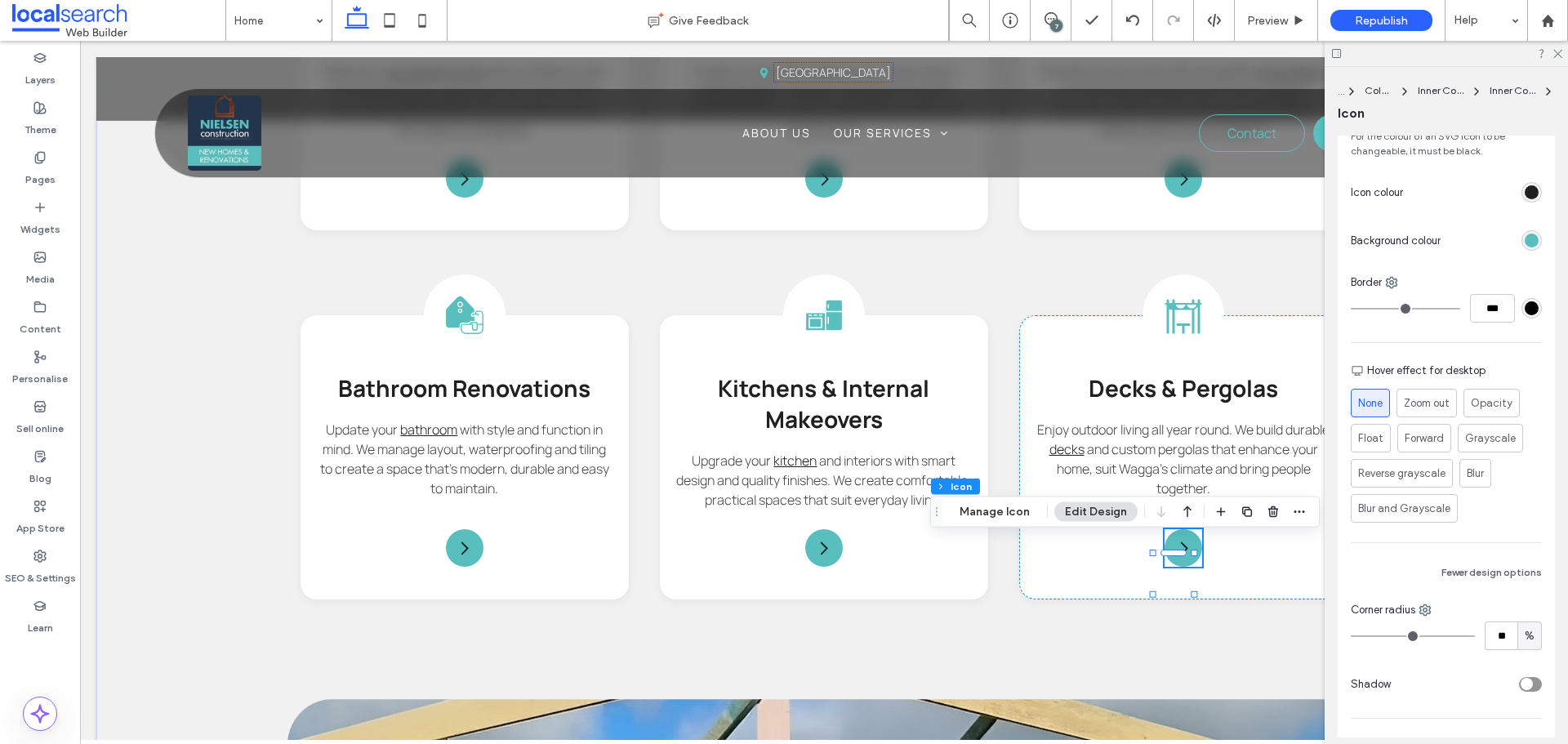
scroll to position [409, 0]
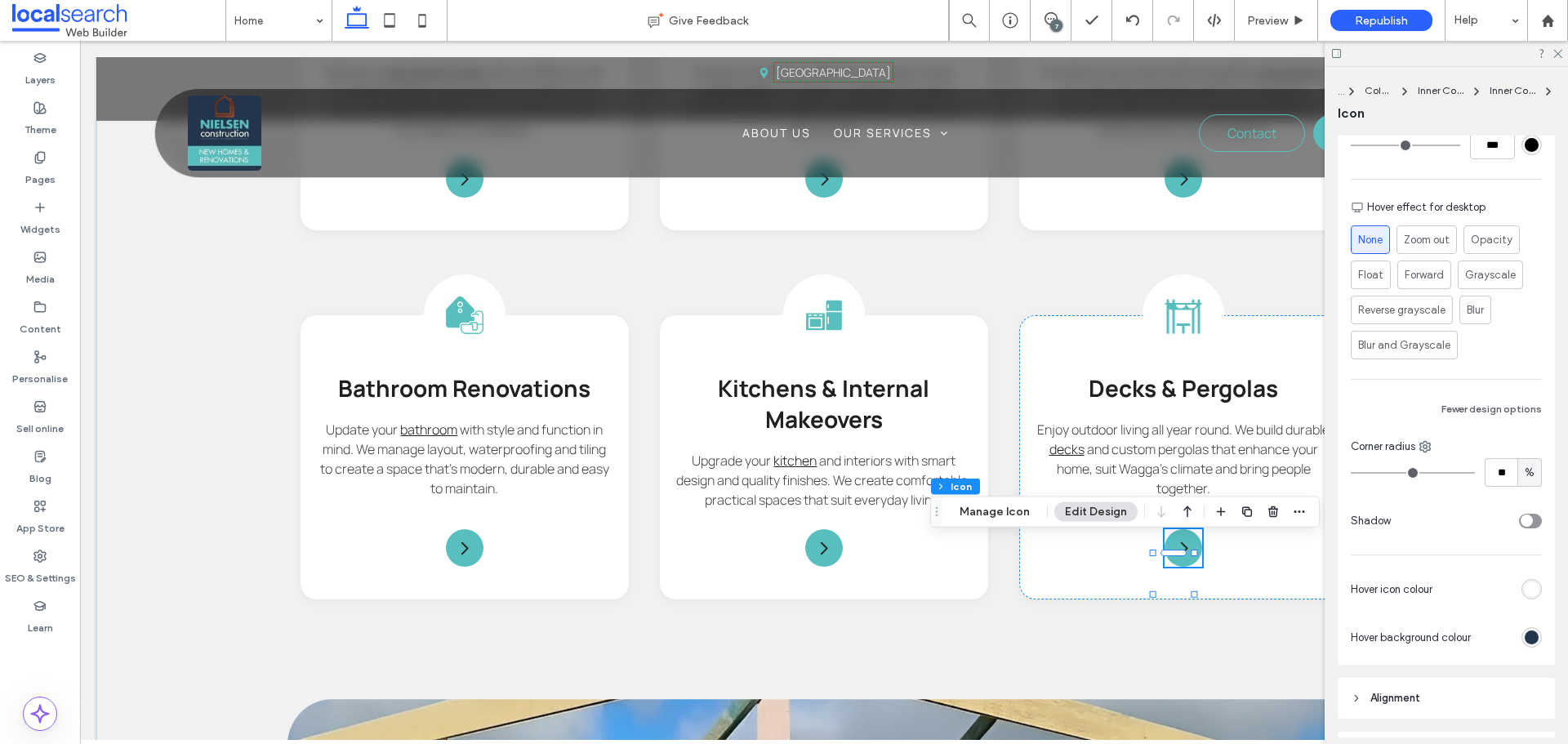
click at [1534, 634] on div "For the colour of an SVG icon to be changeable, it must be black. Icon colour B…" at bounding box center [1446, 312] width 217 height 706
click at [1526, 634] on div "rgb(35, 53, 77)" at bounding box center [1531, 637] width 14 height 14
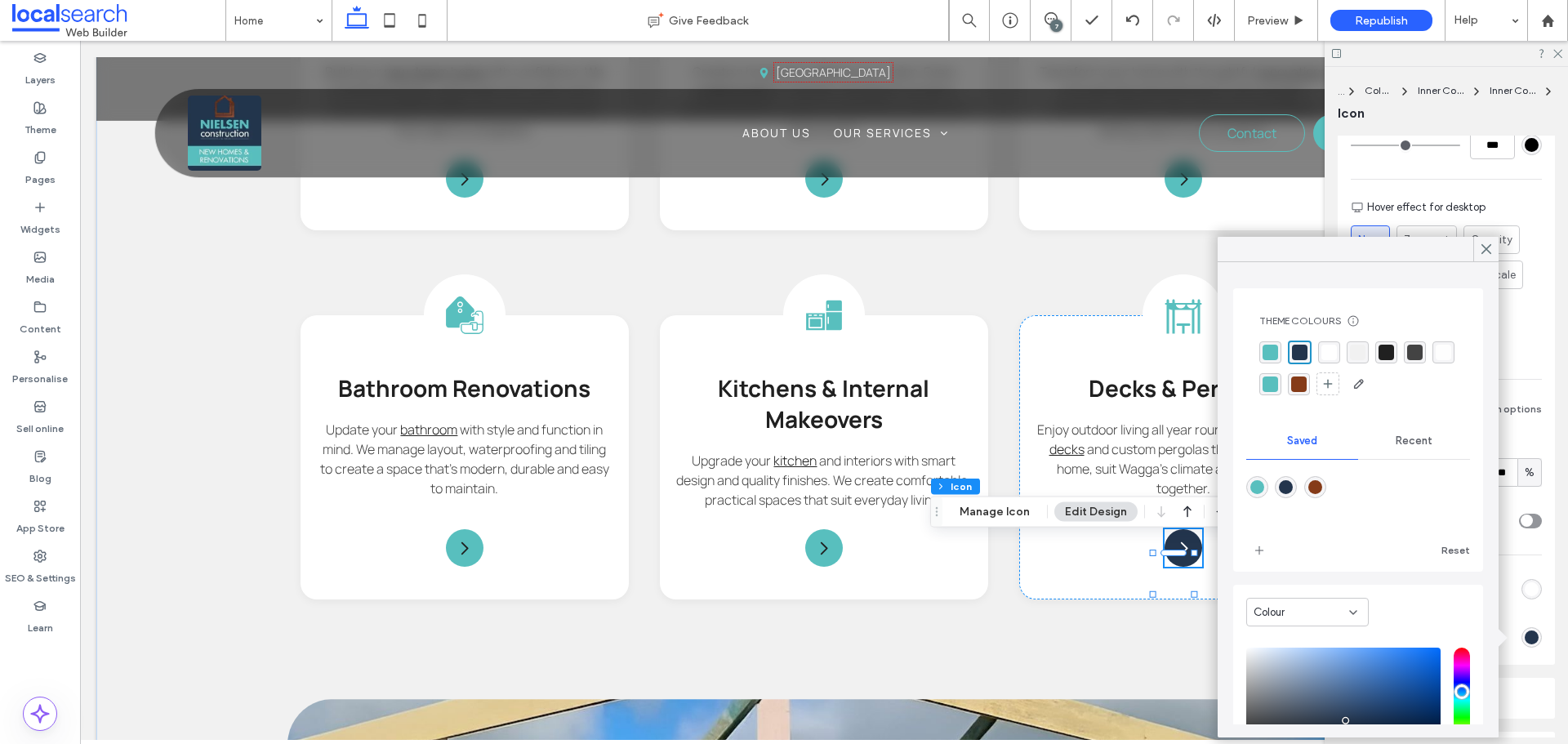
click at [1307, 382] on div "rgba(133,59,24,1)" at bounding box center [1299, 385] width 15 height 16
click at [1484, 247] on use at bounding box center [1487, 249] width 8 height 9
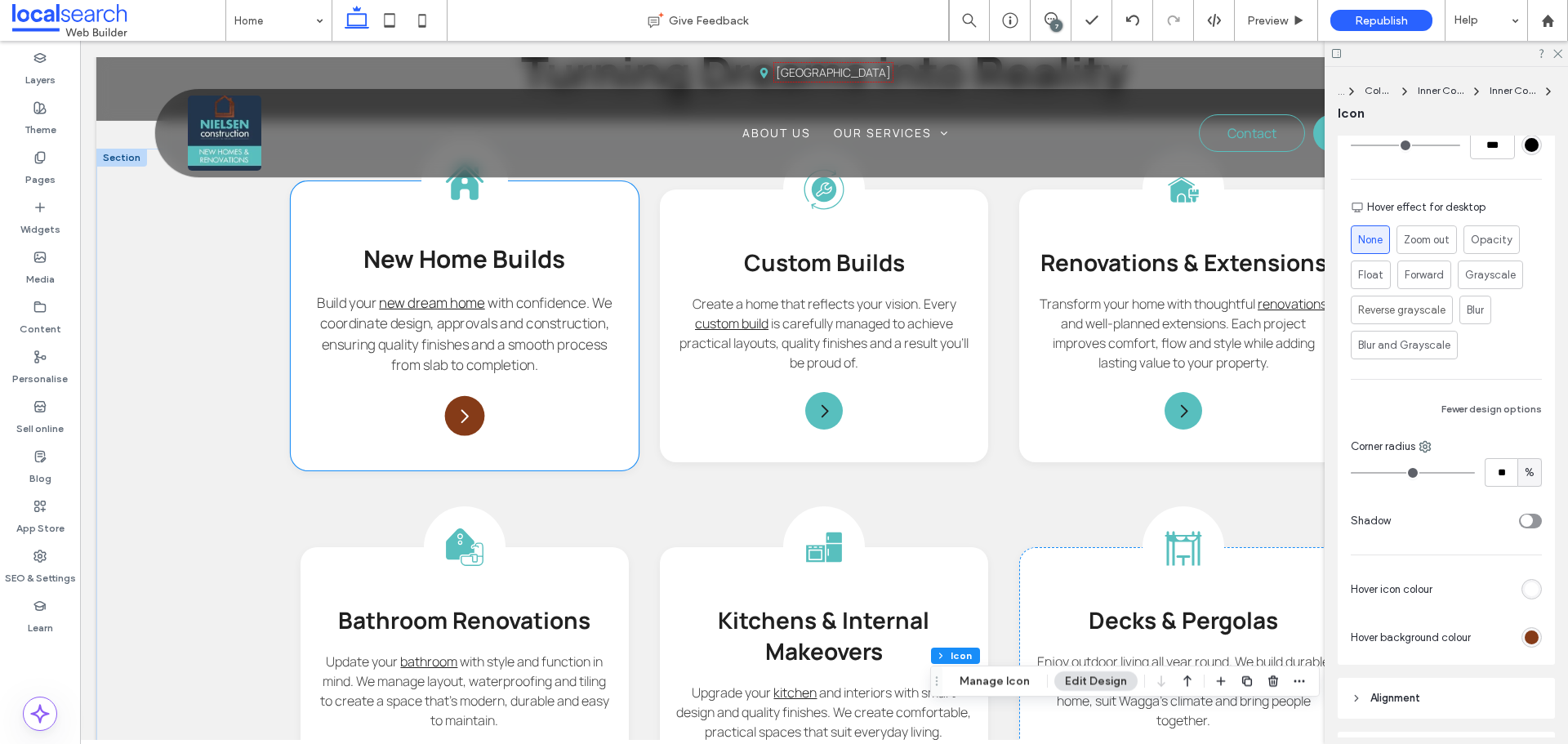
scroll to position [1716, 0]
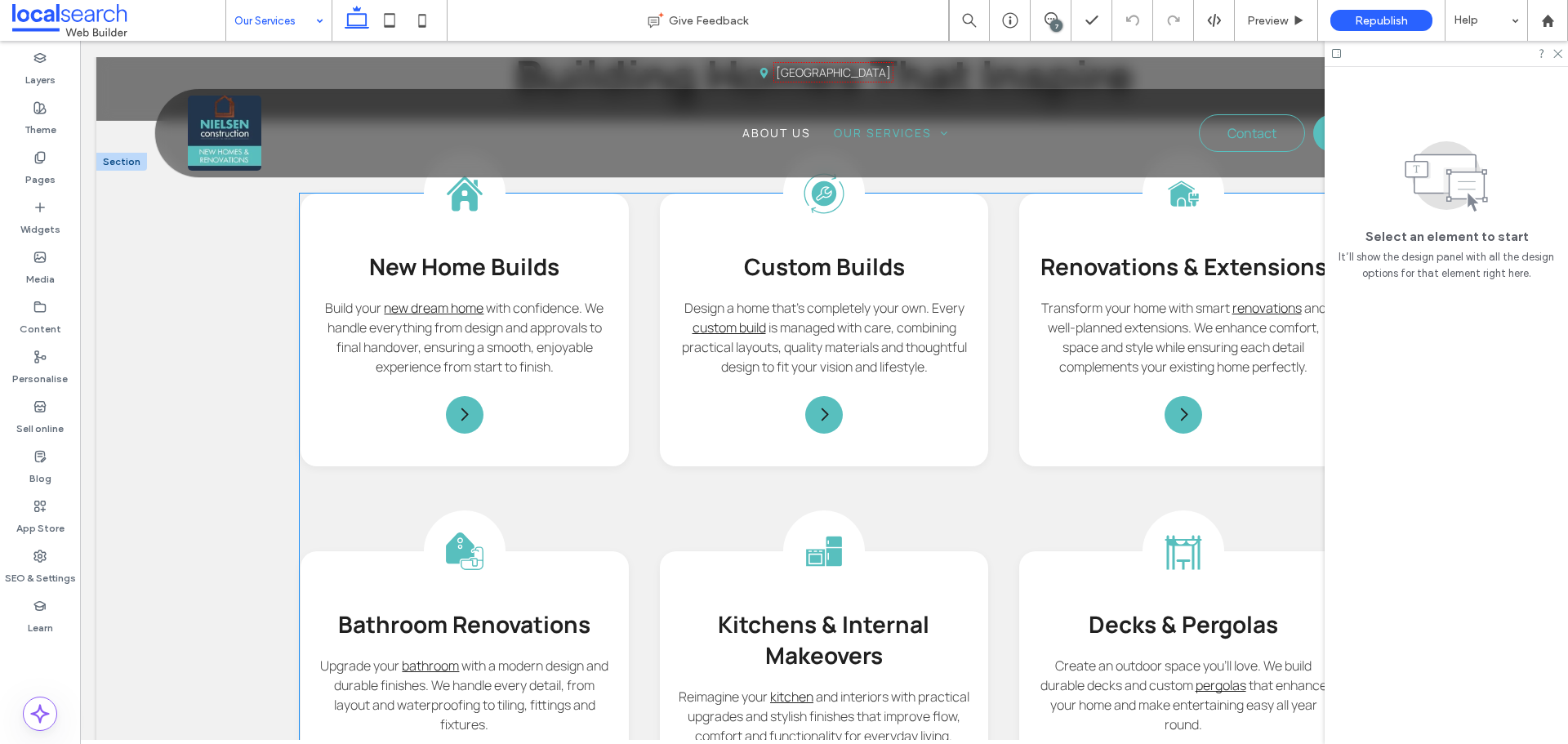
scroll to position [1307, 0]
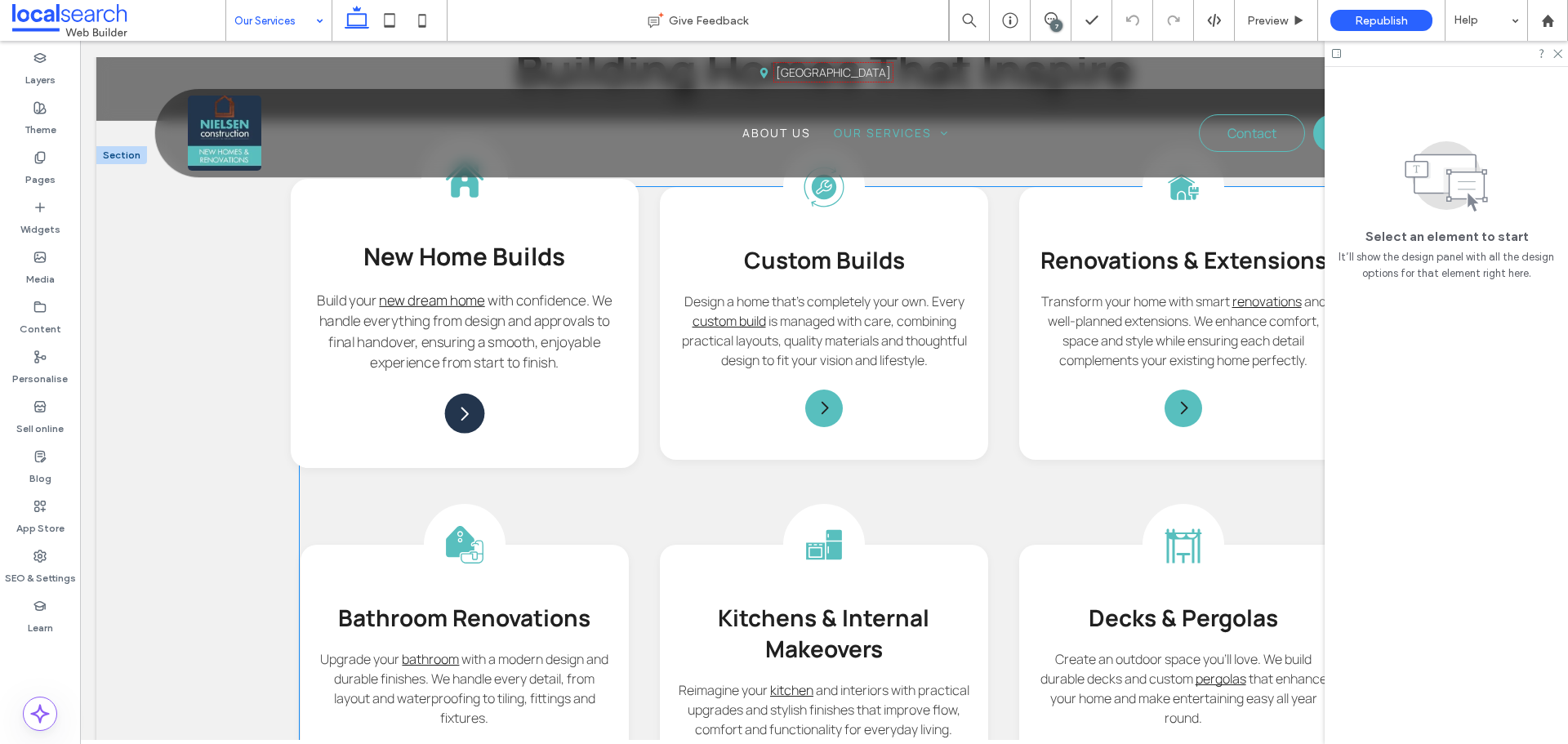
click at [464, 415] on icon at bounding box center [465, 414] width 8 height 14
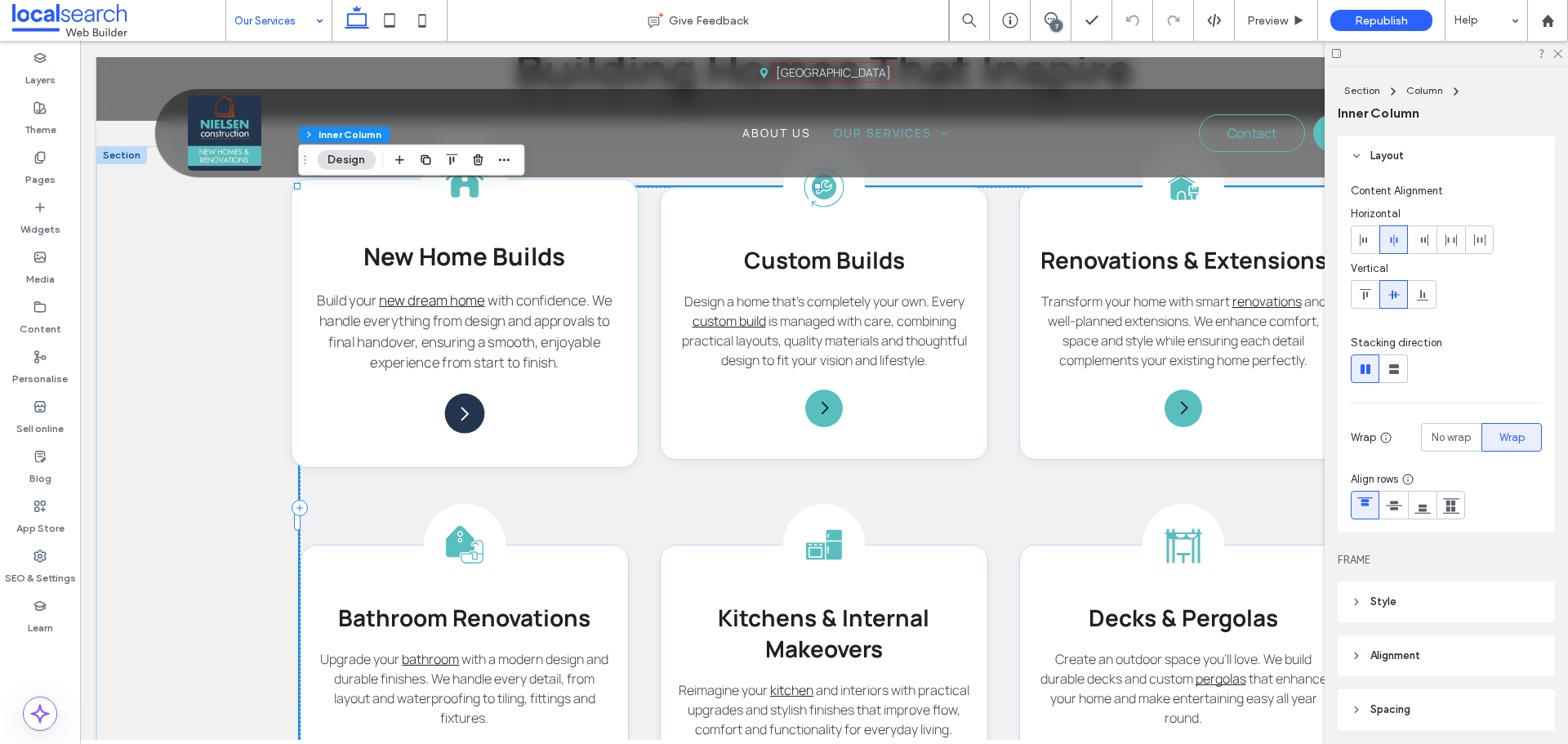
click at [464, 415] on icon at bounding box center [465, 414] width 8 height 14
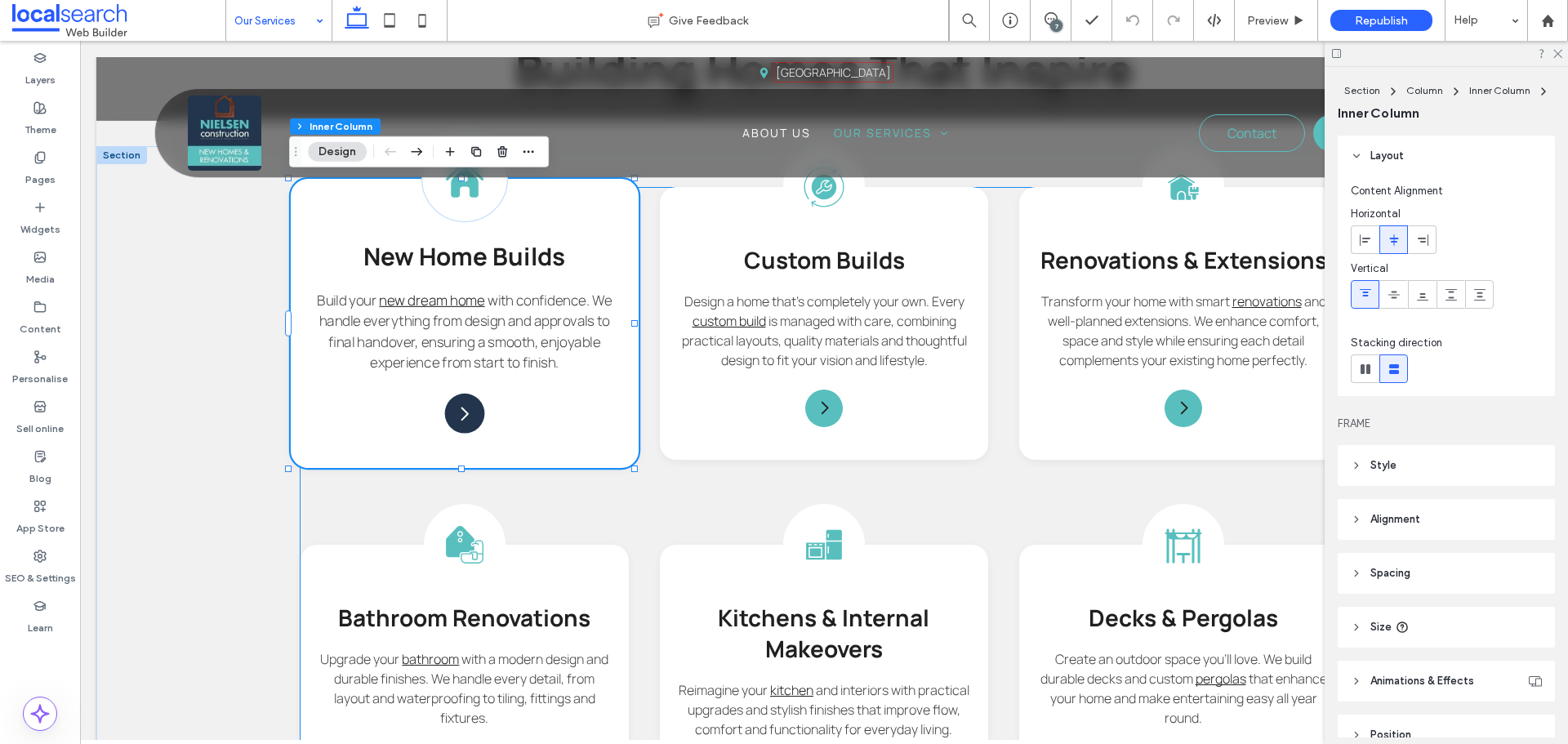
click at [464, 415] on icon at bounding box center [465, 414] width 8 height 14
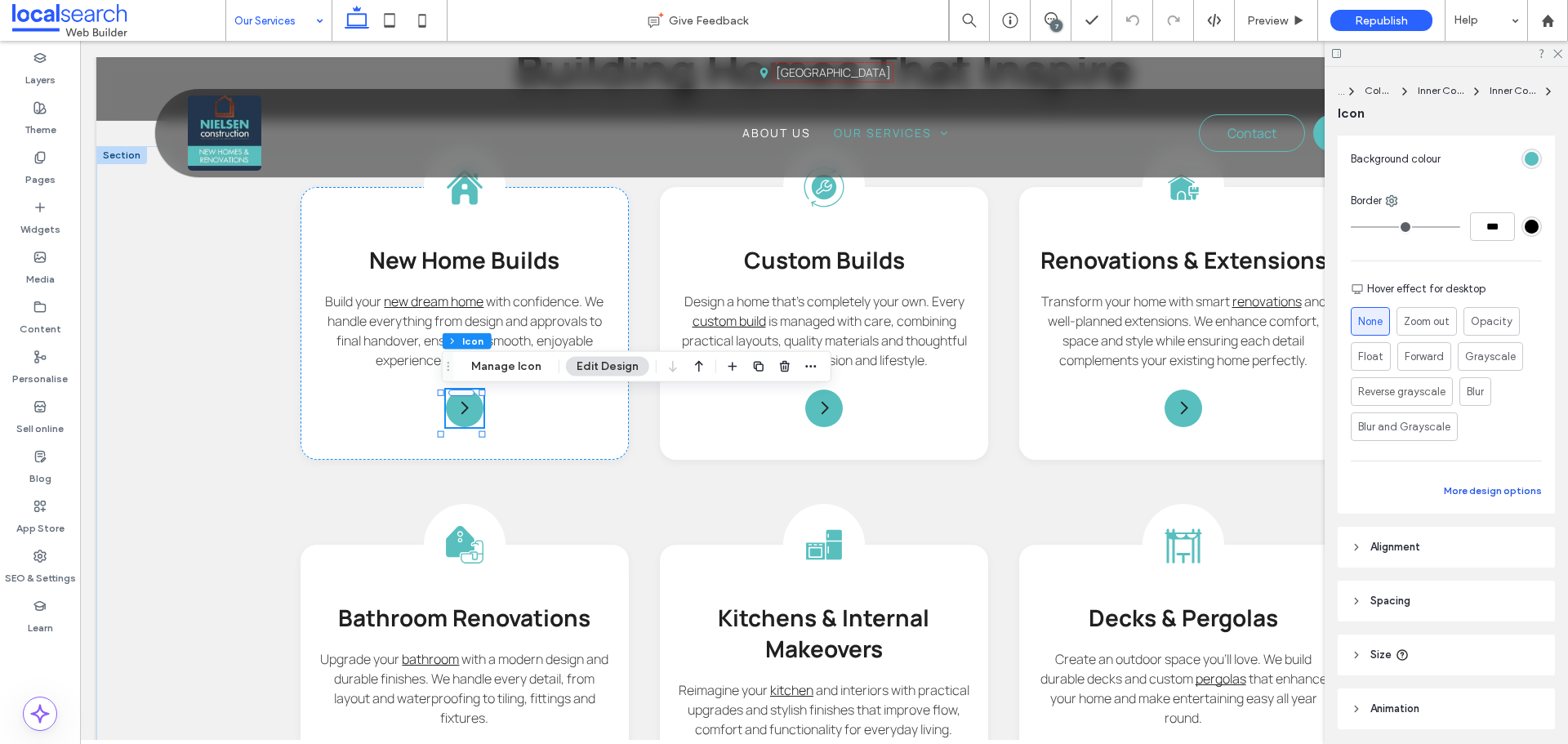
click at [1477, 486] on button "More design options" at bounding box center [1492, 491] width 98 height 19
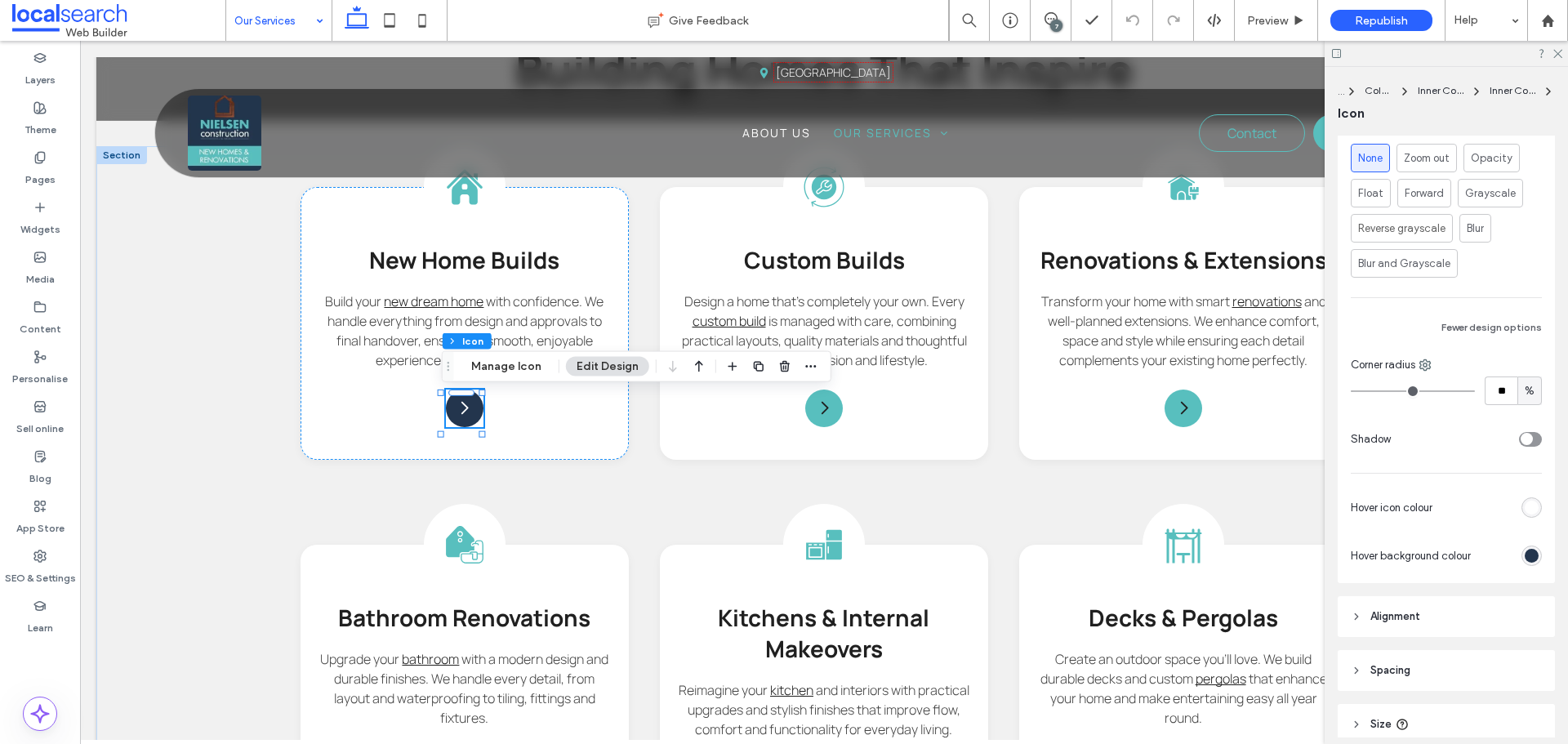
click at [1524, 549] on div "rgb(35, 53, 77)" at bounding box center [1531, 556] width 14 height 14
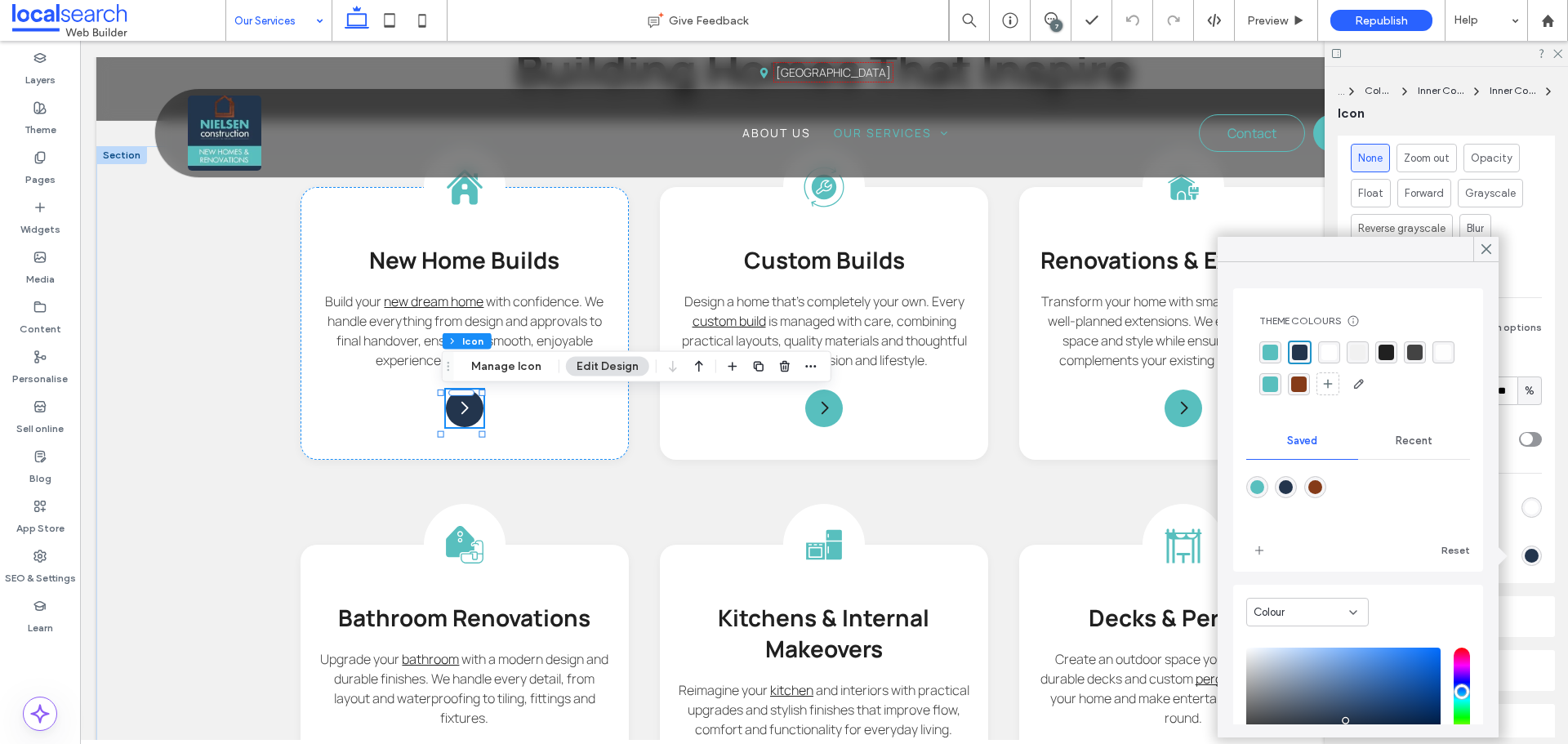
click at [1307, 378] on div "rgba(133,59,24,1)" at bounding box center [1299, 385] width 15 height 16
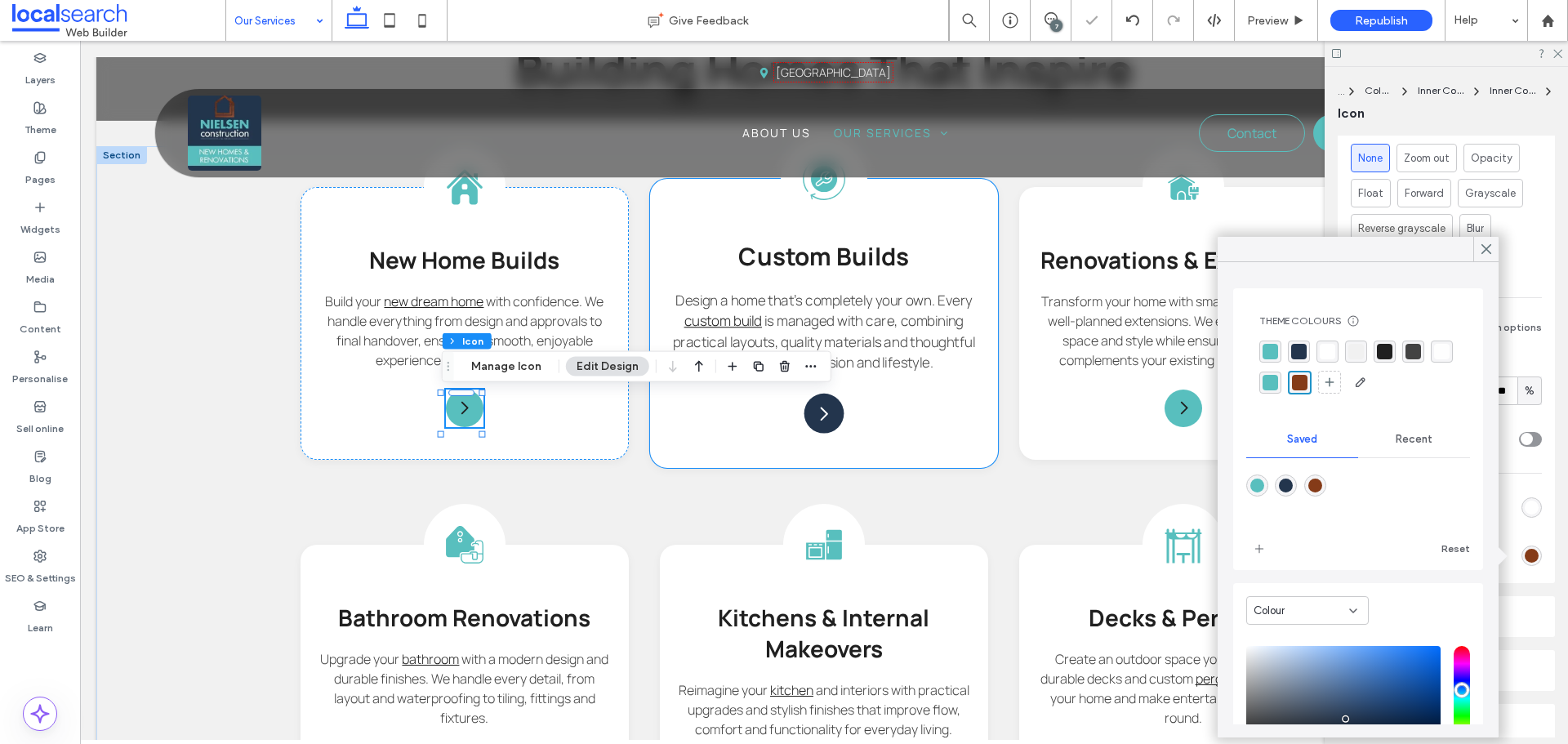
click at [828, 409] on div "Arrow Icon" at bounding box center [824, 413] width 40 height 40
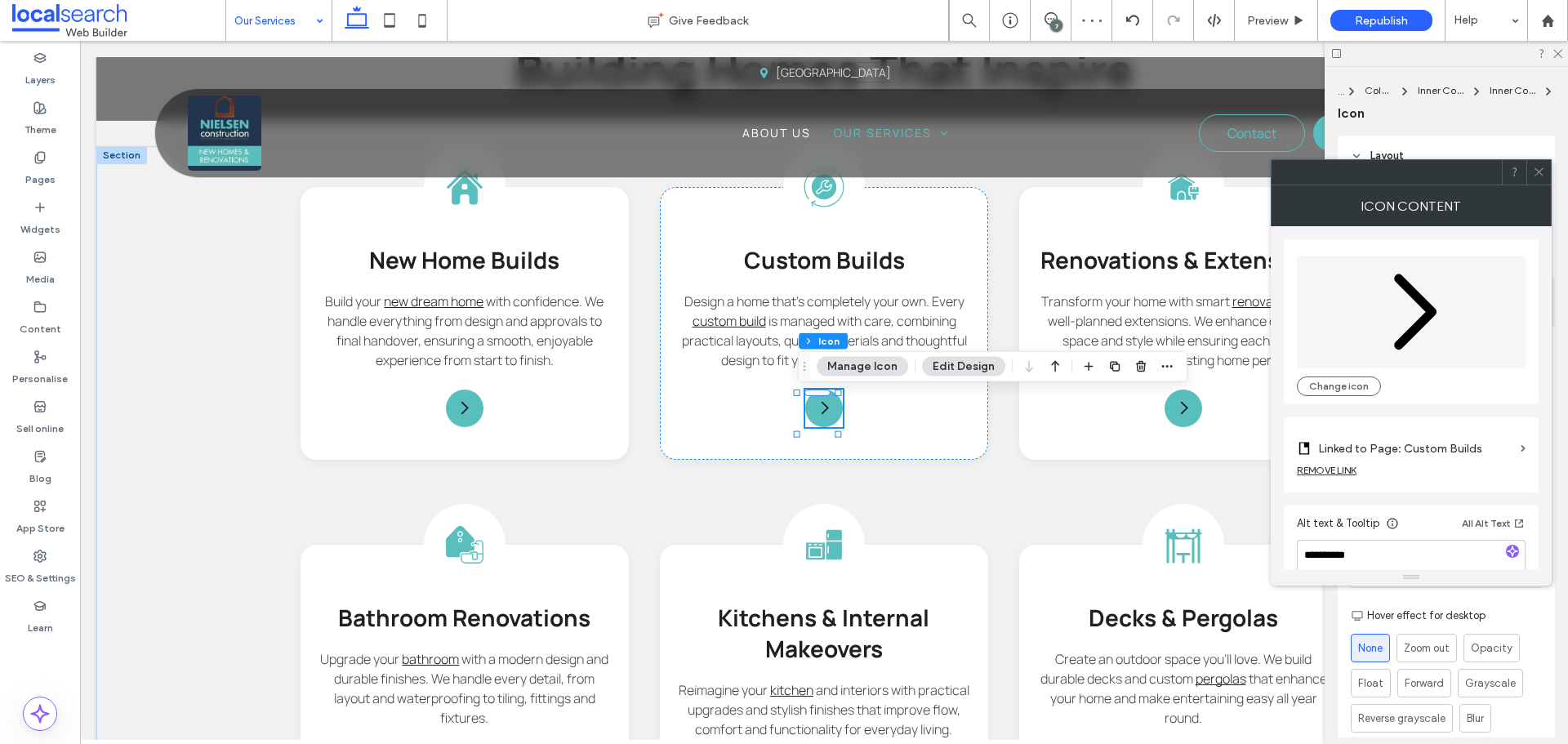
click at [1544, 170] on icon at bounding box center [1539, 171] width 13 height 13
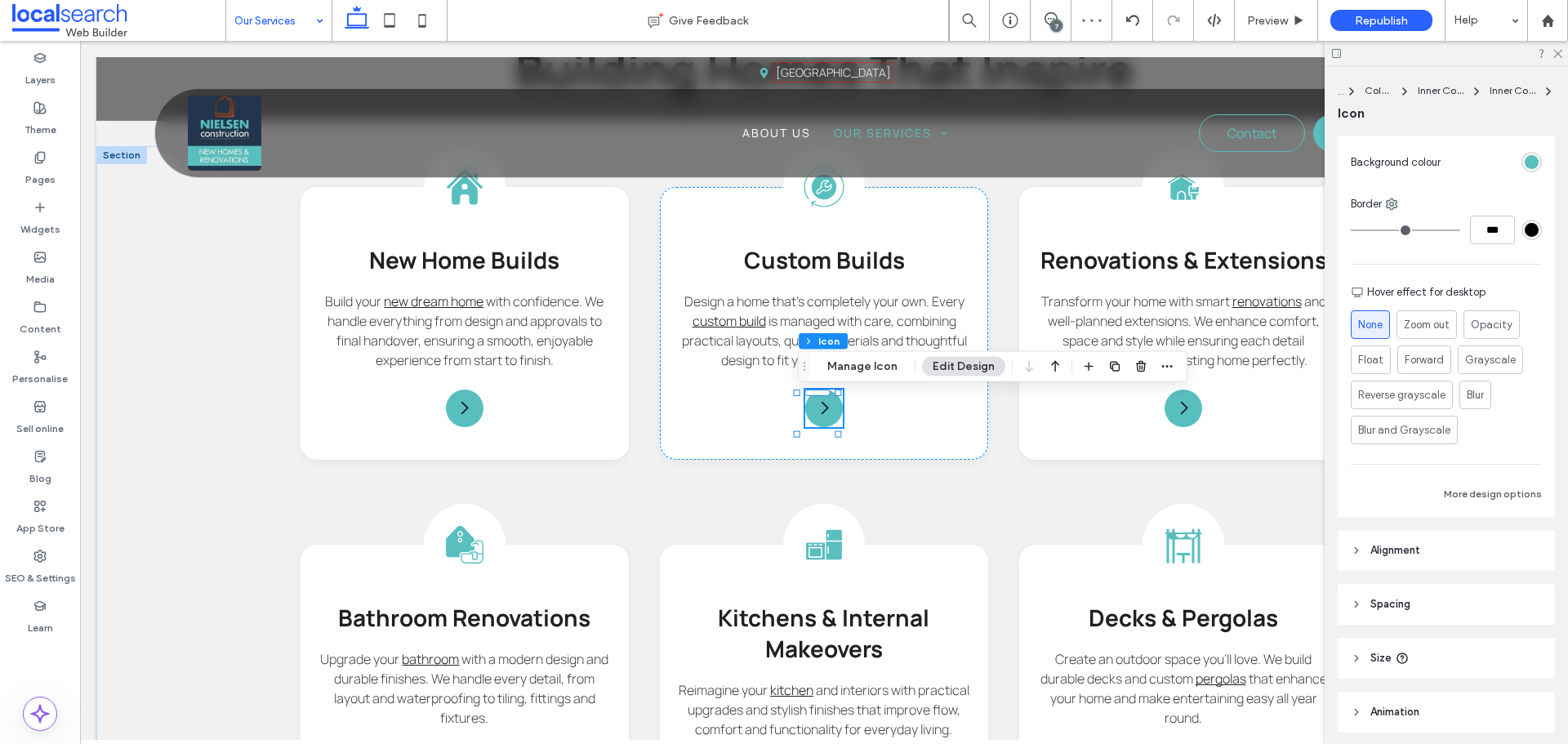
scroll to position [409, 0]
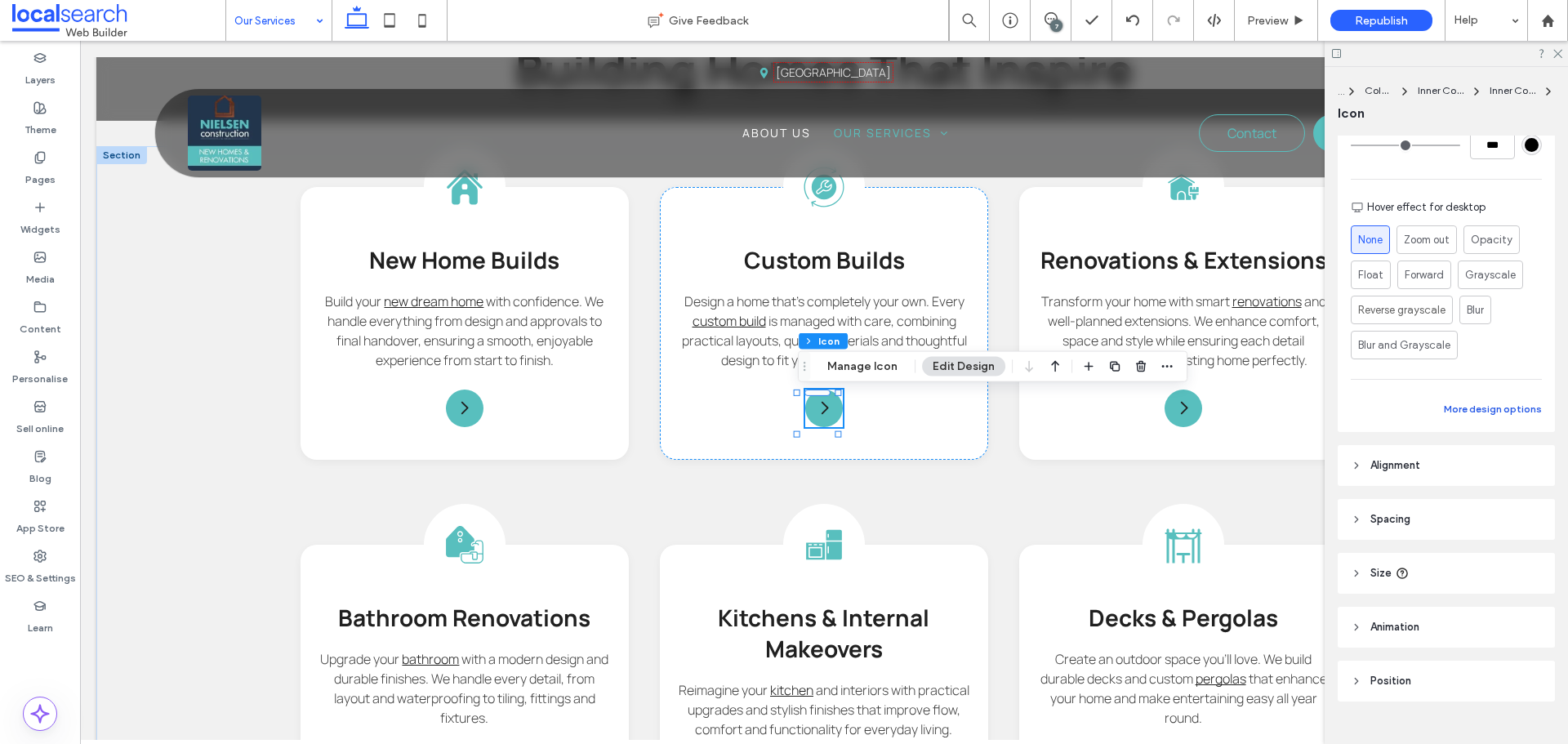
click at [1467, 412] on button "More design options" at bounding box center [1492, 409] width 98 height 19
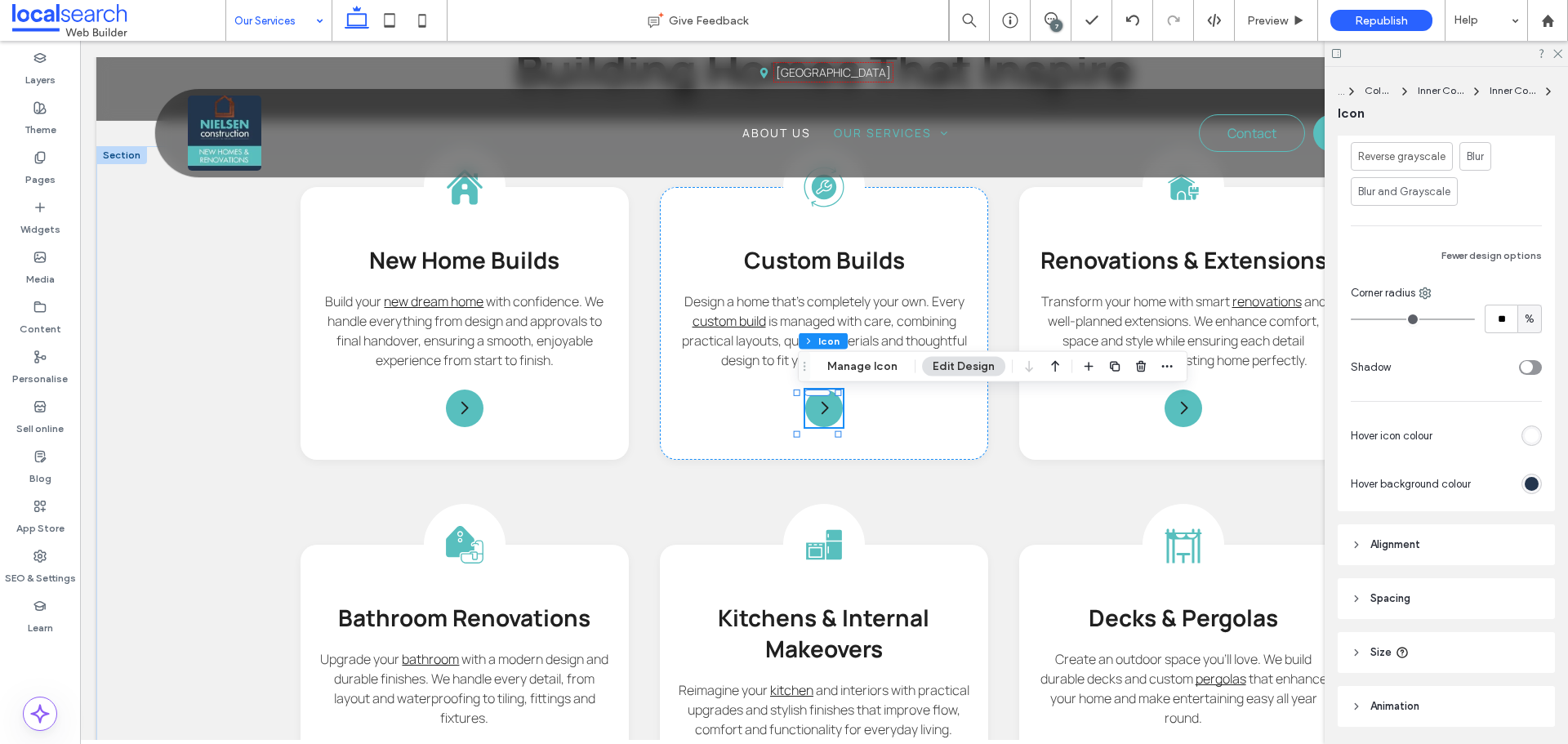
scroll to position [572, 0]
click at [1524, 477] on div "rgb(35, 53, 77)" at bounding box center [1531, 474] width 14 height 14
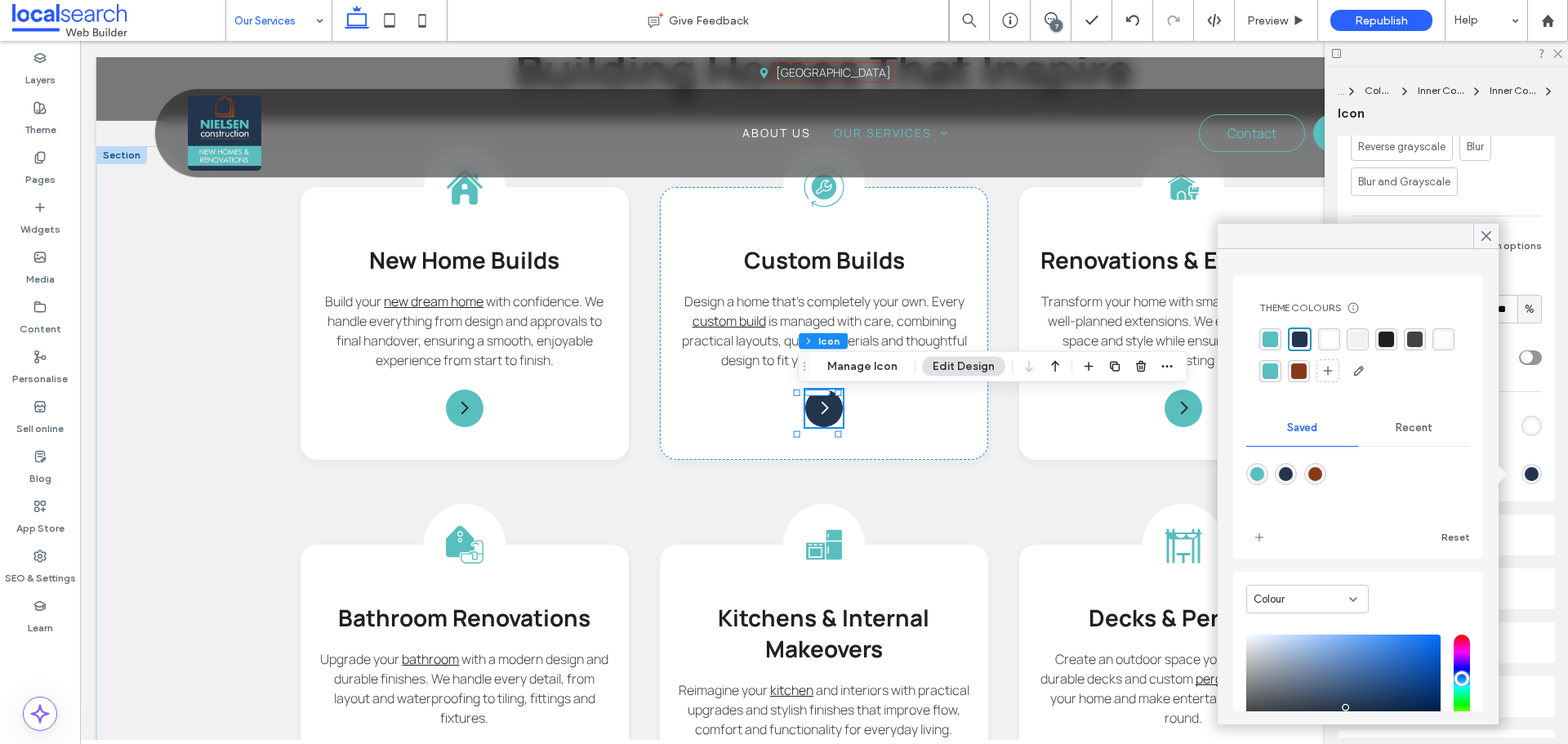
click at [1307, 367] on div "rgba(133,59,24,1)" at bounding box center [1299, 371] width 15 height 16
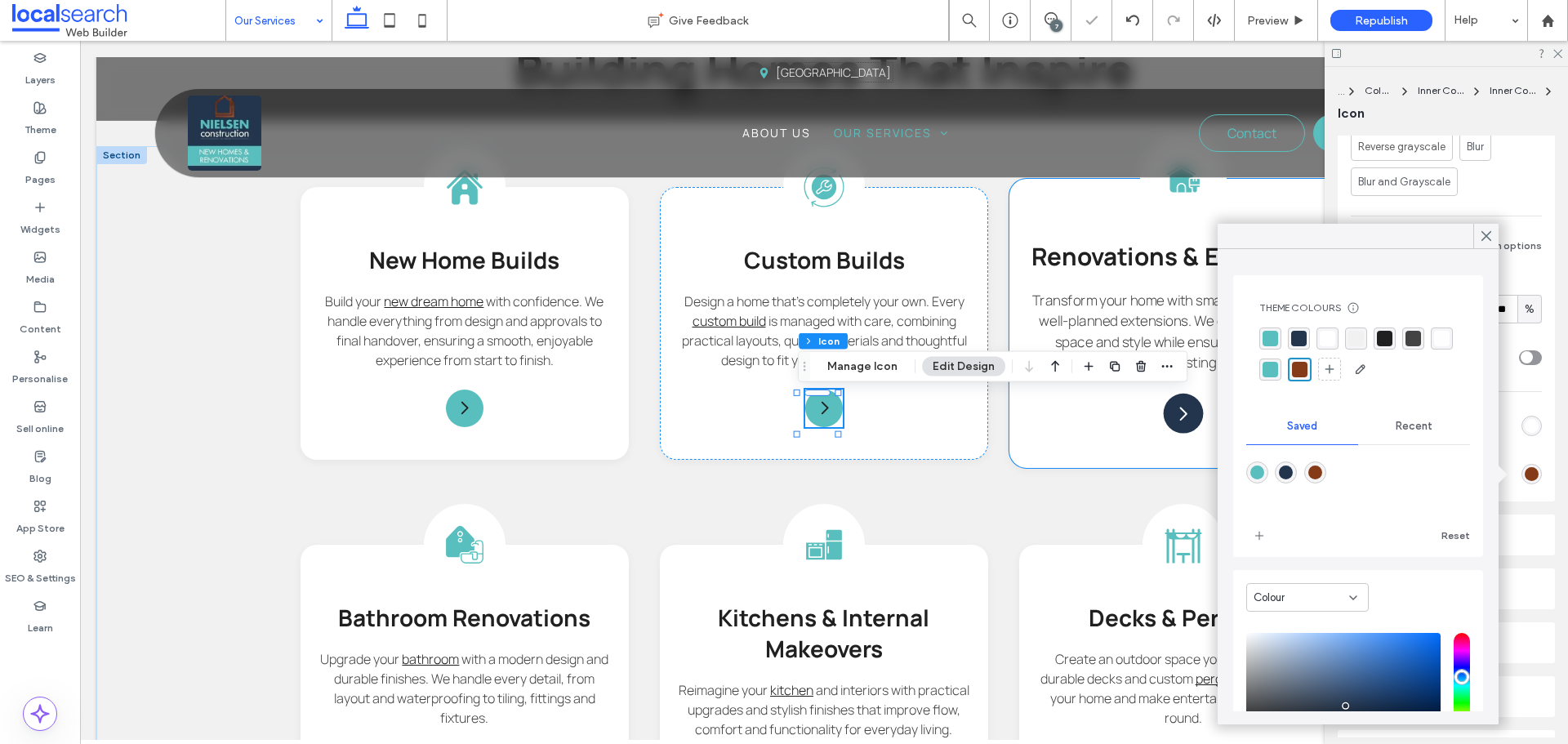
click at [1180, 401] on div "Arrow Icon" at bounding box center [1184, 413] width 40 height 40
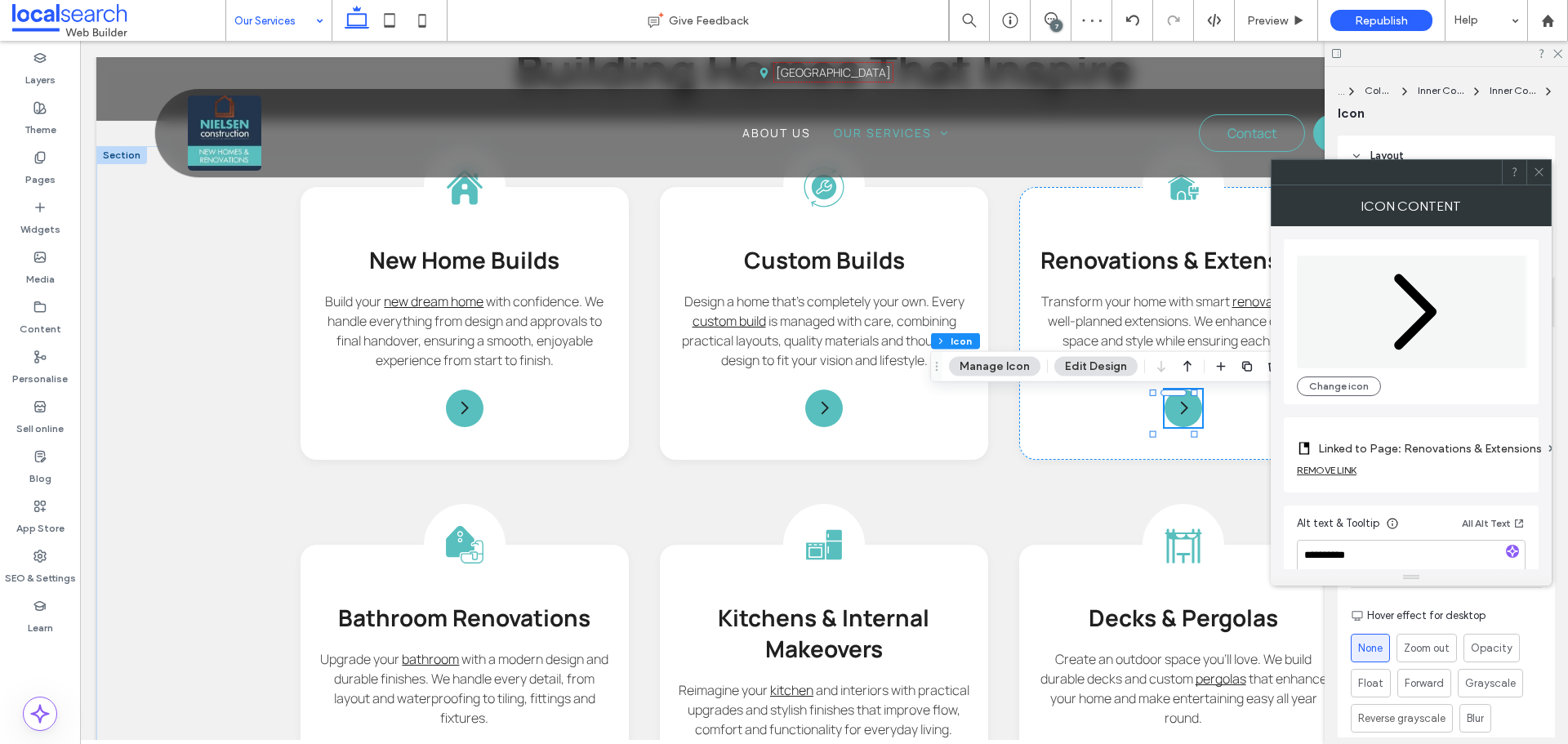
drag, startPoint x: 1534, startPoint y: 175, endPoint x: 1541, endPoint y: 344, distance: 169.1
click at [1534, 174] on icon at bounding box center [1539, 171] width 13 height 13
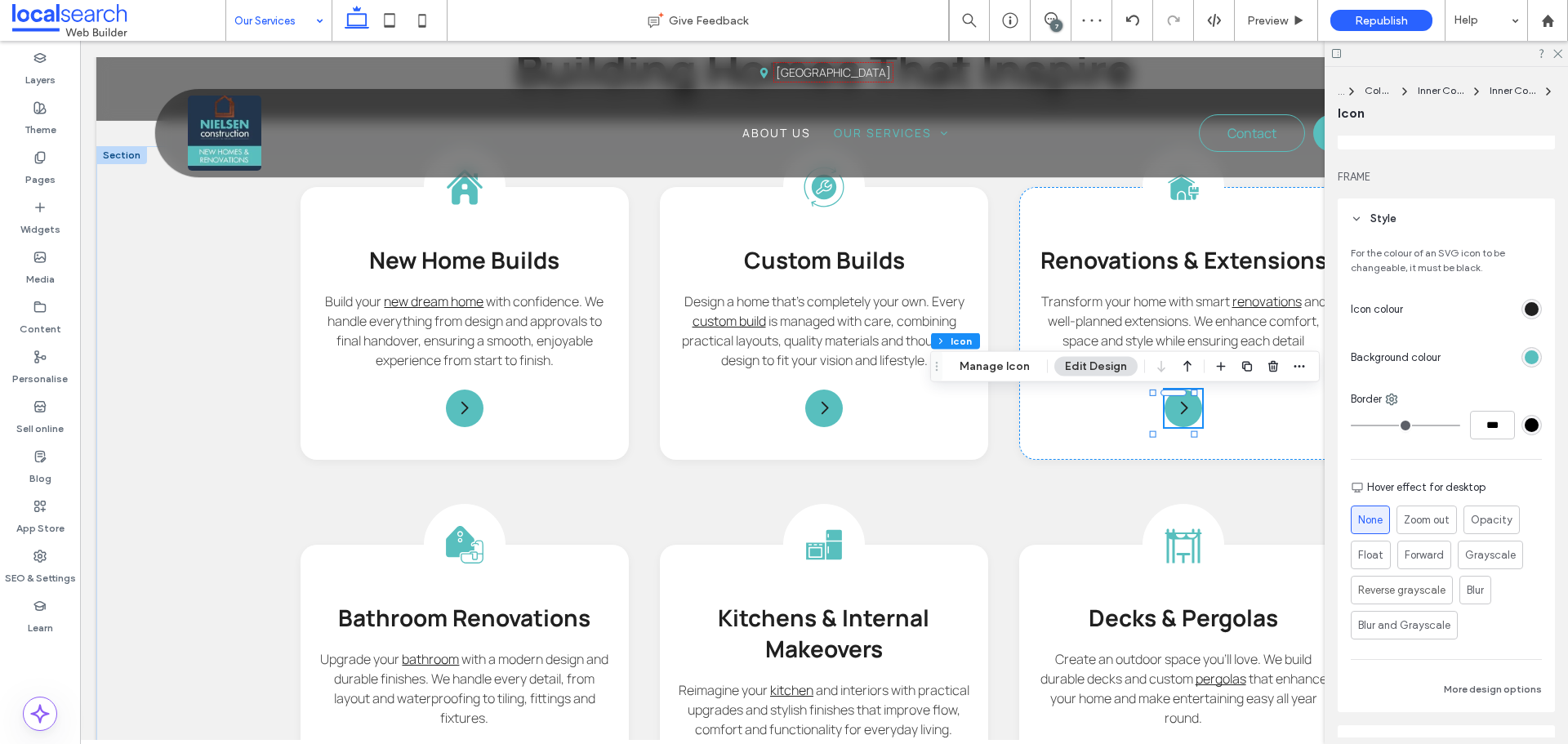
scroll to position [245, 0]
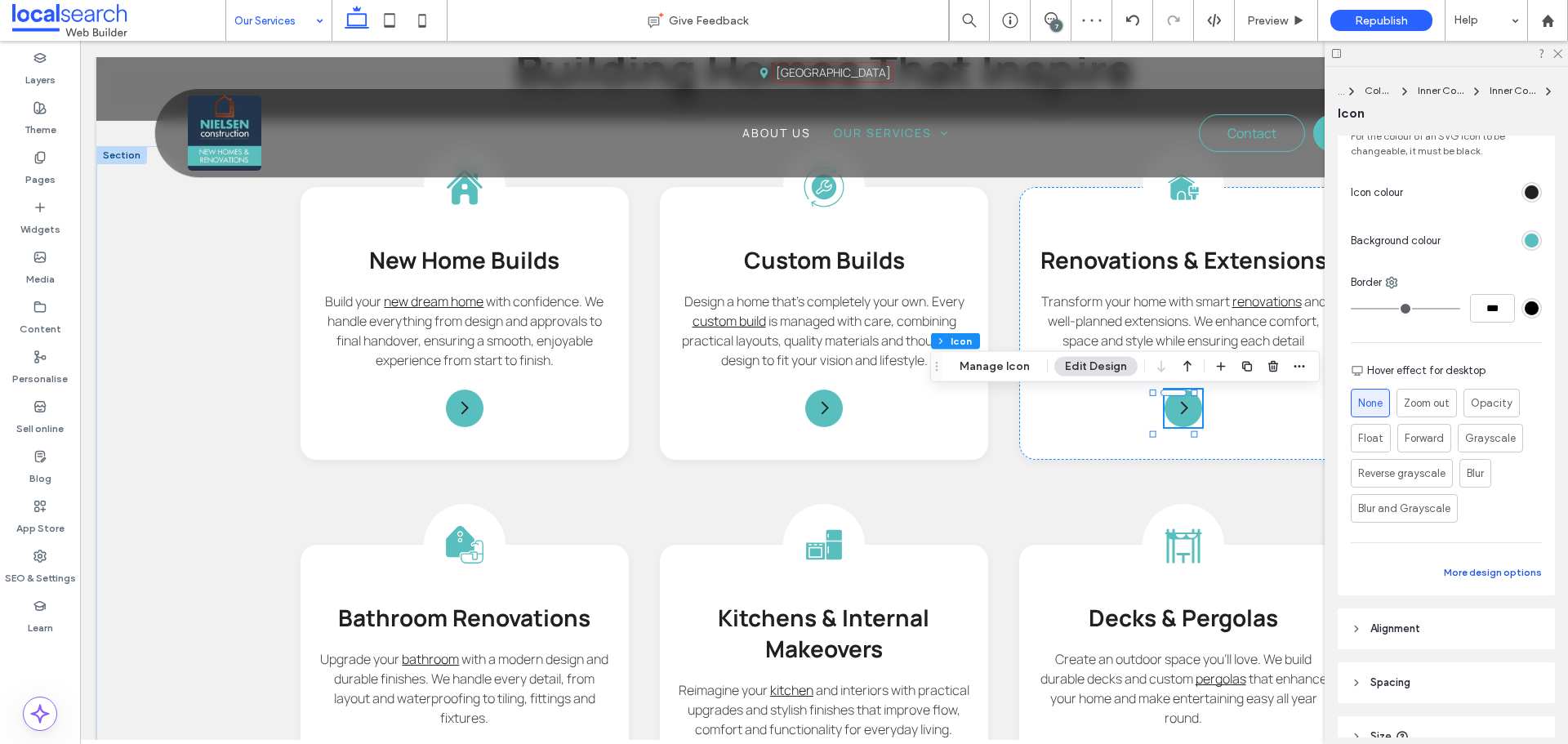
click at [1503, 571] on button "More design options" at bounding box center [1492, 573] width 98 height 19
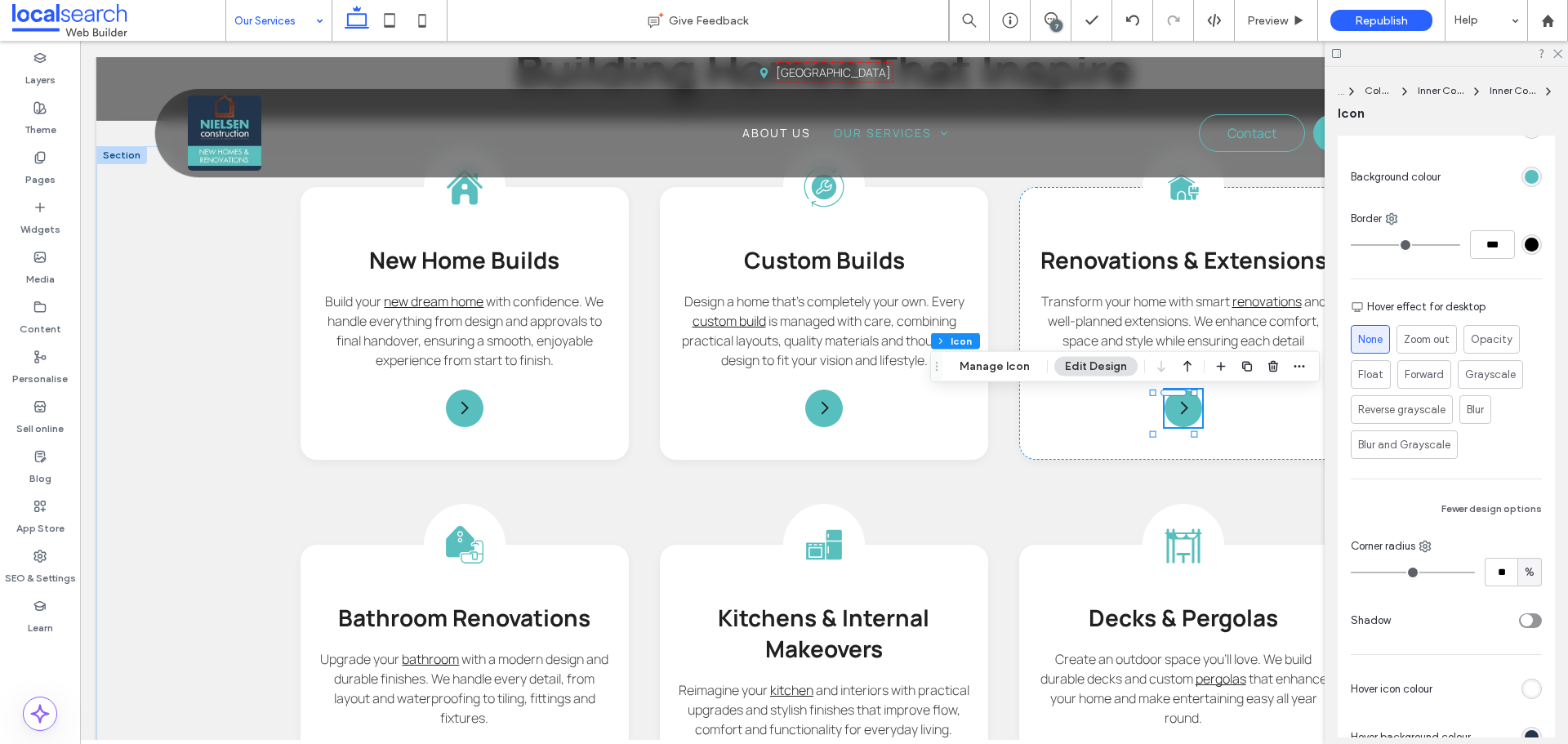
scroll to position [326, 0]
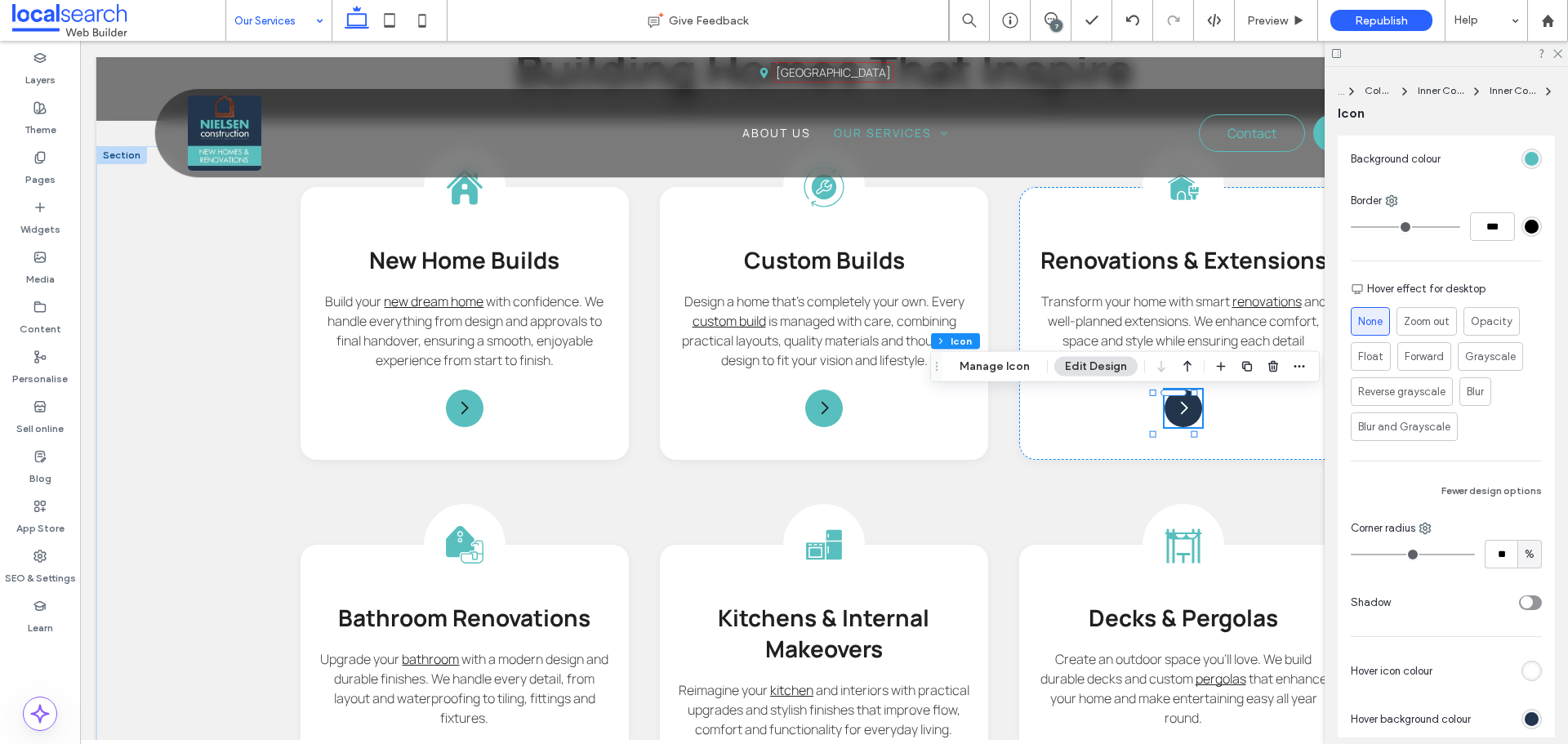
click at [1526, 725] on div "rgb(35, 53, 77)" at bounding box center [1531, 719] width 14 height 14
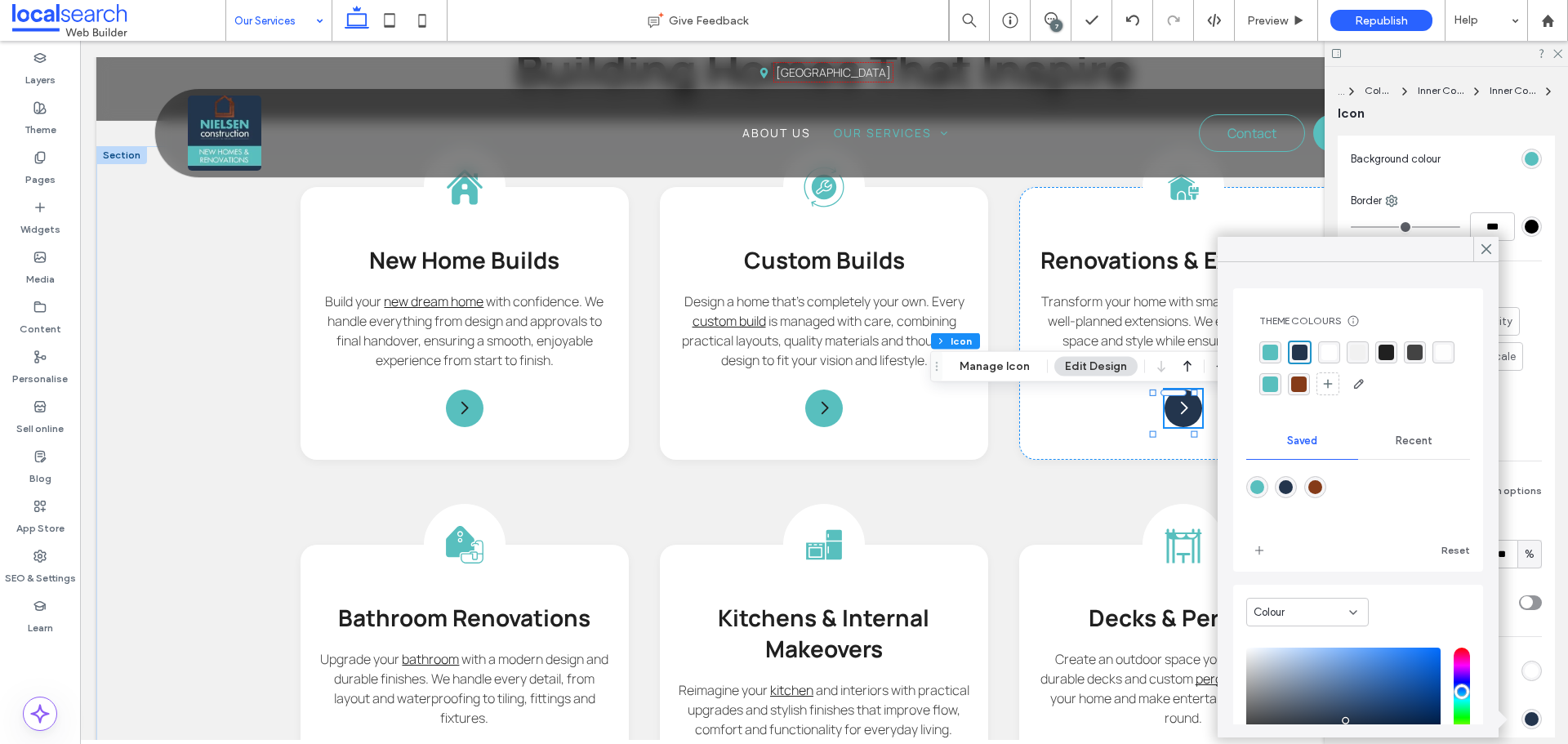
click at [1307, 387] on div "rgba(133,59,24,1)" at bounding box center [1299, 385] width 15 height 16
click at [1482, 234] on input "***" at bounding box center [1492, 227] width 45 height 29
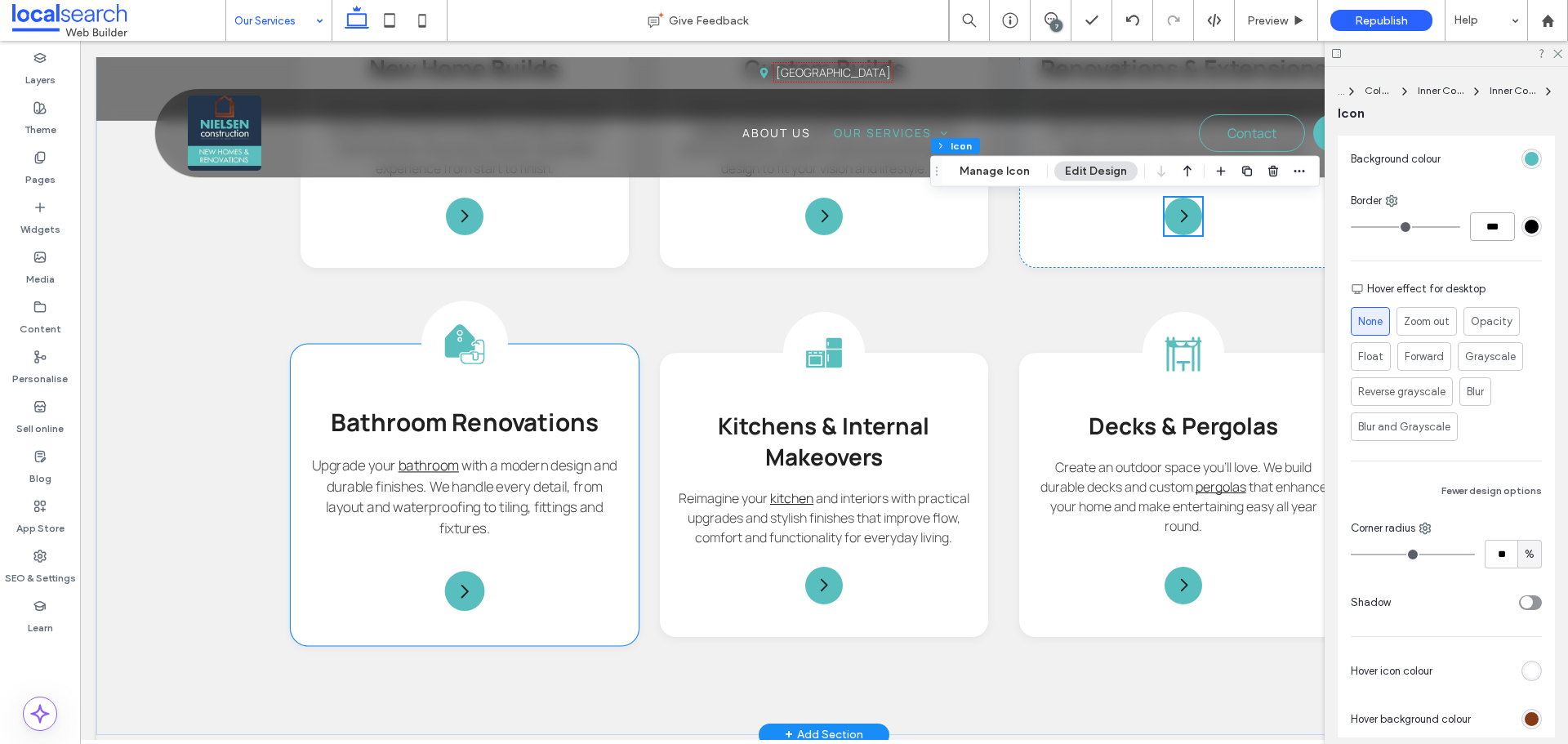
scroll to position [1634, 0]
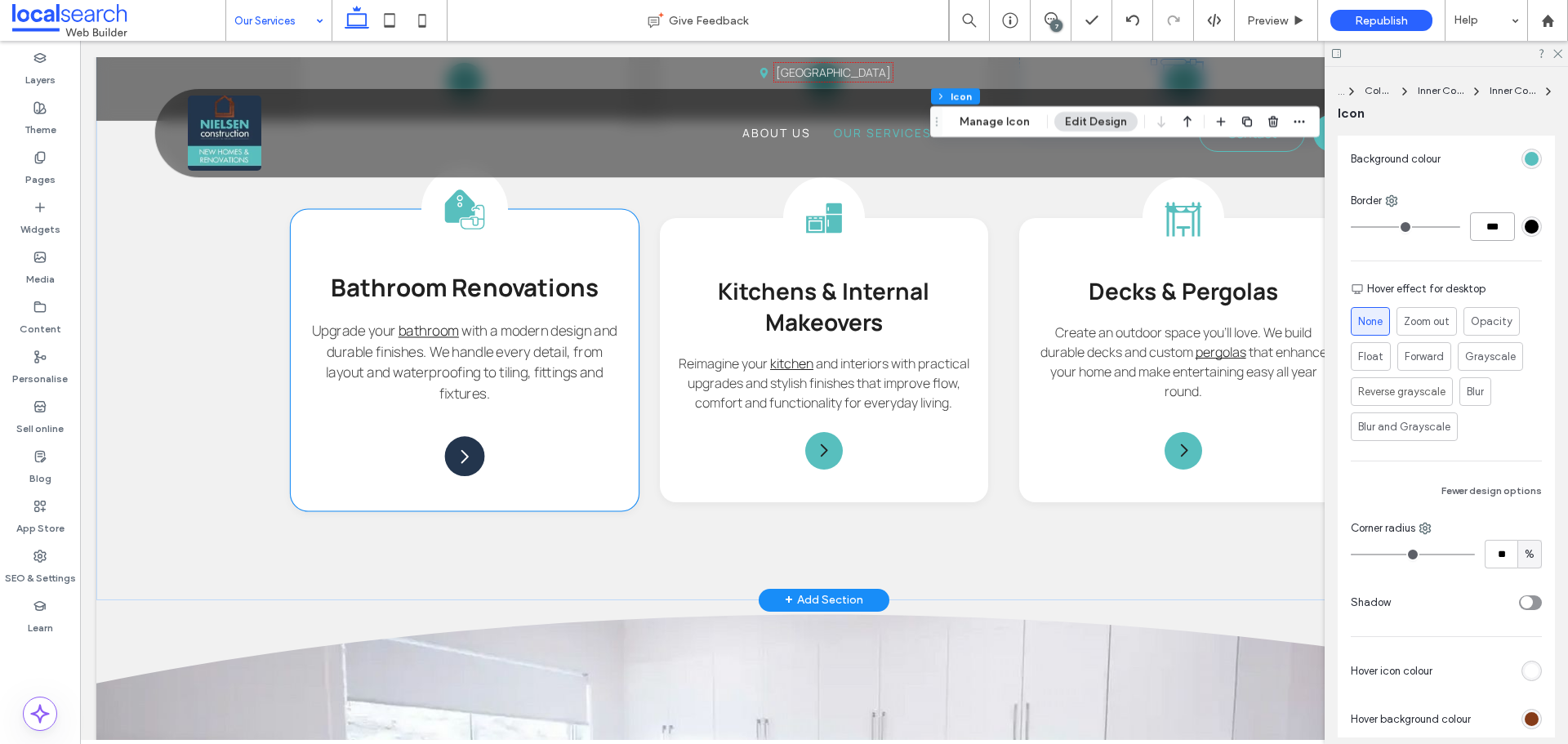
click at [466, 466] on icon "Arrow Icon" at bounding box center [465, 455] width 19 height 19
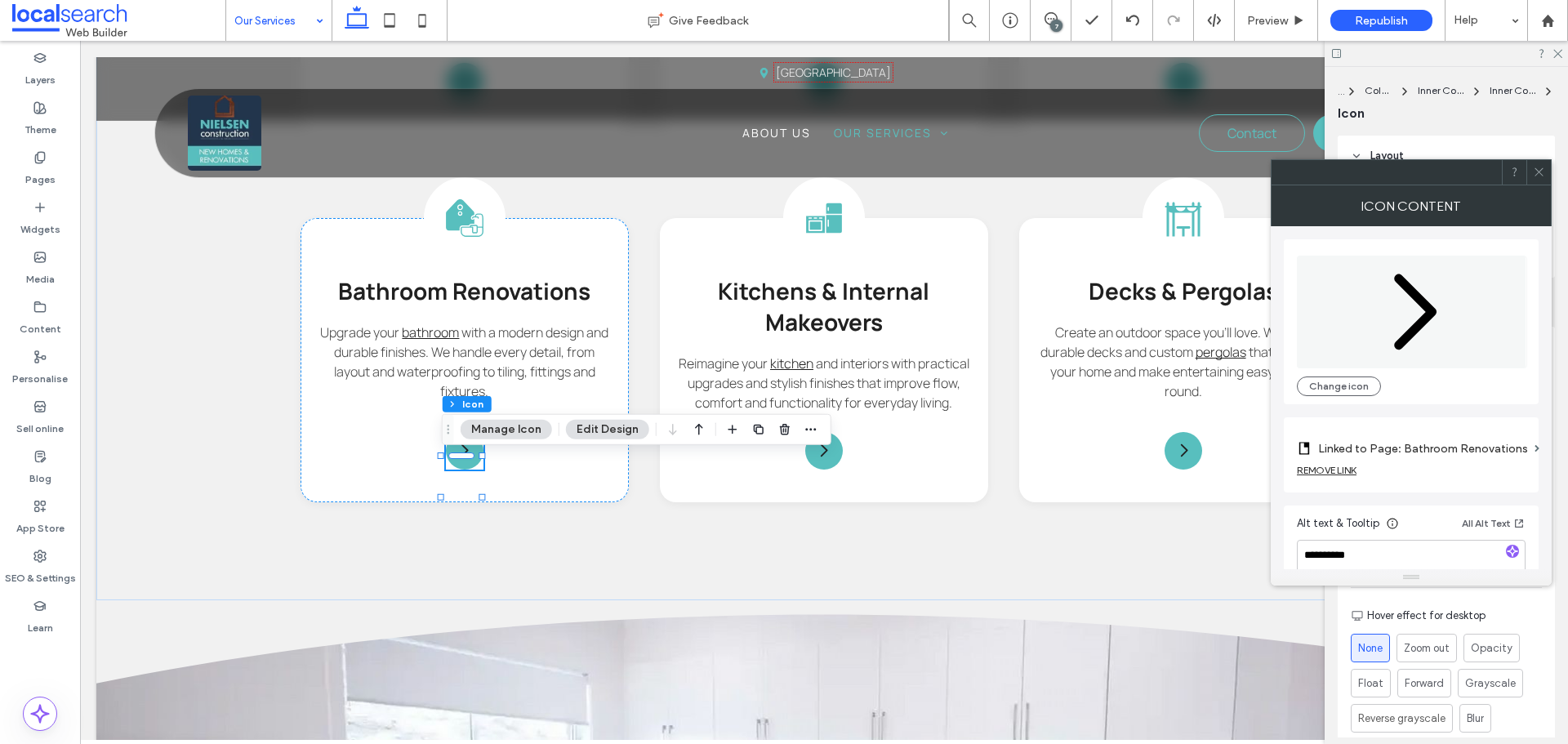
click at [1540, 169] on icon at bounding box center [1539, 171] width 13 height 13
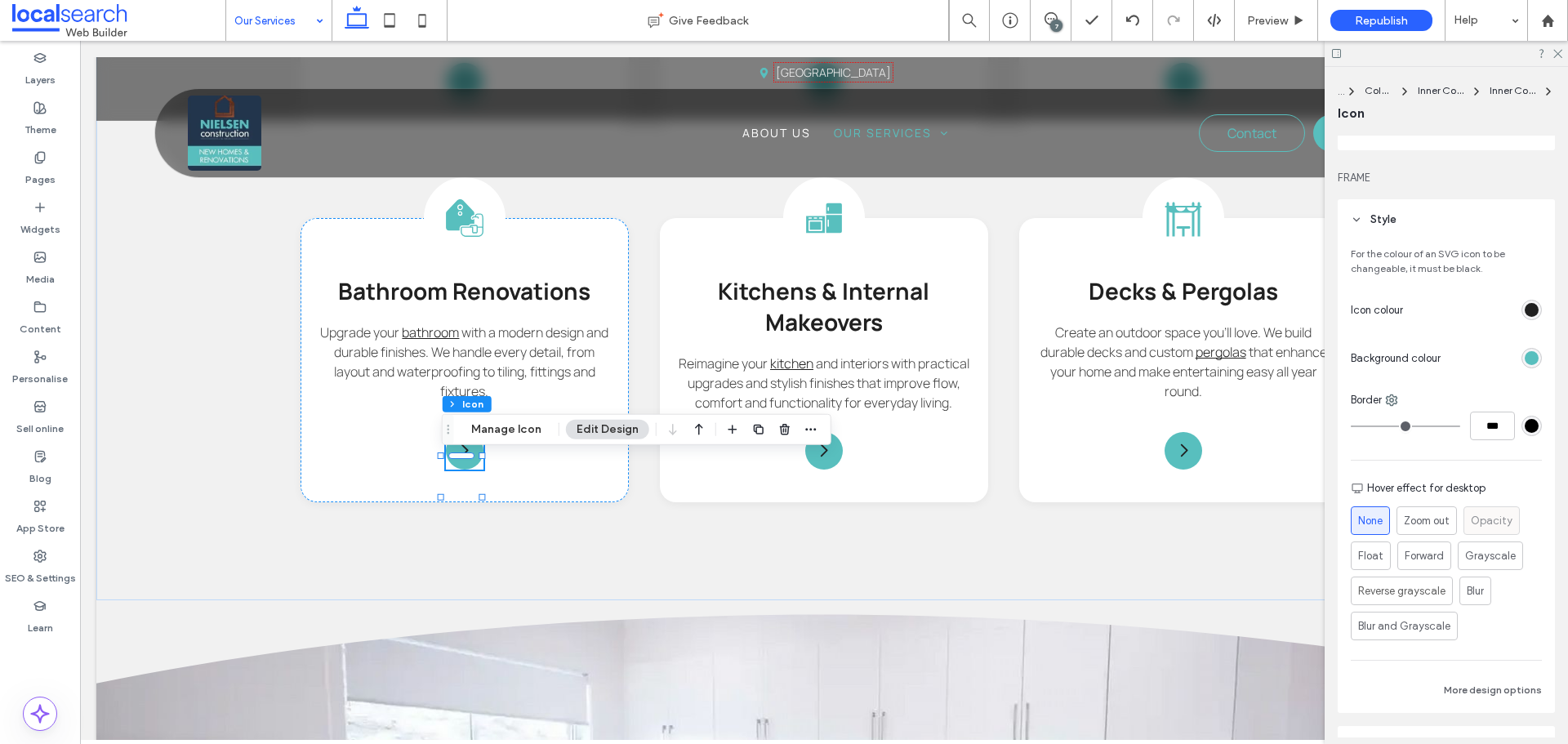
scroll to position [164, 0]
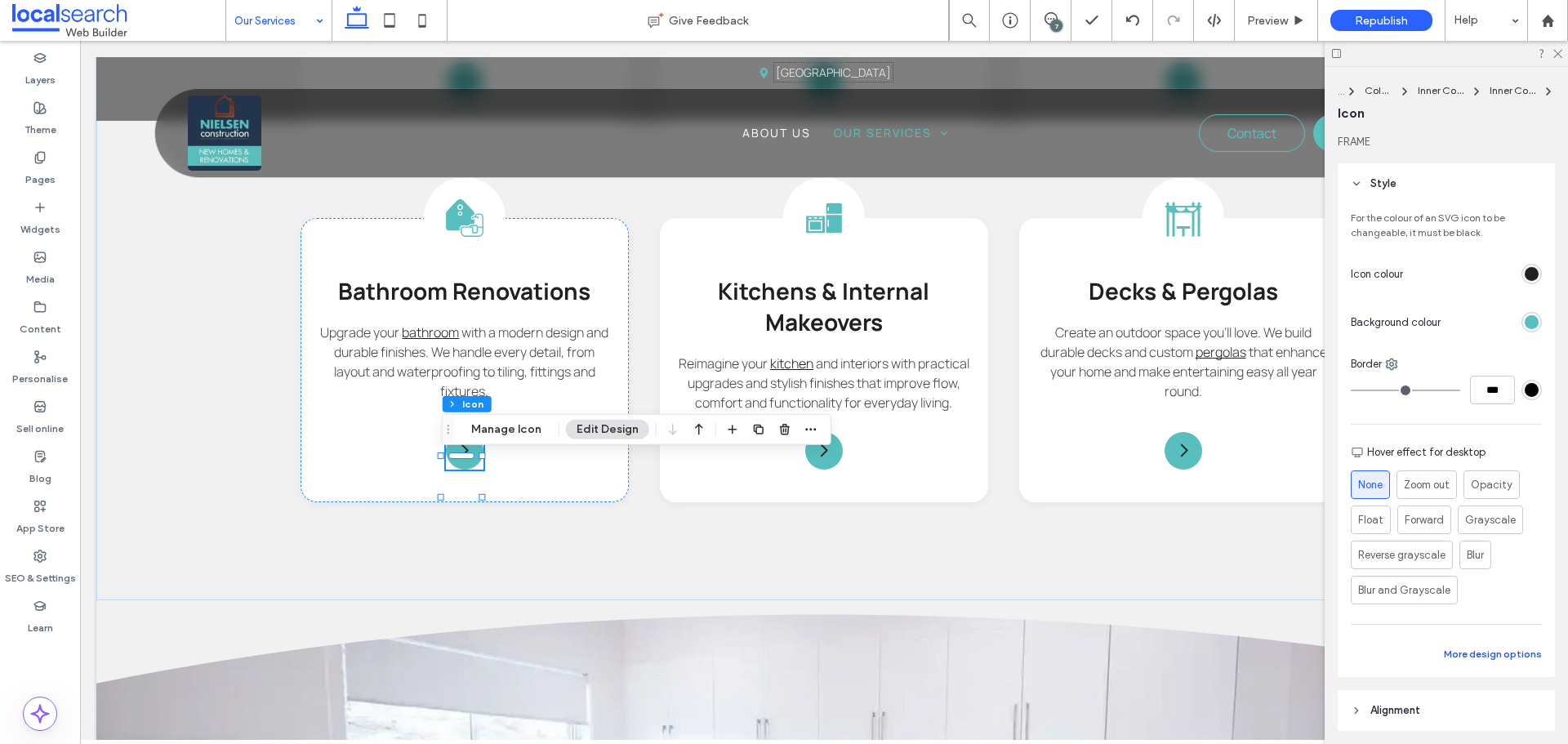
click at [1476, 654] on button "More design options" at bounding box center [1492, 654] width 98 height 19
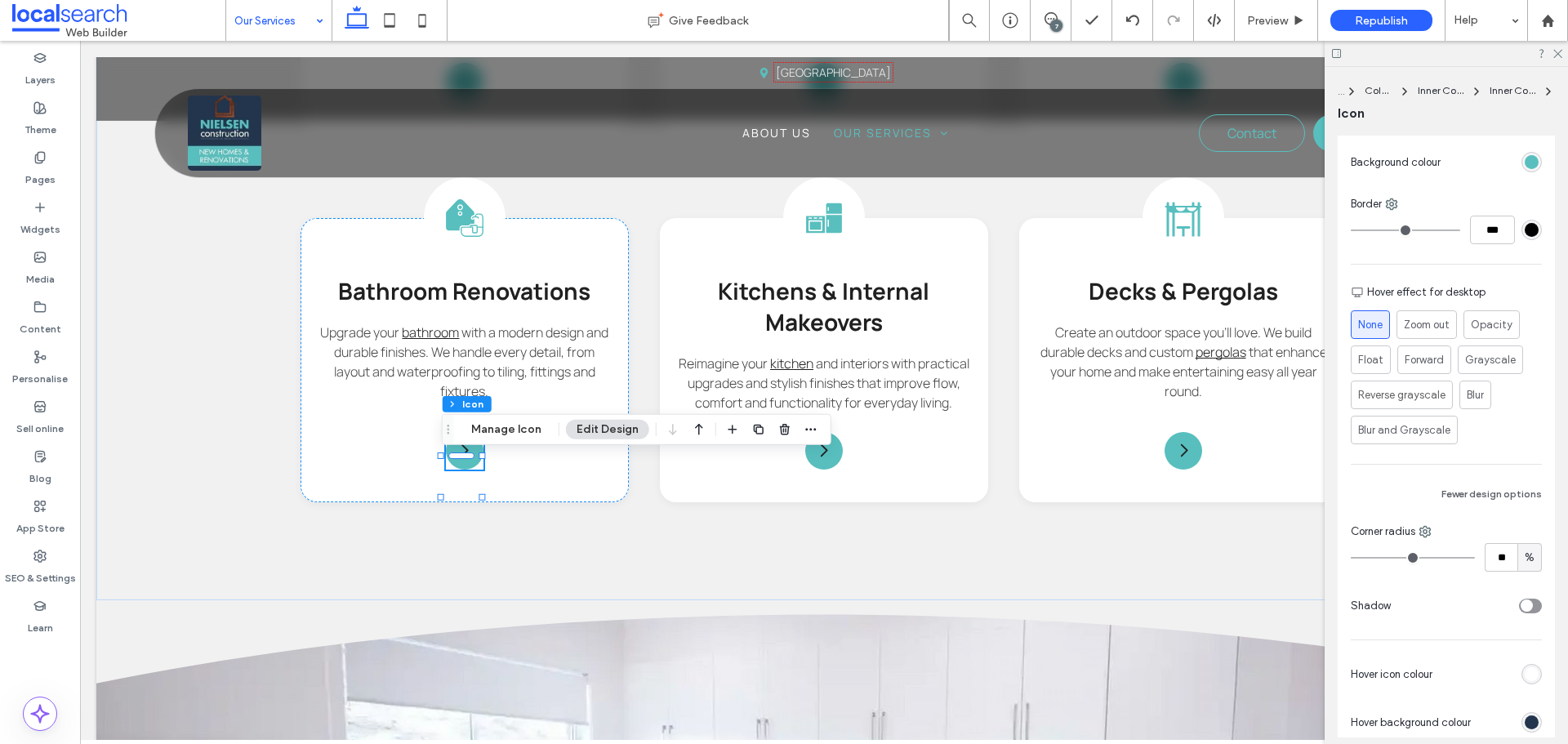
scroll to position [326, 0]
click at [1527, 719] on div "rgb(35, 53, 77)" at bounding box center [1531, 719] width 14 height 14
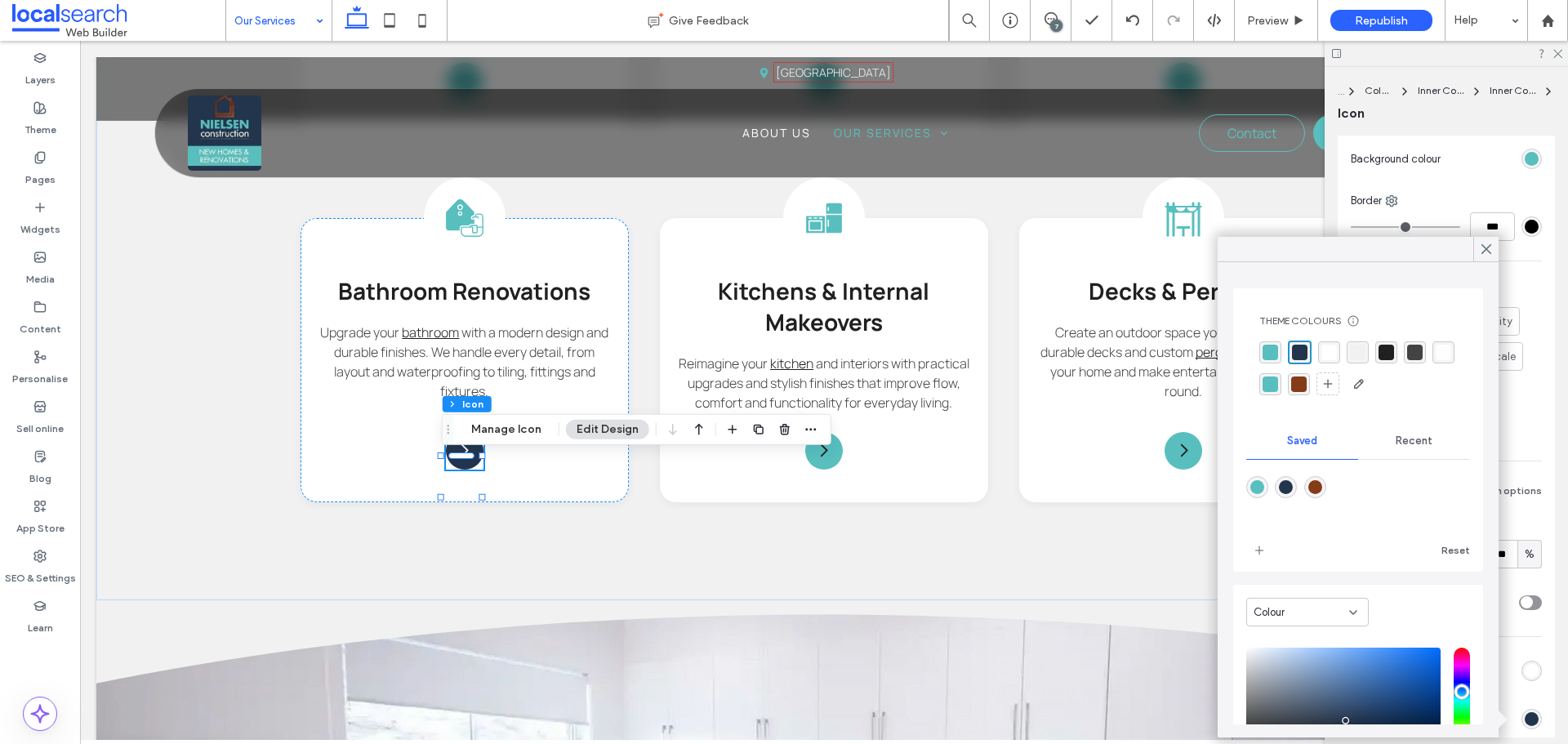
click at [1307, 388] on div "rgba(133,59,24,1)" at bounding box center [1299, 385] width 15 height 16
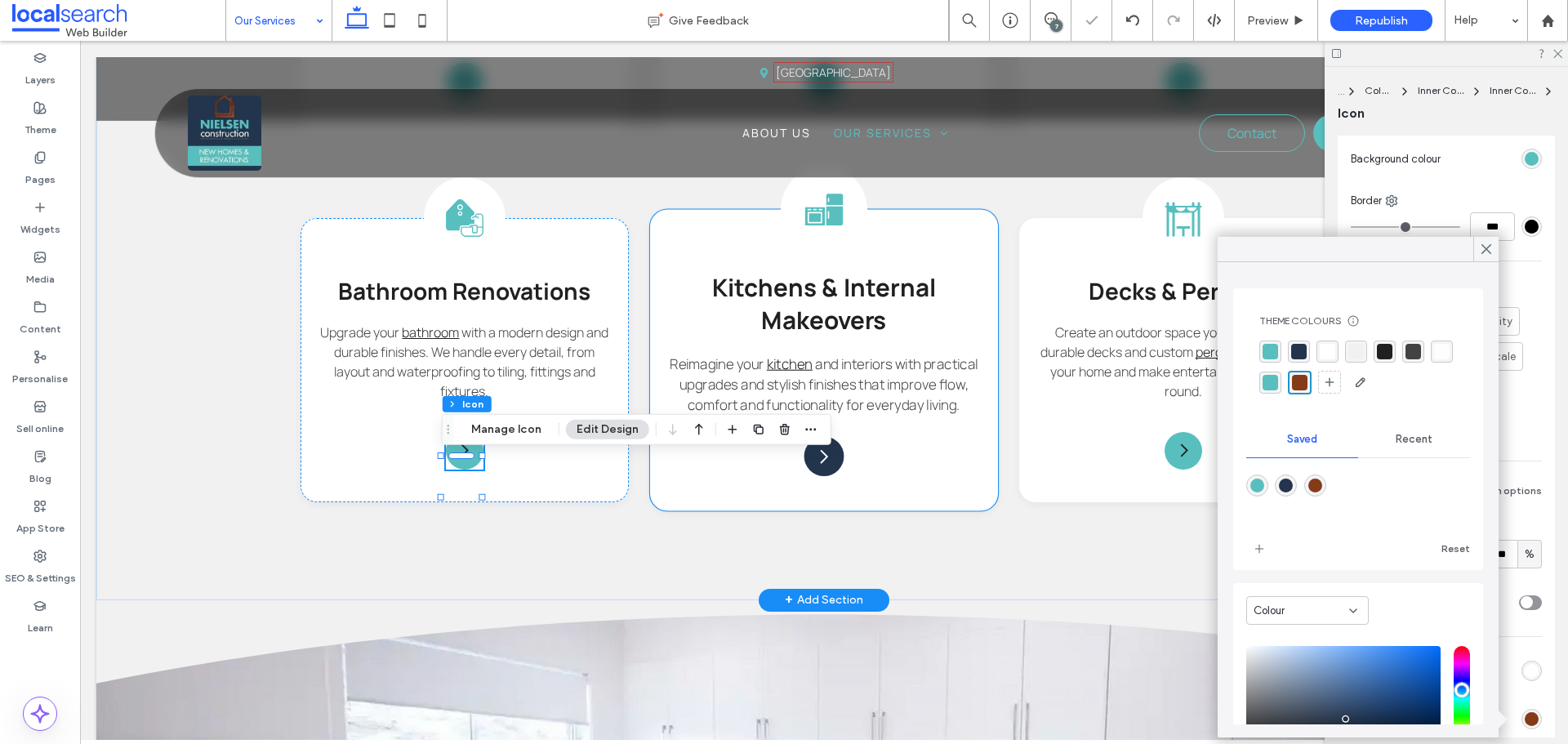
click at [821, 466] on icon "Arrow Icon" at bounding box center [824, 455] width 19 height 19
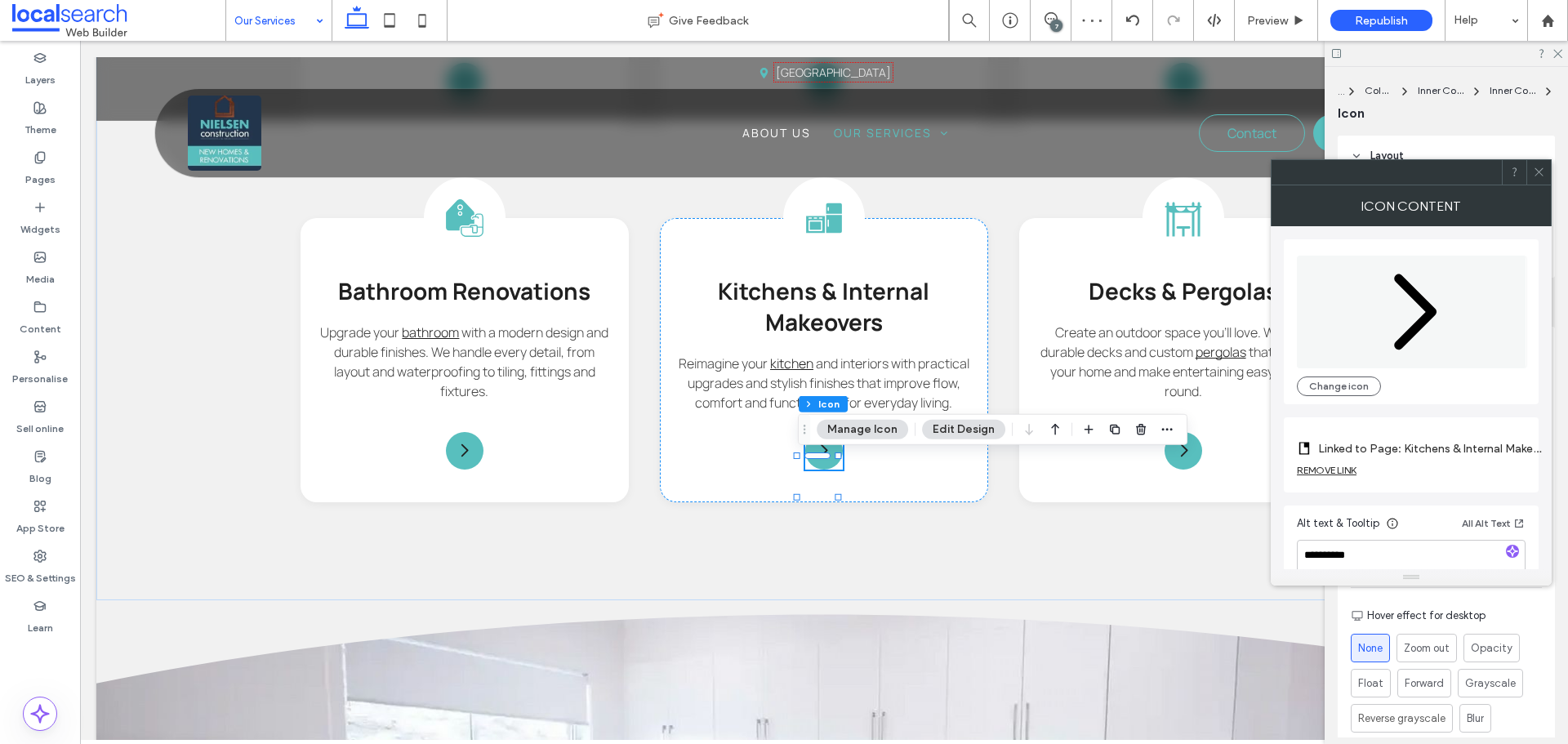
click at [1538, 173] on use at bounding box center [1538, 172] width 8 height 8
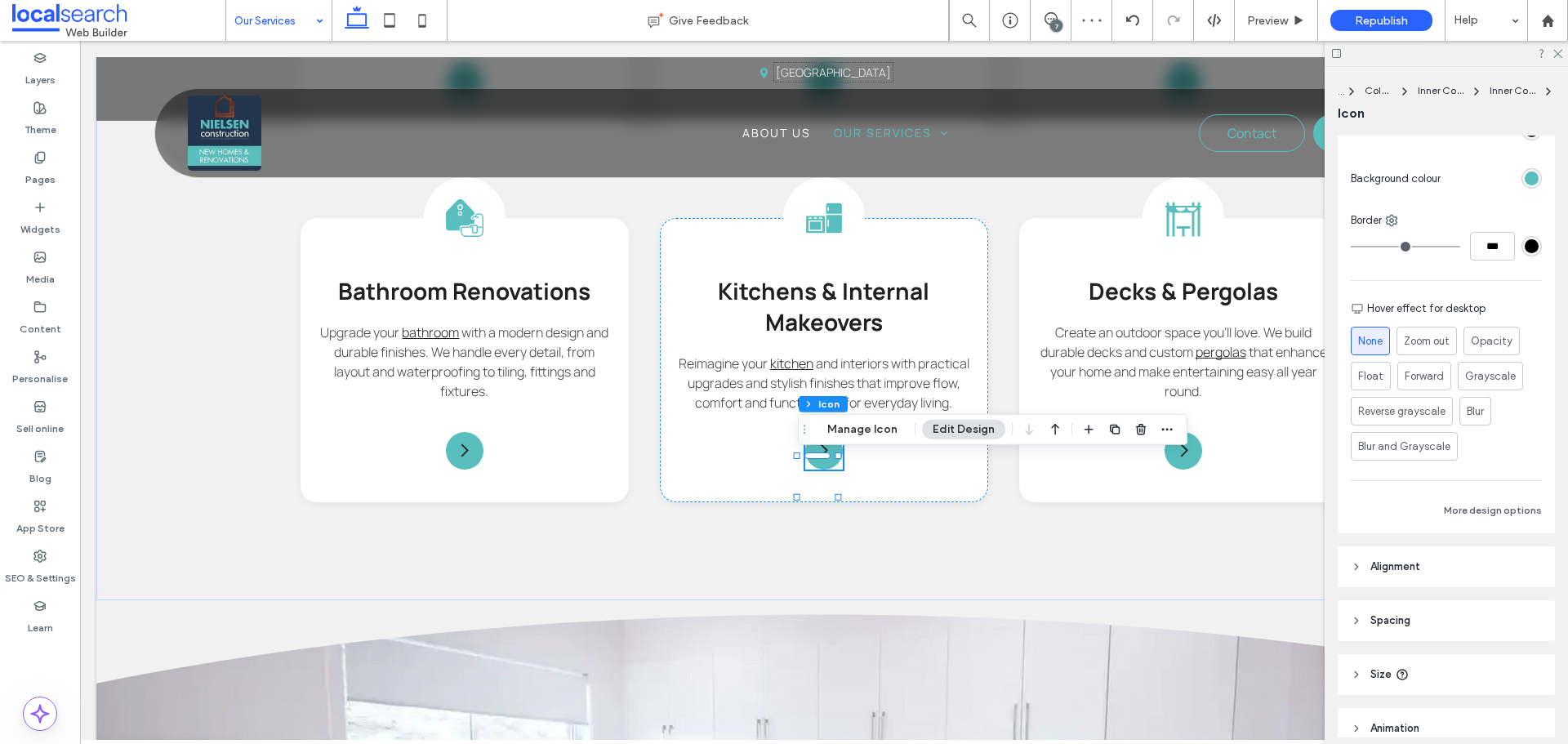
scroll to position [409, 0]
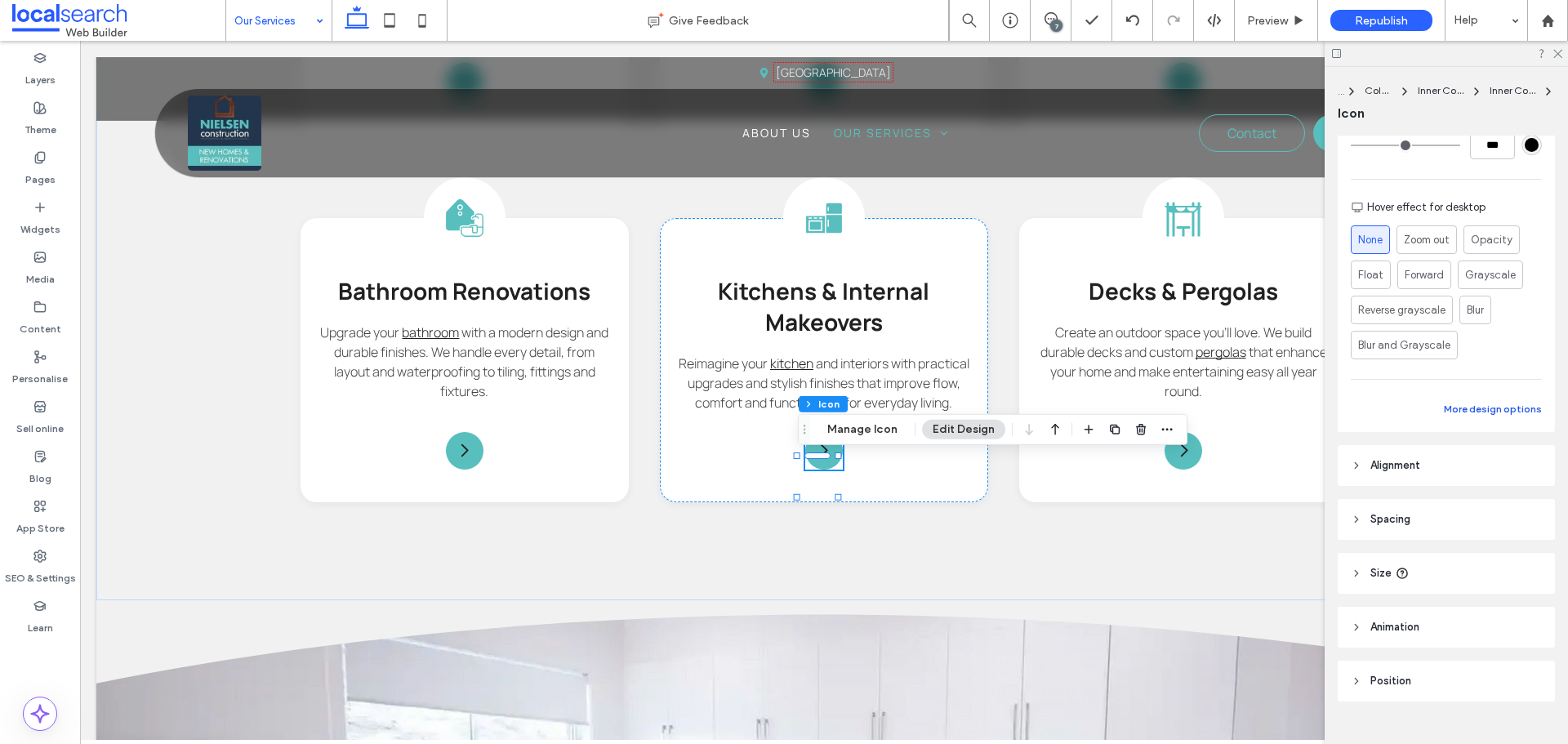
click at [1468, 405] on button "More design options" at bounding box center [1492, 409] width 98 height 19
click at [1524, 632] on div "rgb(35, 53, 77)" at bounding box center [1531, 637] width 14 height 14
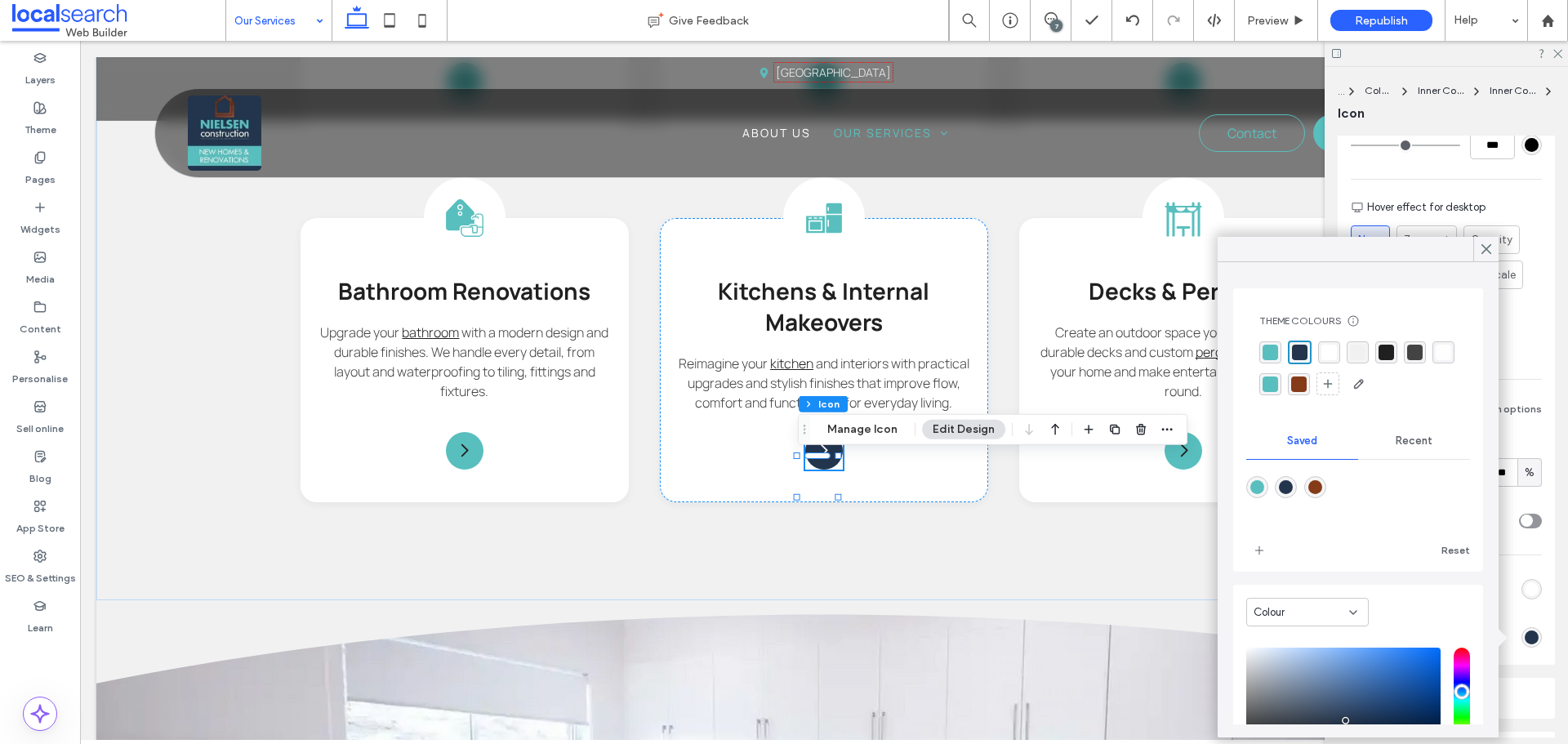
click at [1307, 380] on div "rgba(133,59,24,1)" at bounding box center [1299, 385] width 15 height 16
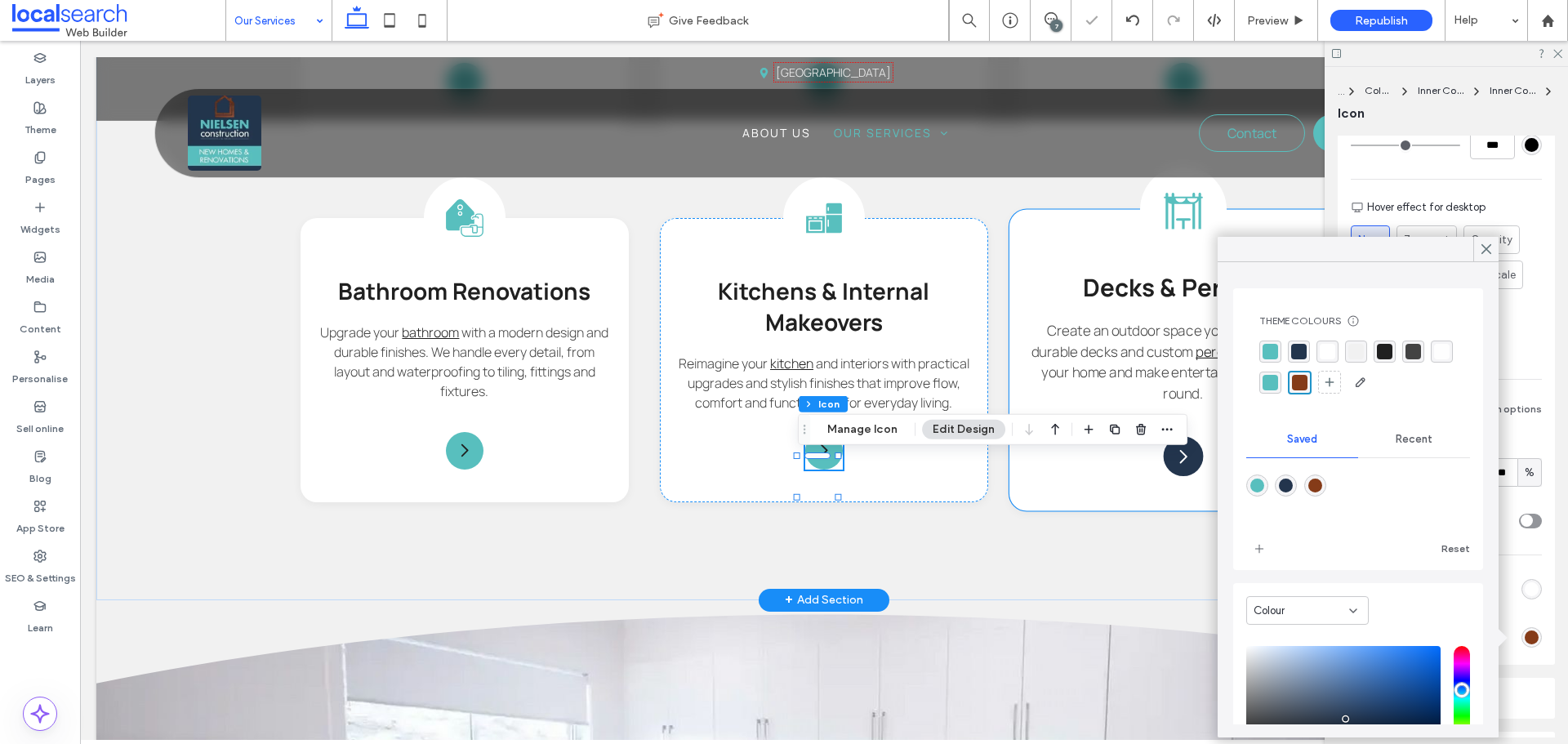
click at [1180, 466] on icon "Arrow Icon" at bounding box center [1184, 455] width 19 height 19
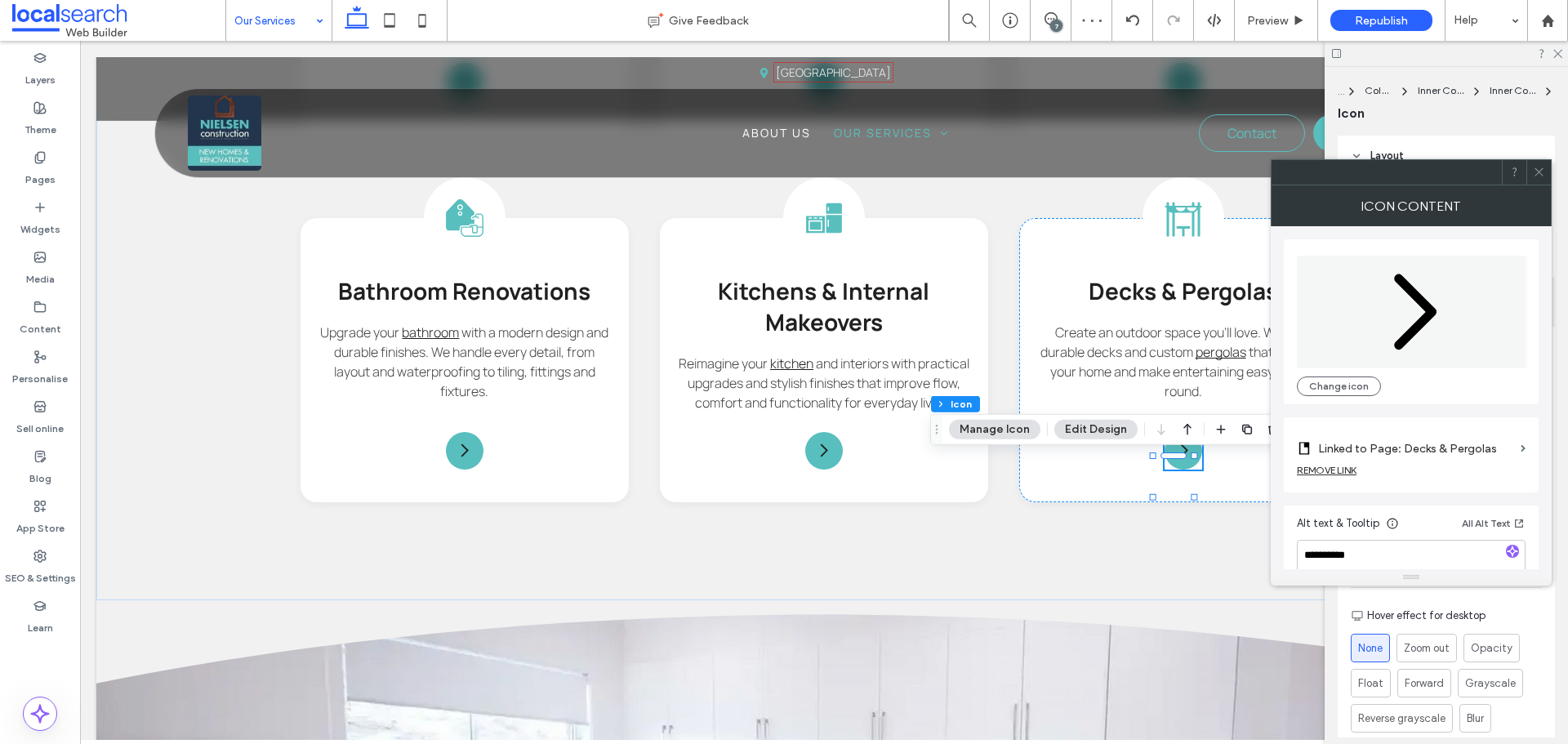
click at [1545, 173] on div at bounding box center [1538, 171] width 24 height 24
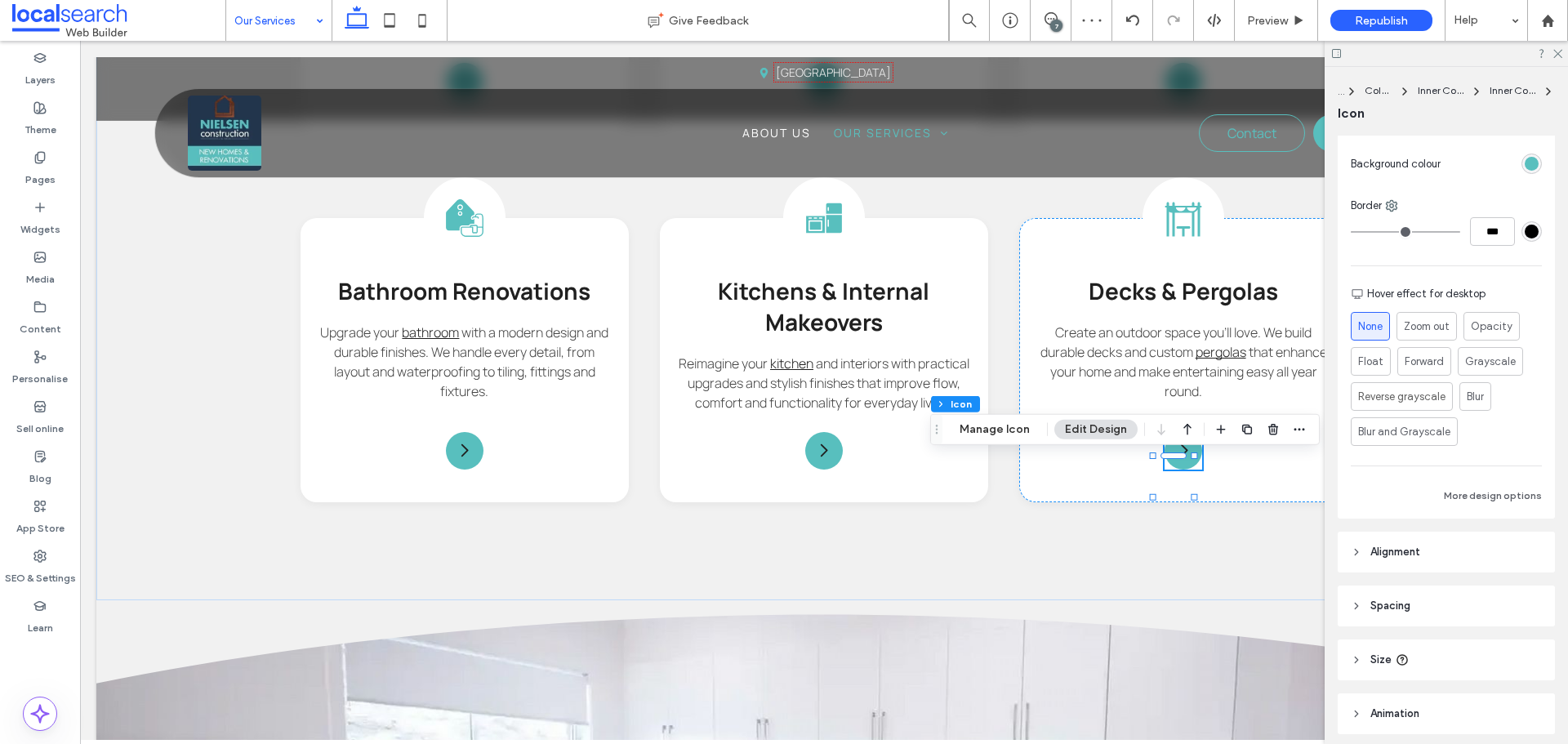
scroll to position [326, 0]
click at [1460, 483] on button "More design options" at bounding box center [1492, 491] width 98 height 19
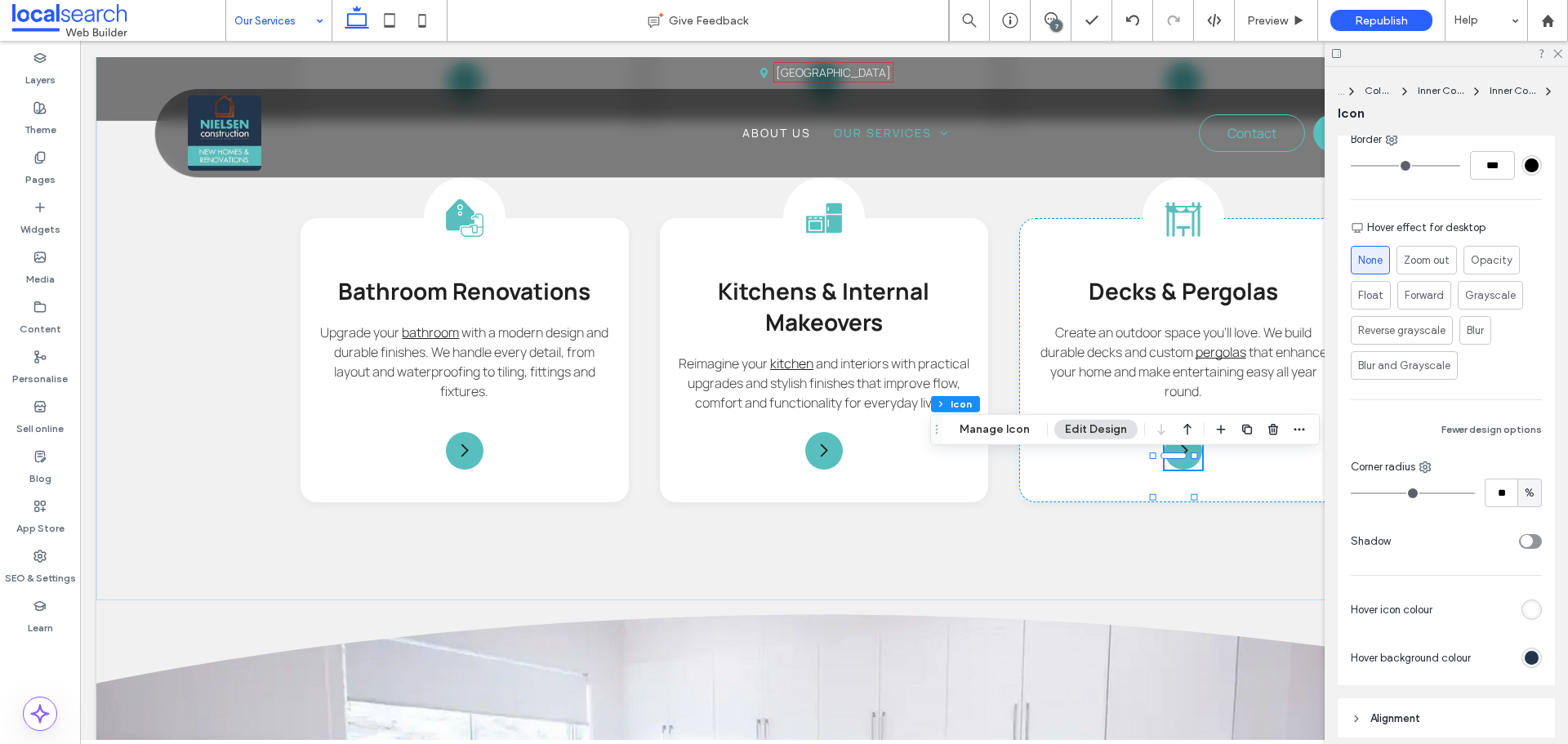
scroll to position [490, 0]
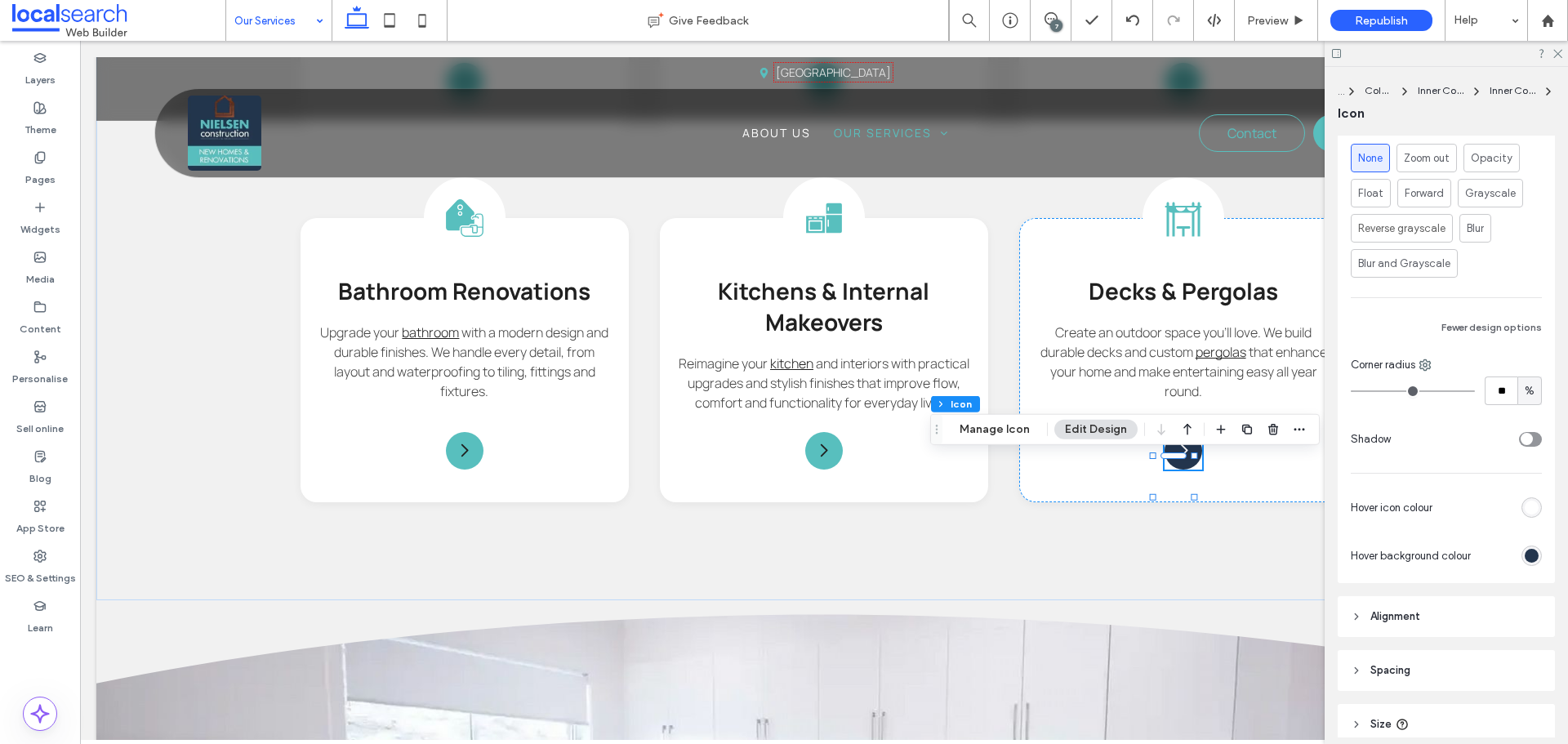
click at [1524, 555] on div "rgb(35, 53, 77)" at bounding box center [1531, 556] width 14 height 14
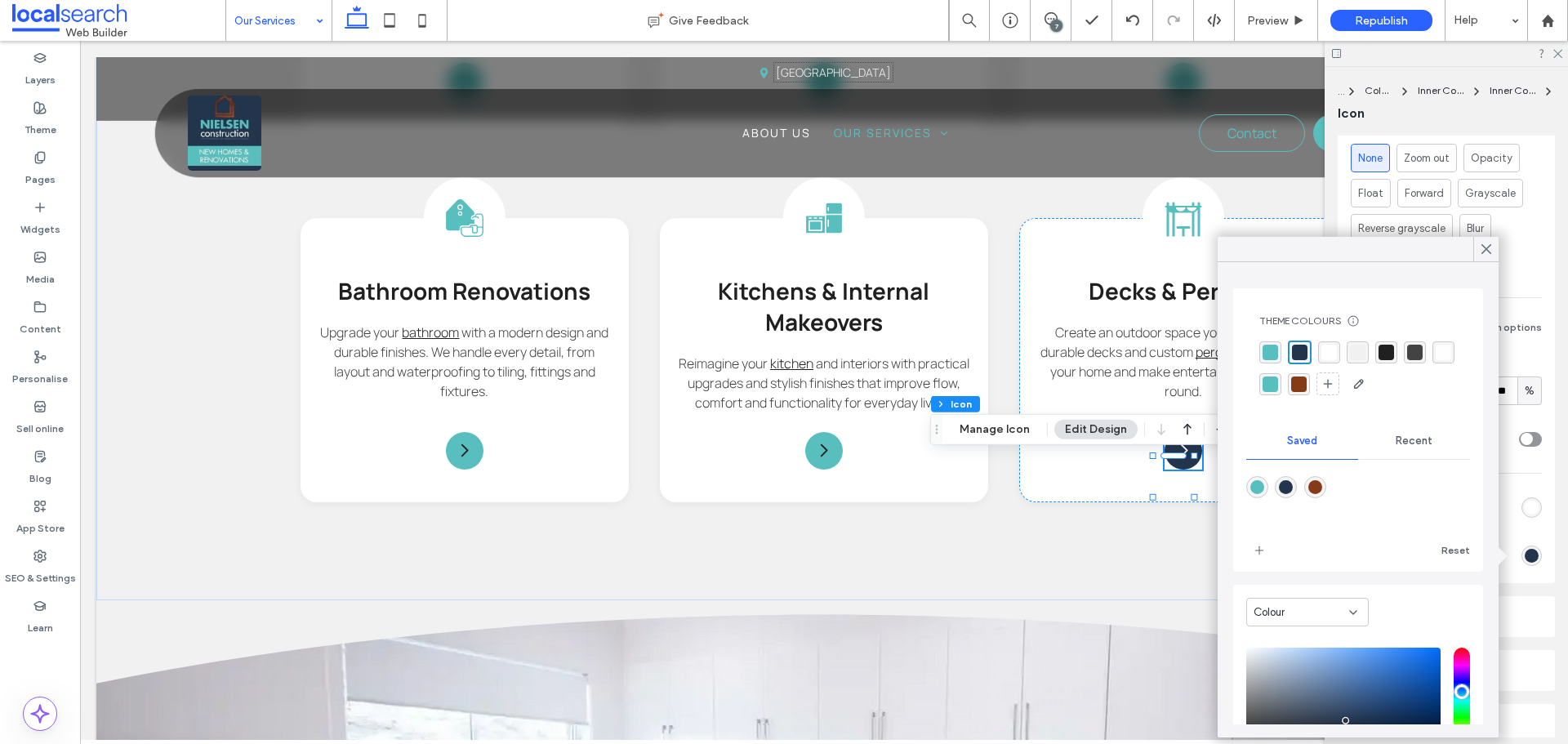
click at [1307, 377] on div "rgba(133,59,24,1)" at bounding box center [1299, 385] width 15 height 16
click at [1484, 242] on icon at bounding box center [1486, 249] width 15 height 15
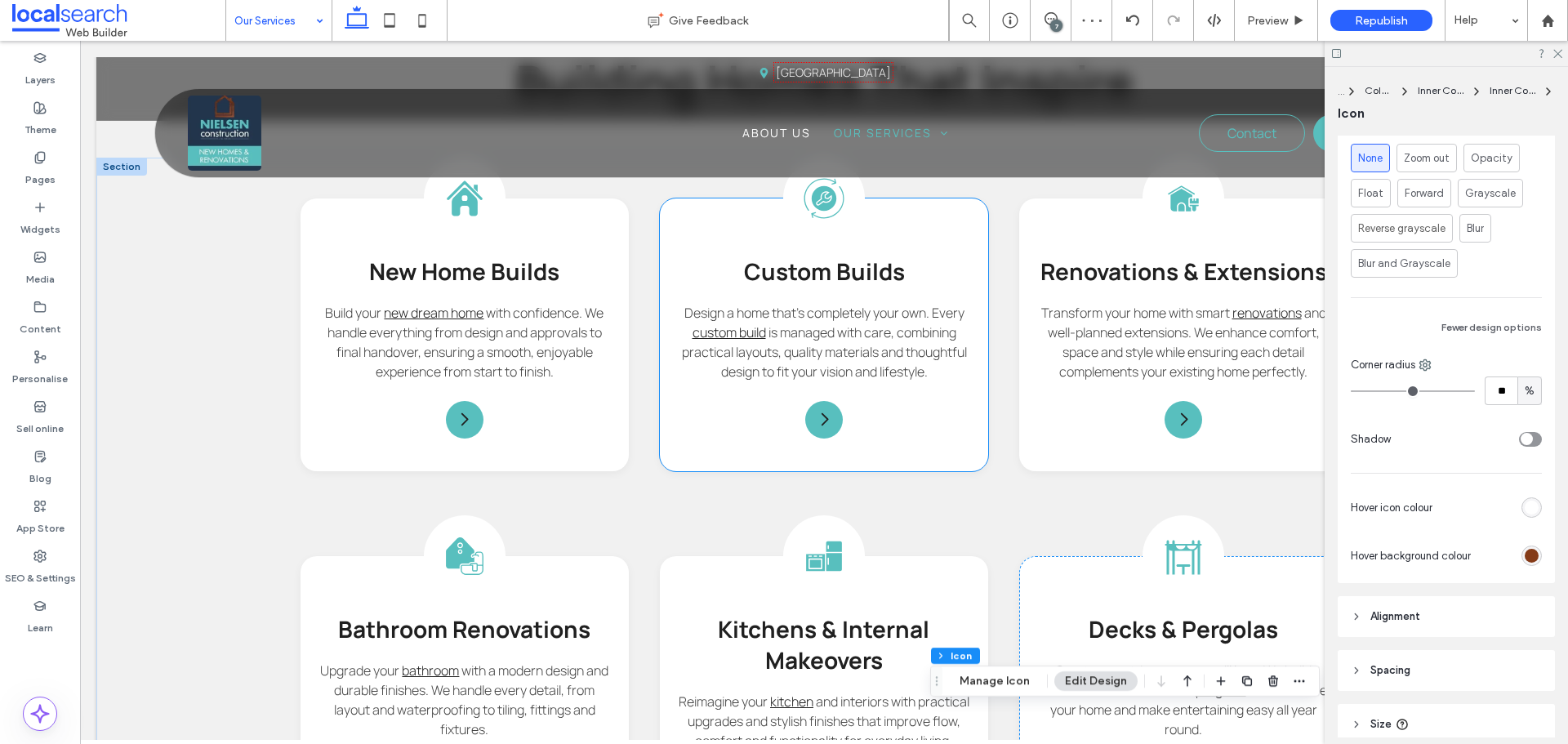
scroll to position [1225, 0]
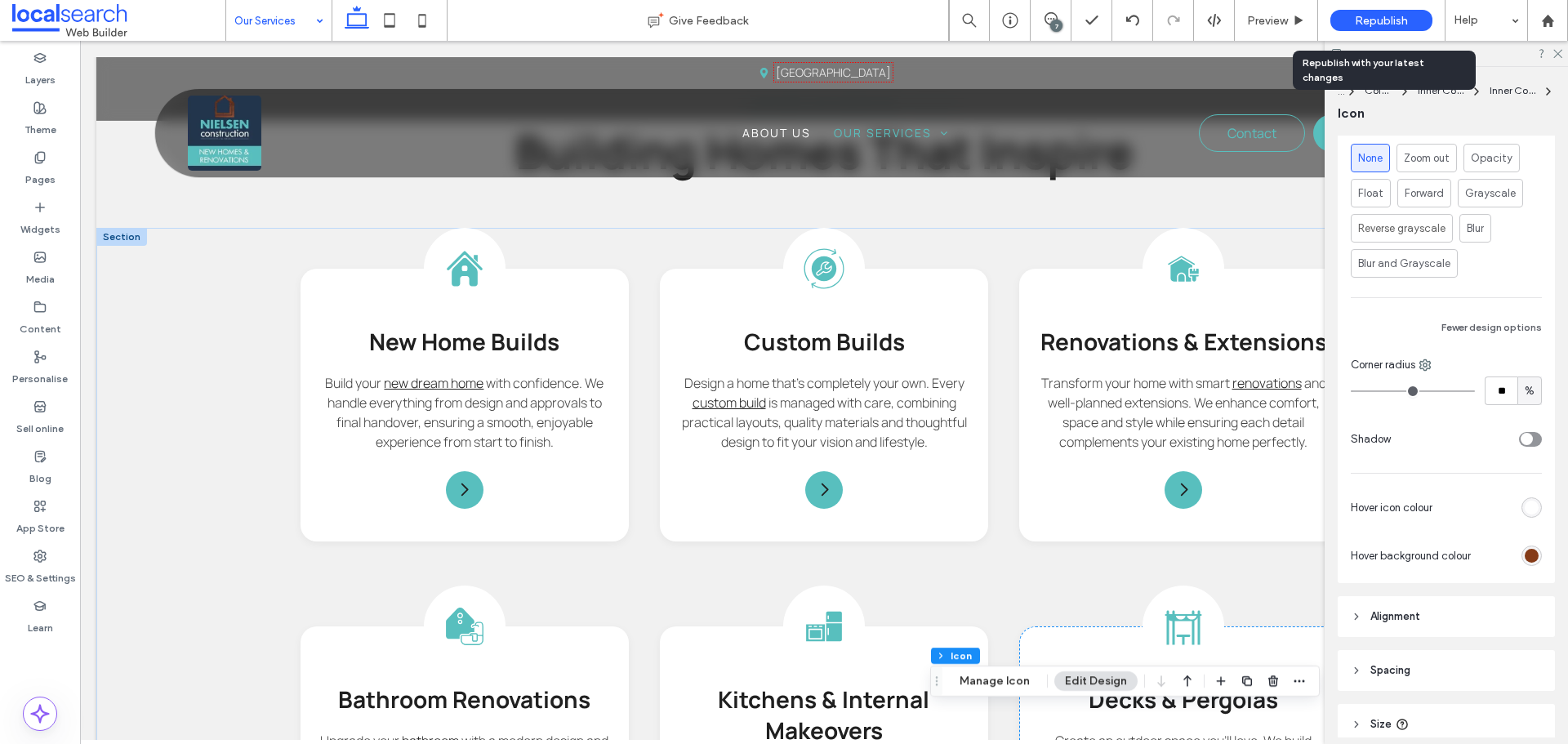
click at [1340, 23] on div "Republish" at bounding box center [1381, 20] width 102 height 21
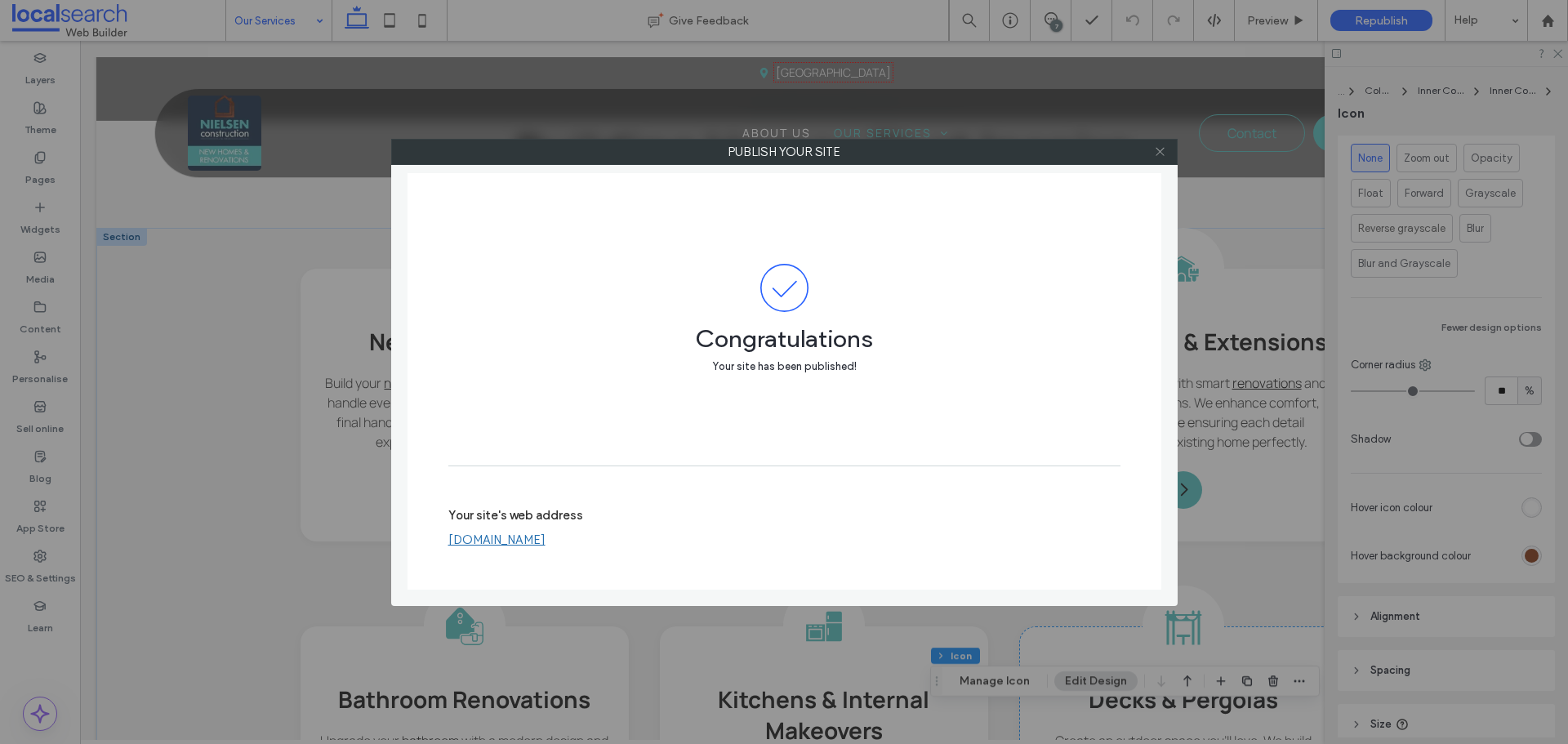
click at [1160, 148] on icon at bounding box center [1160, 151] width 13 height 13
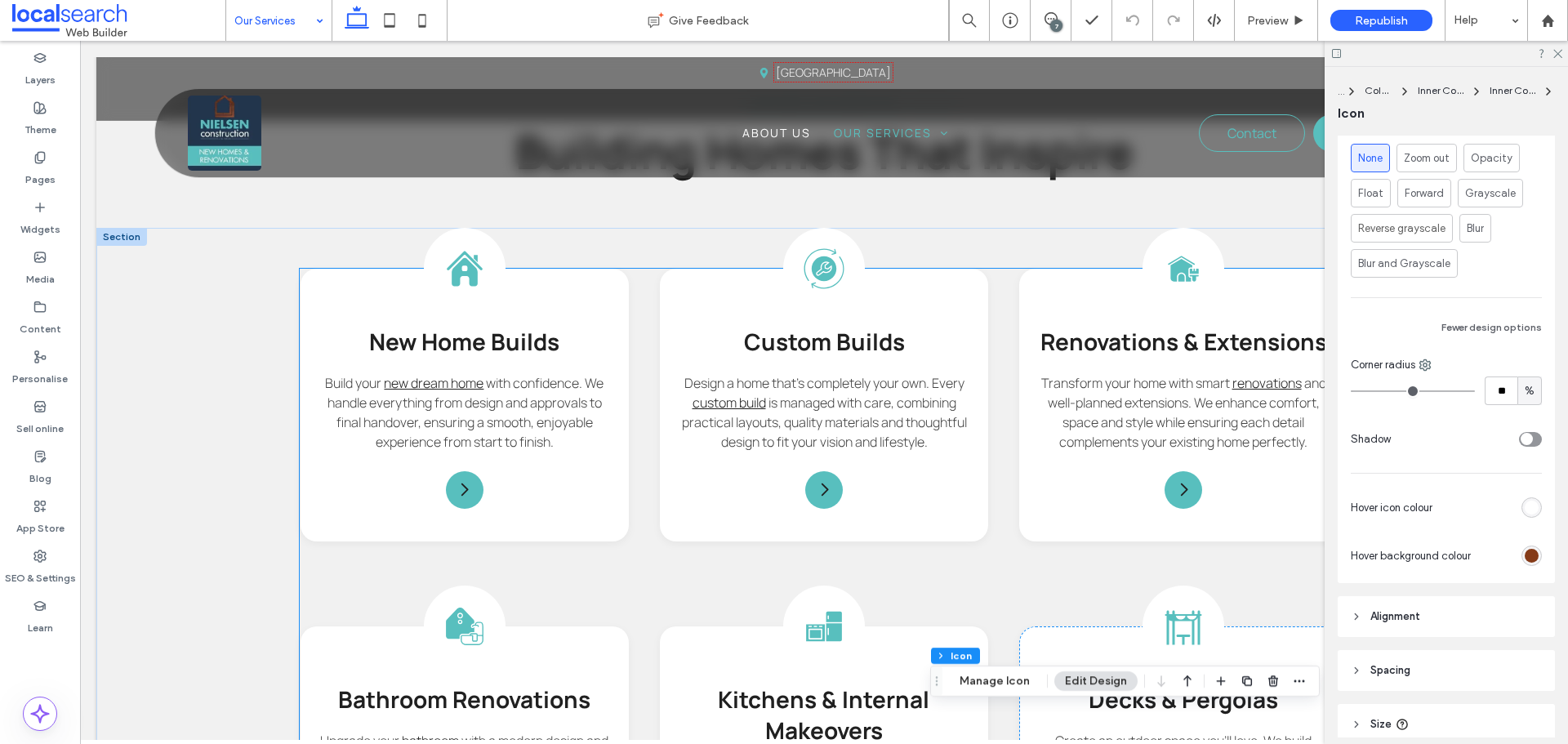
scroll to position [1471, 0]
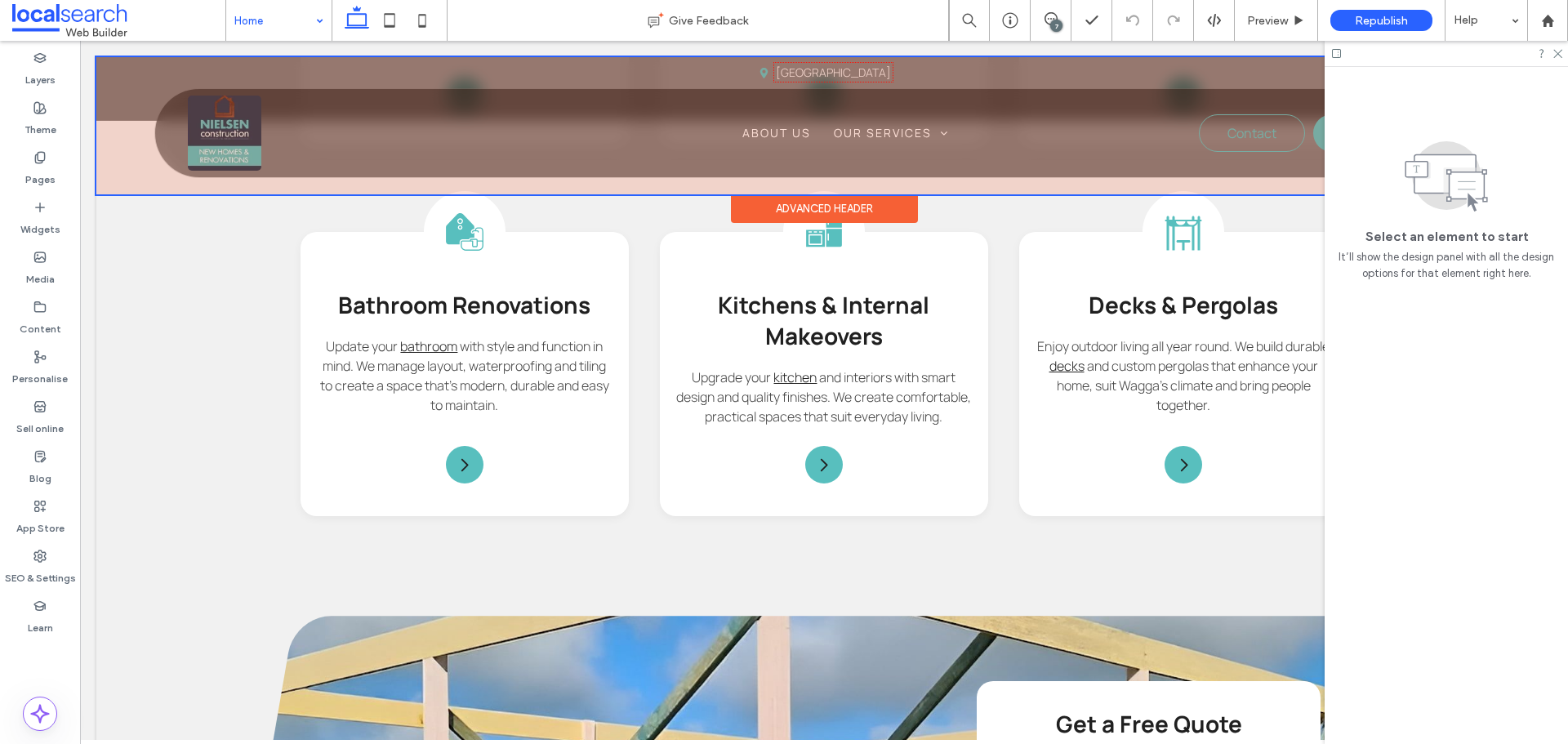
scroll to position [2124, 0]
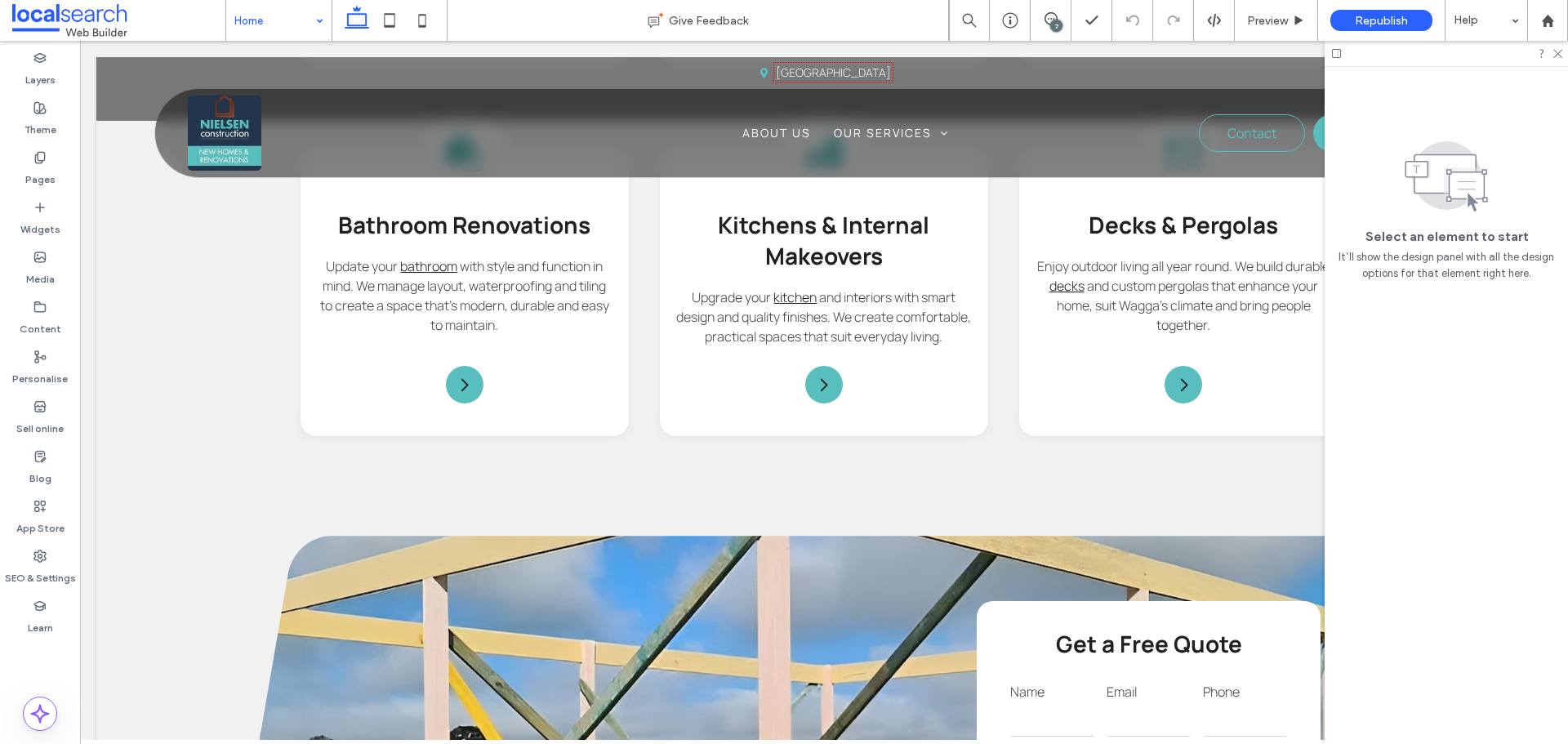
drag, startPoint x: 1239, startPoint y: 22, endPoint x: 1329, endPoint y: 56, distance: 96.2
click at [1337, 55] on icon at bounding box center [1337, 53] width 13 height 13
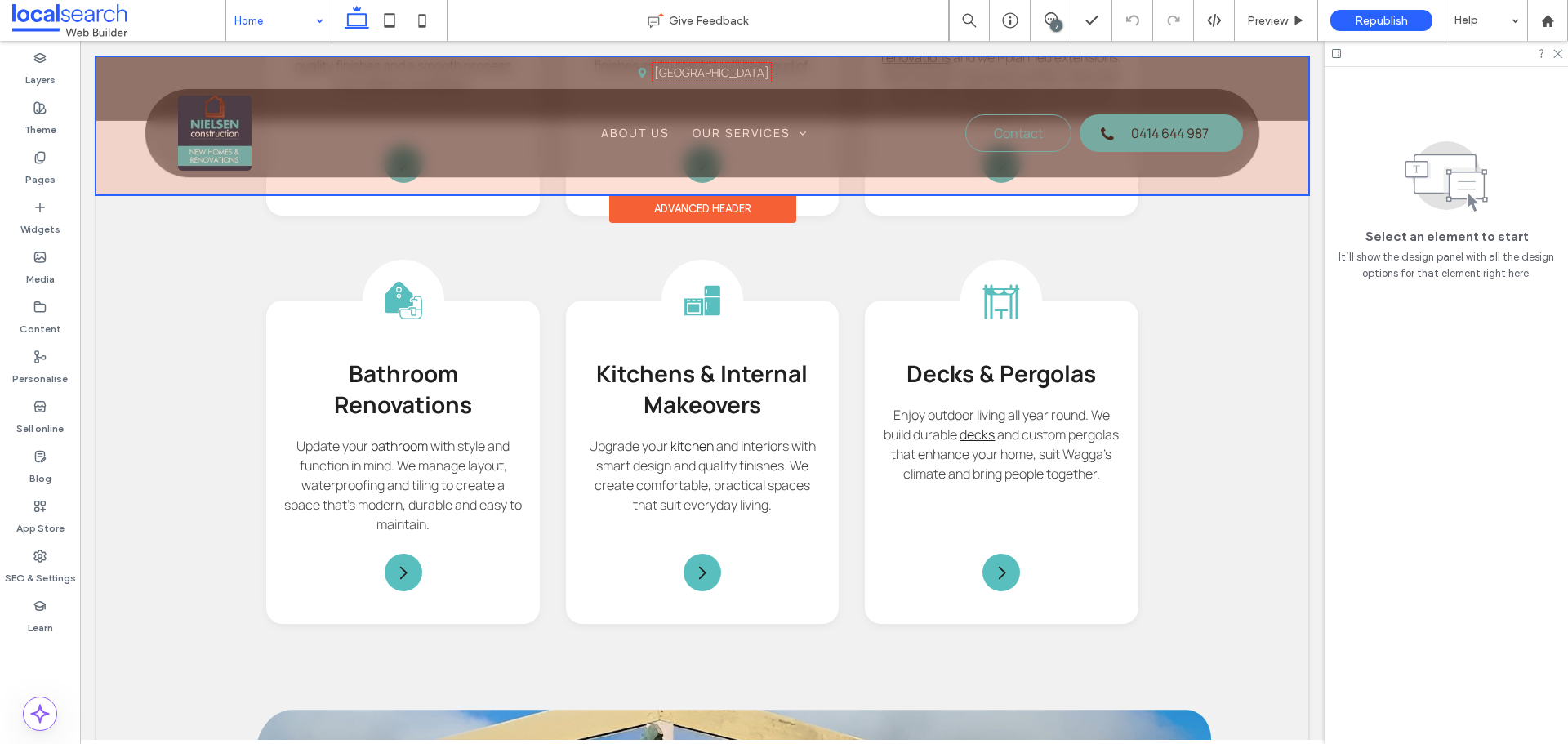
click at [1160, 134] on div at bounding box center [702, 126] width 1212 height 138
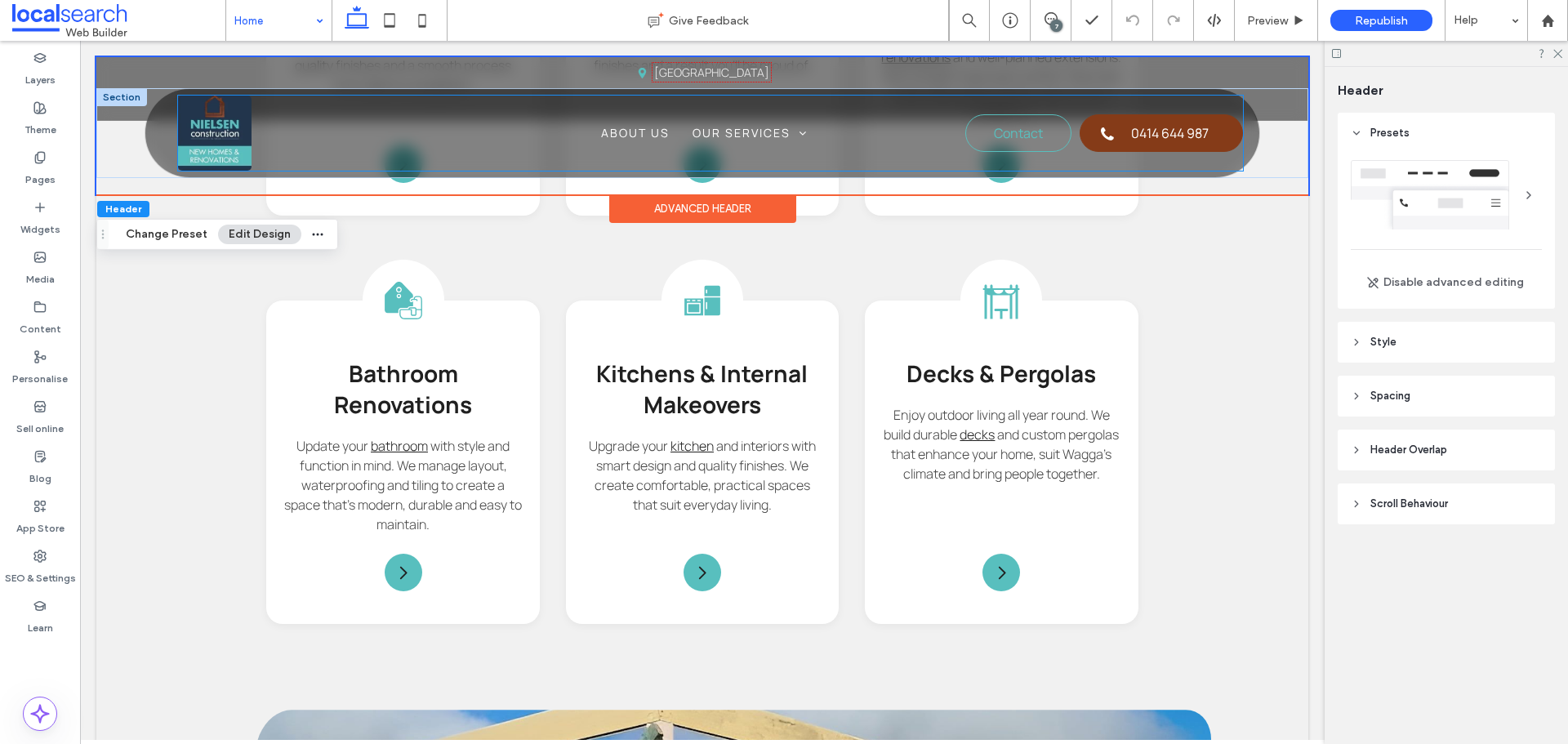
click at [1132, 132] on span "0414 644 987" at bounding box center [1170, 133] width 77 height 34
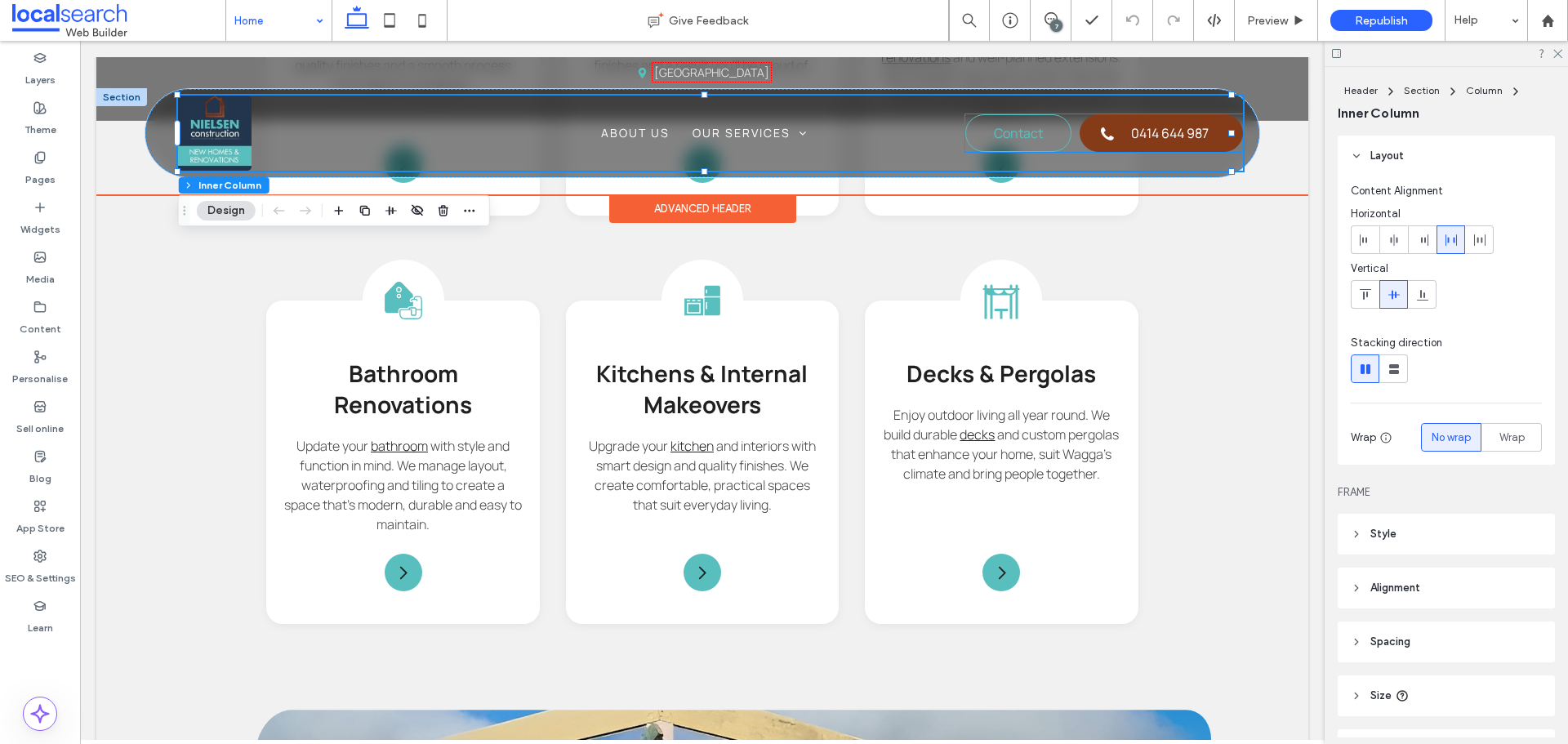
click at [1131, 139] on span "0414 644 987" at bounding box center [1170, 133] width 77 height 34
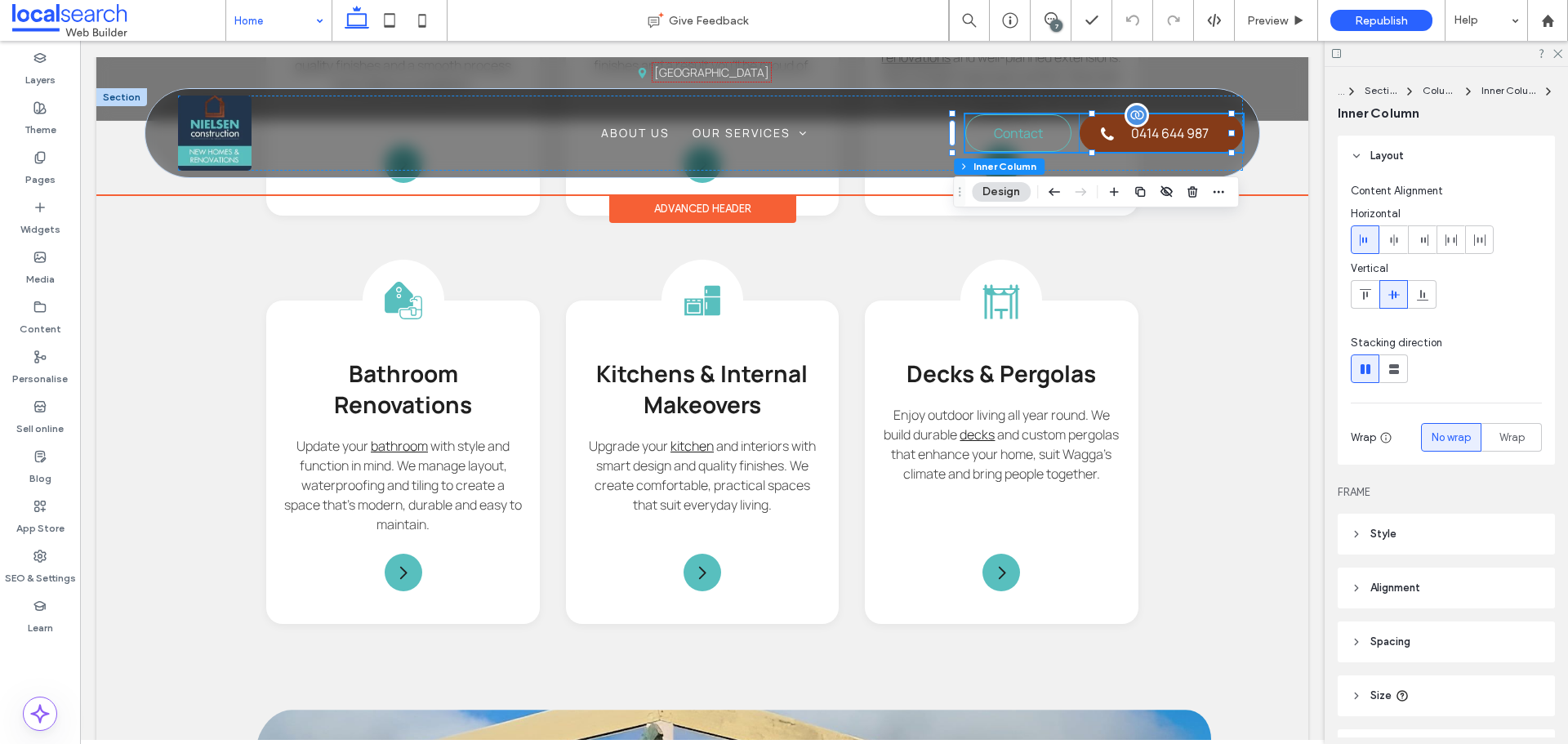
click at [1131, 127] on span "0414 644 987" at bounding box center [1170, 133] width 77 height 34
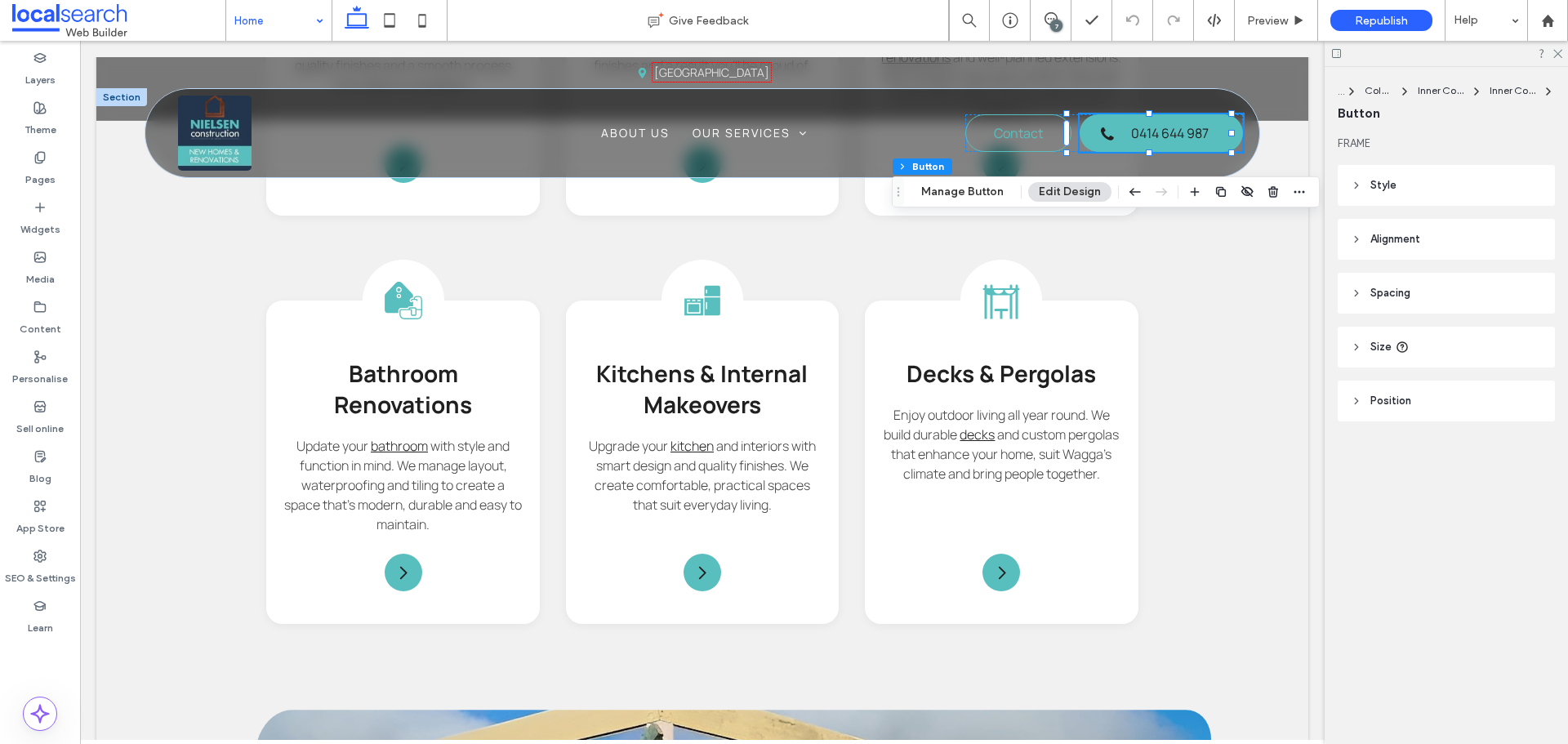
click at [1371, 183] on span "Style" at bounding box center [1383, 185] width 26 height 16
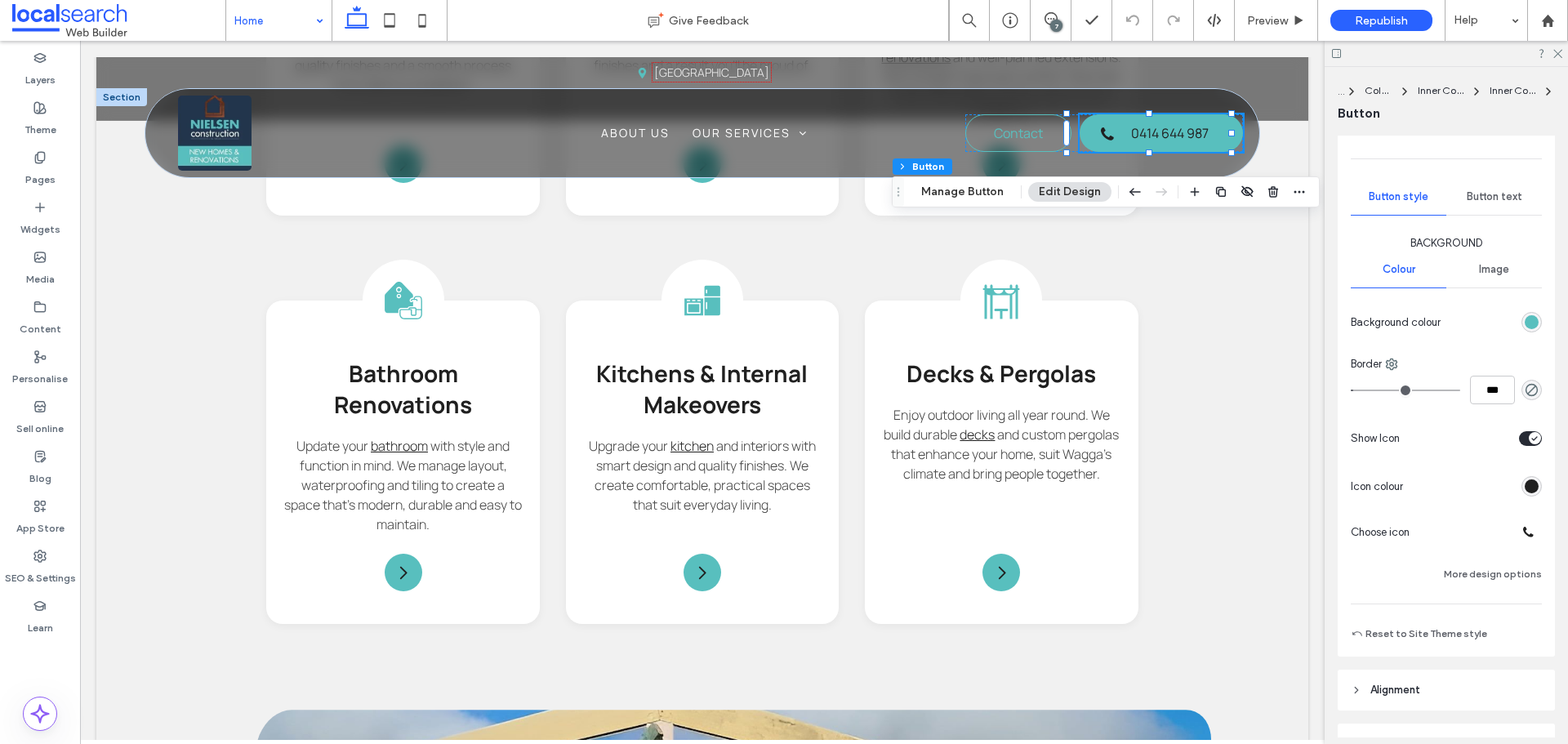
scroll to position [164, 0]
click at [1491, 566] on button "More design options" at bounding box center [1492, 574] width 98 height 19
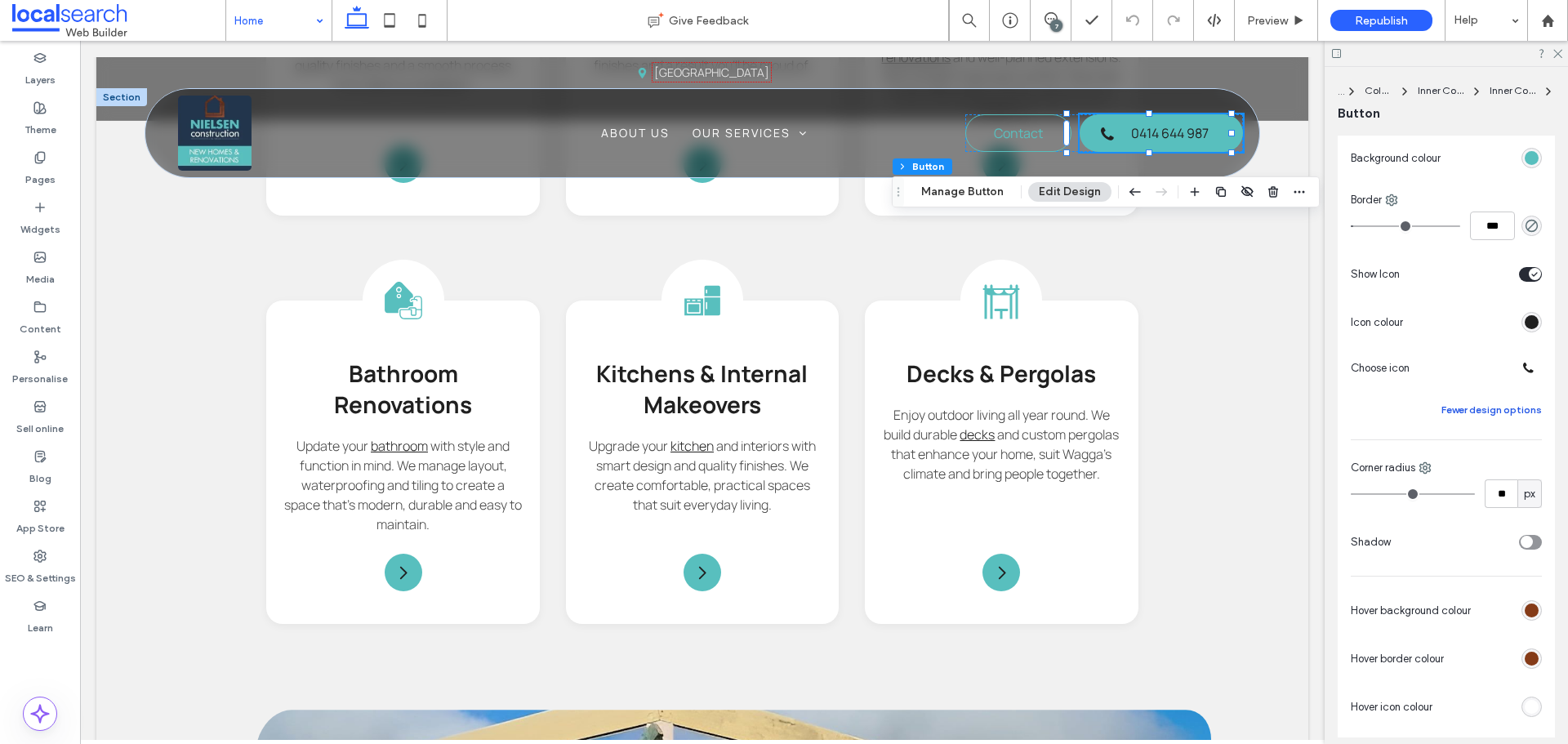
scroll to position [409, 0]
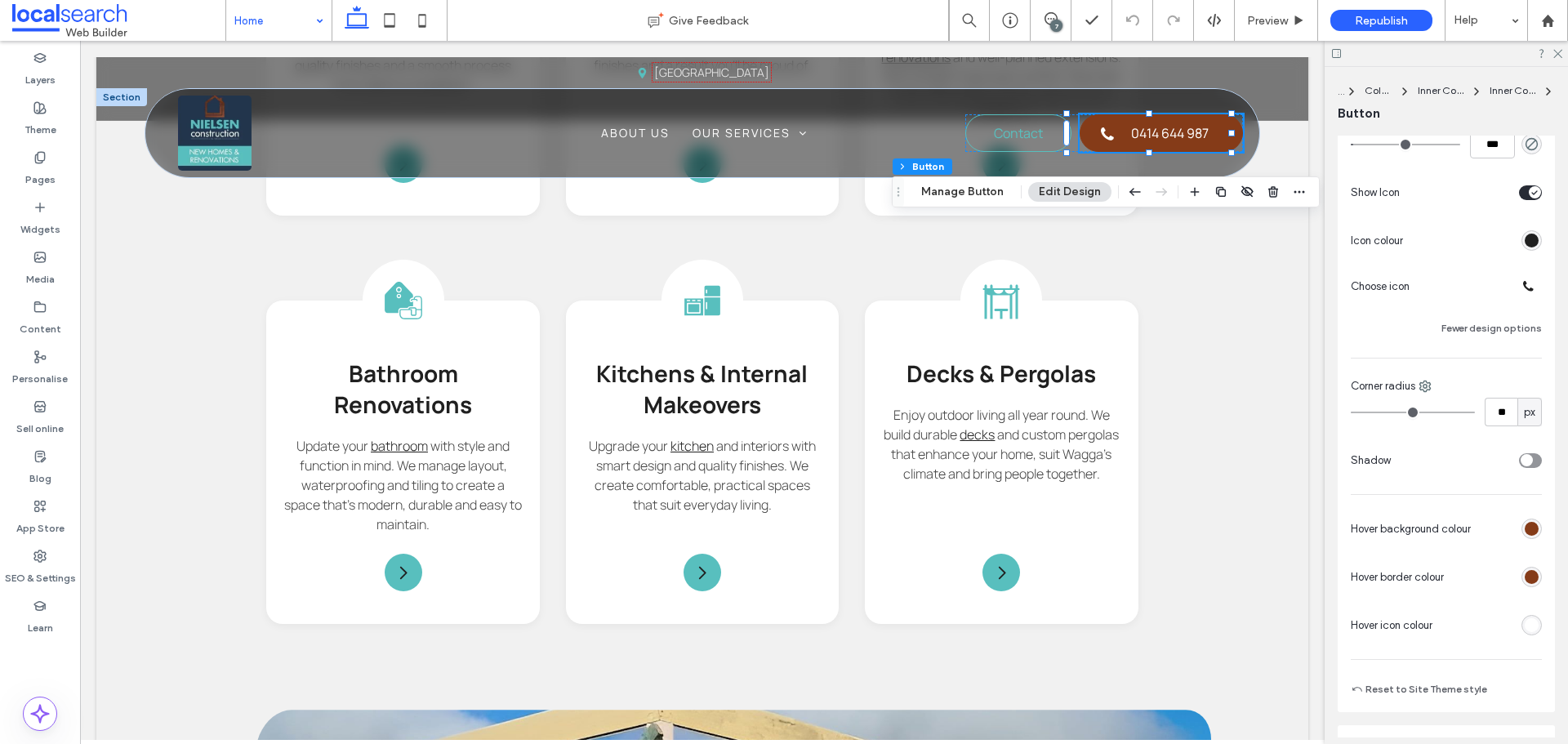
click at [1524, 624] on div "rgb(255, 255, 255)" at bounding box center [1531, 625] width 14 height 14
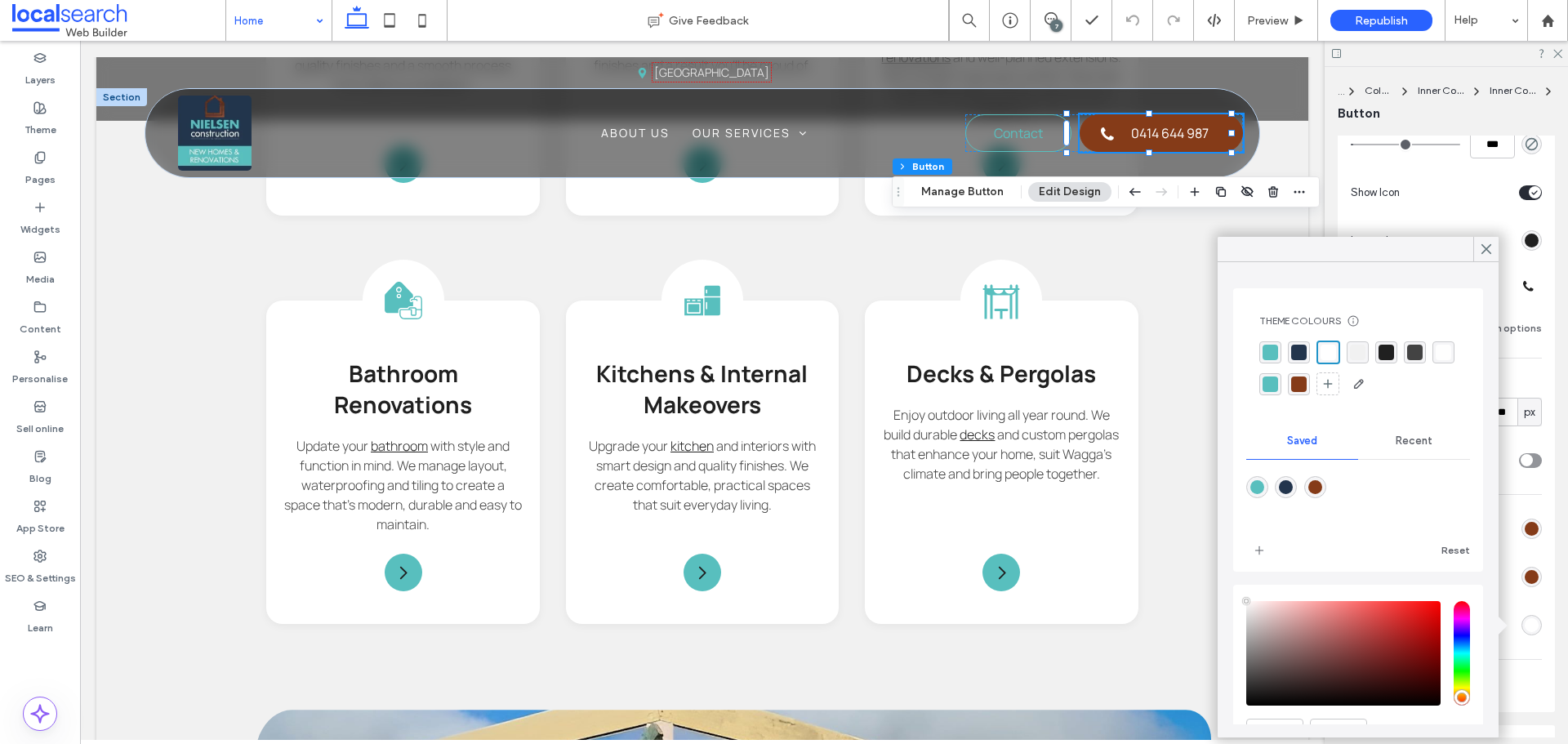
click at [1326, 346] on div "rgba(255, 255, 255, 1)" at bounding box center [1329, 353] width 15 height 16
click at [1480, 249] on icon at bounding box center [1486, 249] width 15 height 15
